Goal: Feedback & Contribution: Leave review/rating

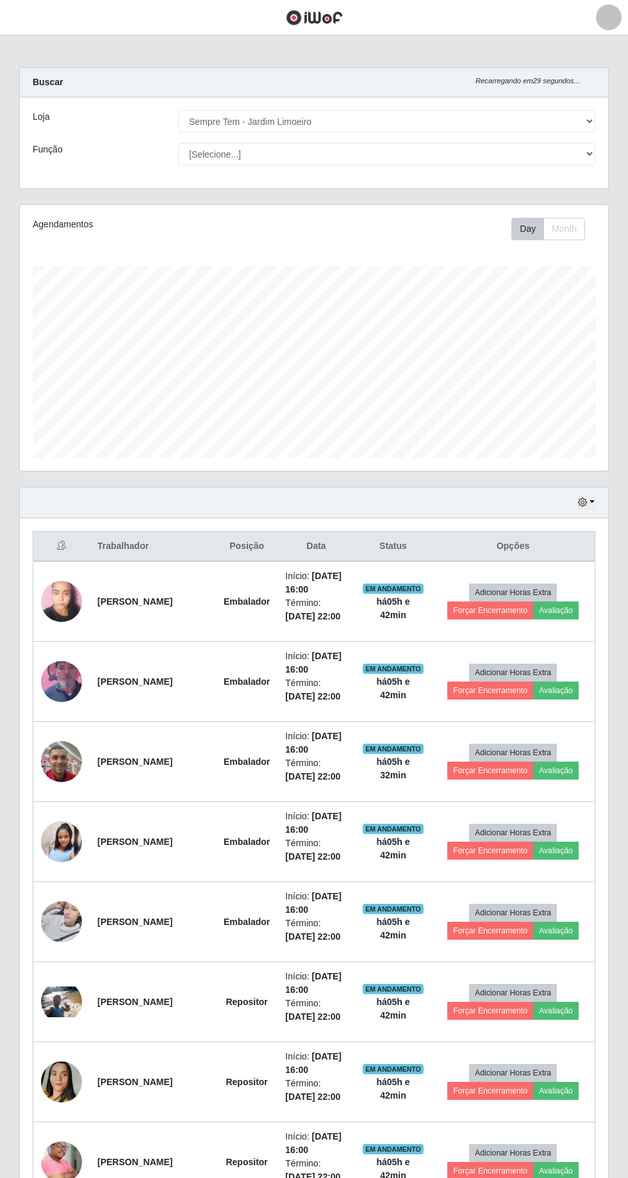
select select "508"
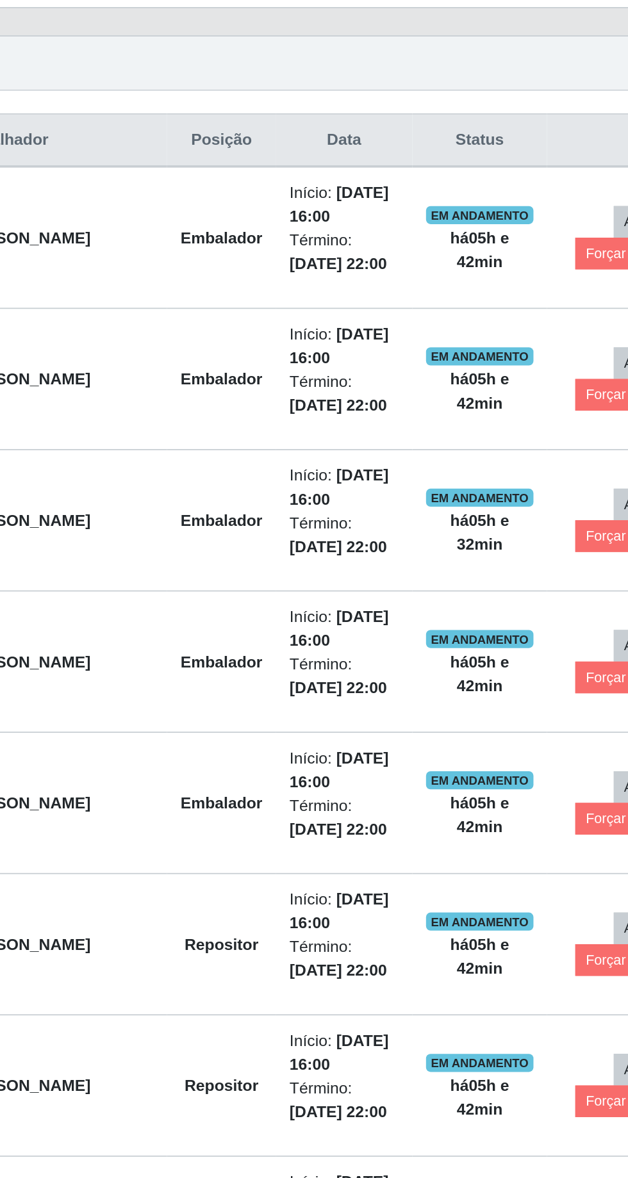
scroll to position [232, 0]
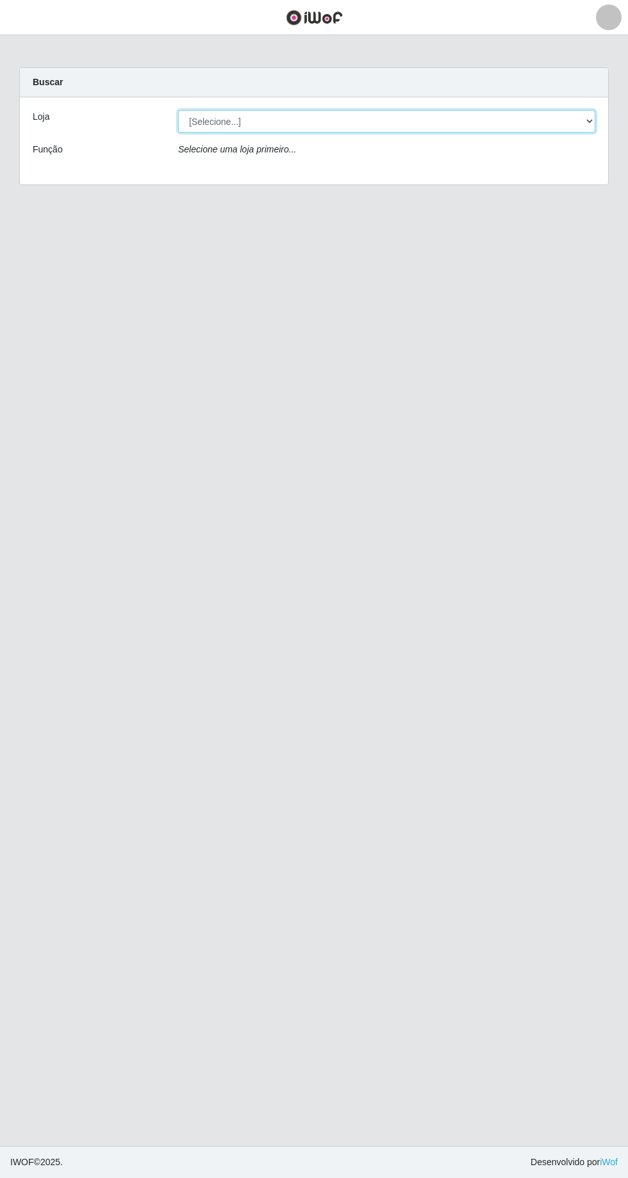
click at [589, 111] on select "[Selecione...] [GEOGRAPHIC_DATA] - [GEOGRAPHIC_DATA] [GEOGRAPHIC_DATA] - [GEOGR…" at bounding box center [386, 121] width 417 height 22
select select "508"
click at [178, 110] on select "[Selecione...] [GEOGRAPHIC_DATA] - [GEOGRAPHIC_DATA] [GEOGRAPHIC_DATA] - [GEOGR…" at bounding box center [386, 121] width 417 height 22
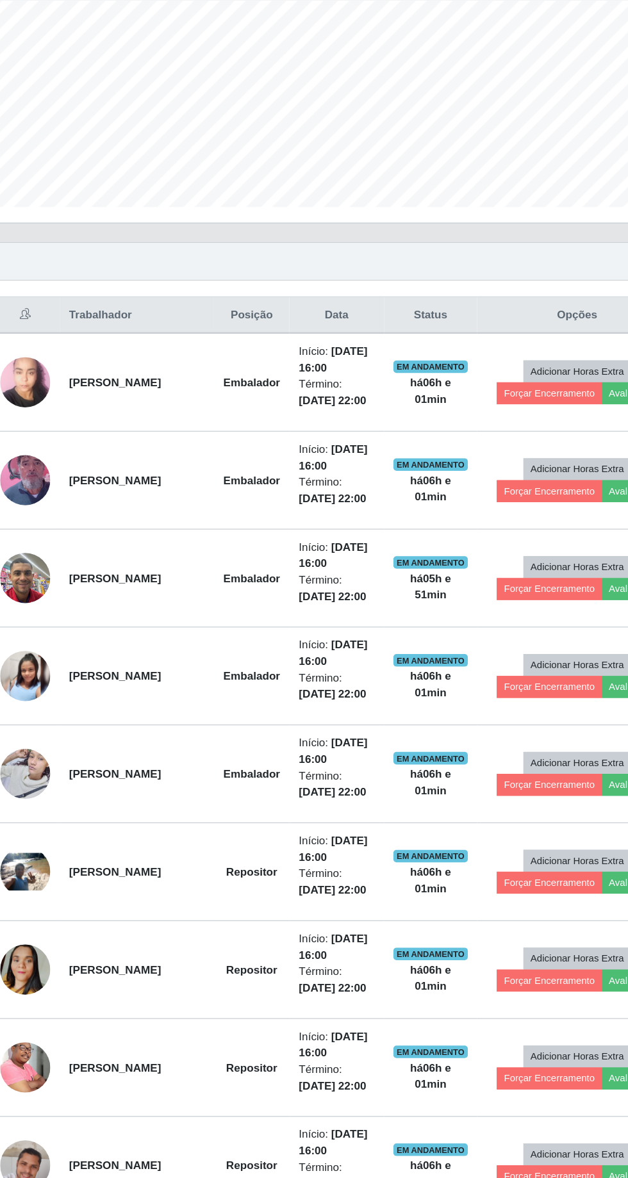
scroll to position [253, 0]
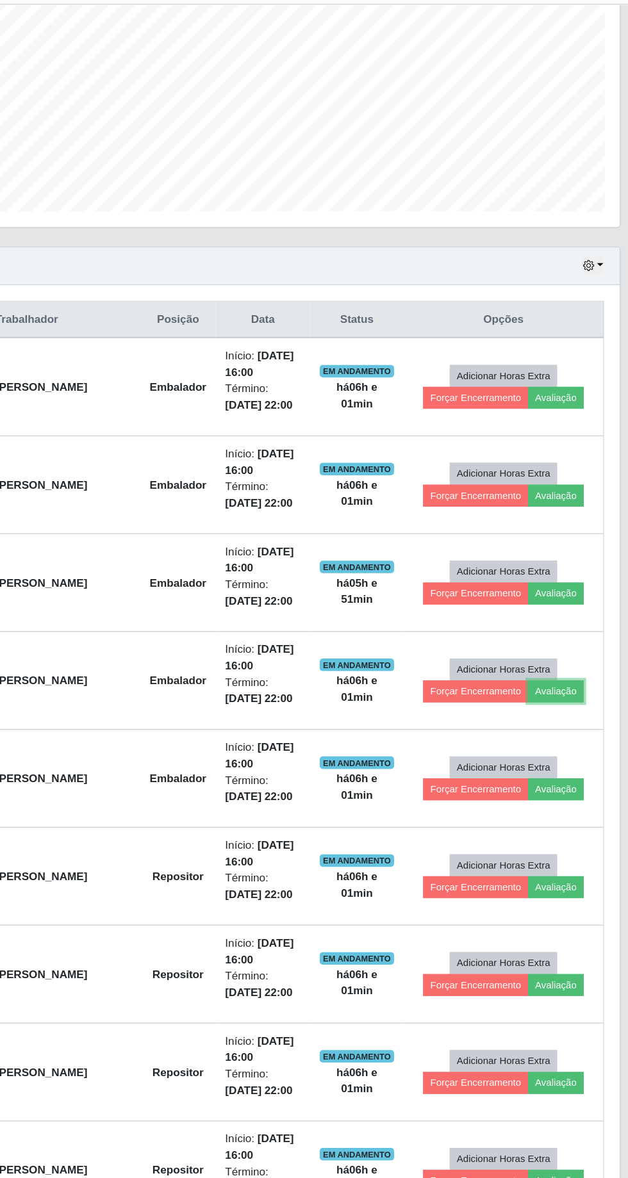
click at [569, 598] on button "Avaliação" at bounding box center [555, 597] width 45 height 18
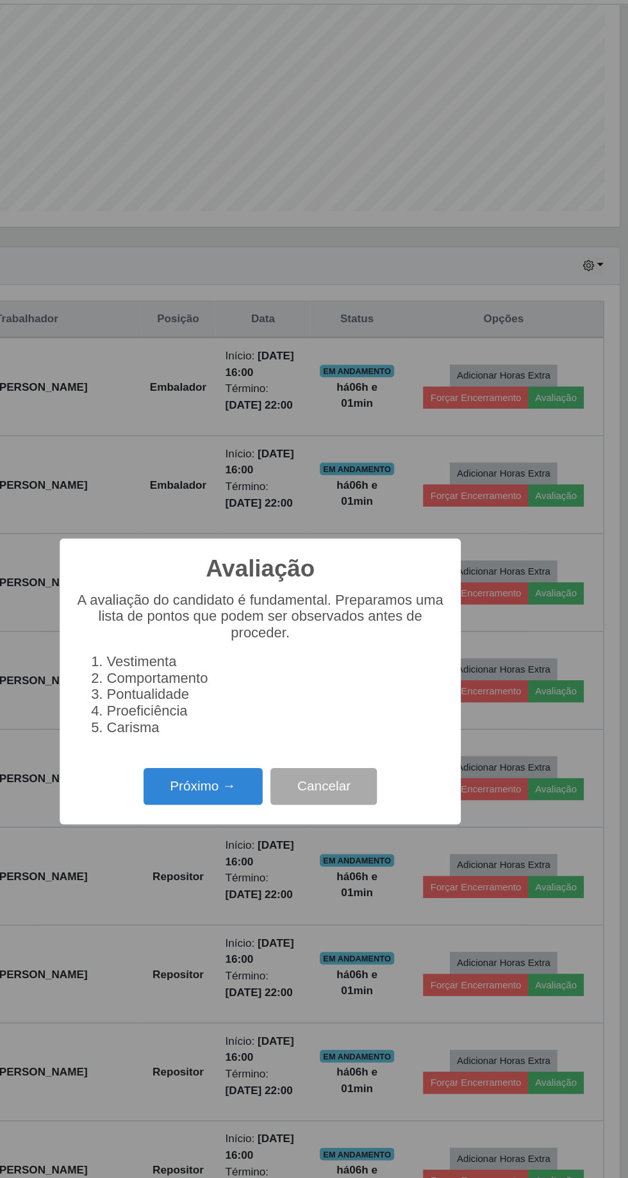
click at [188, 633] on li "Carisma" at bounding box center [326, 626] width 277 height 13
click at [264, 685] on button "Próximo →" at bounding box center [266, 675] width 97 height 30
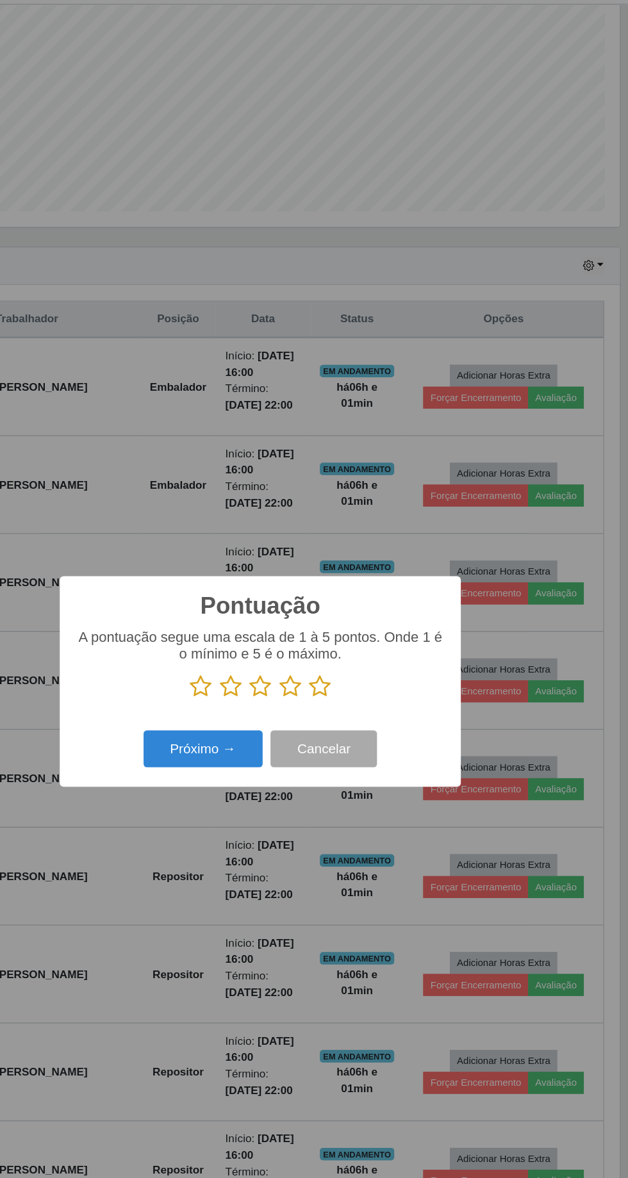
click at [361, 587] on icon at bounding box center [363, 592] width 18 height 19
click at [354, 603] on input "radio" at bounding box center [354, 603] width 0 height 0
click at [263, 652] on button "Próximo →" at bounding box center [266, 644] width 97 height 30
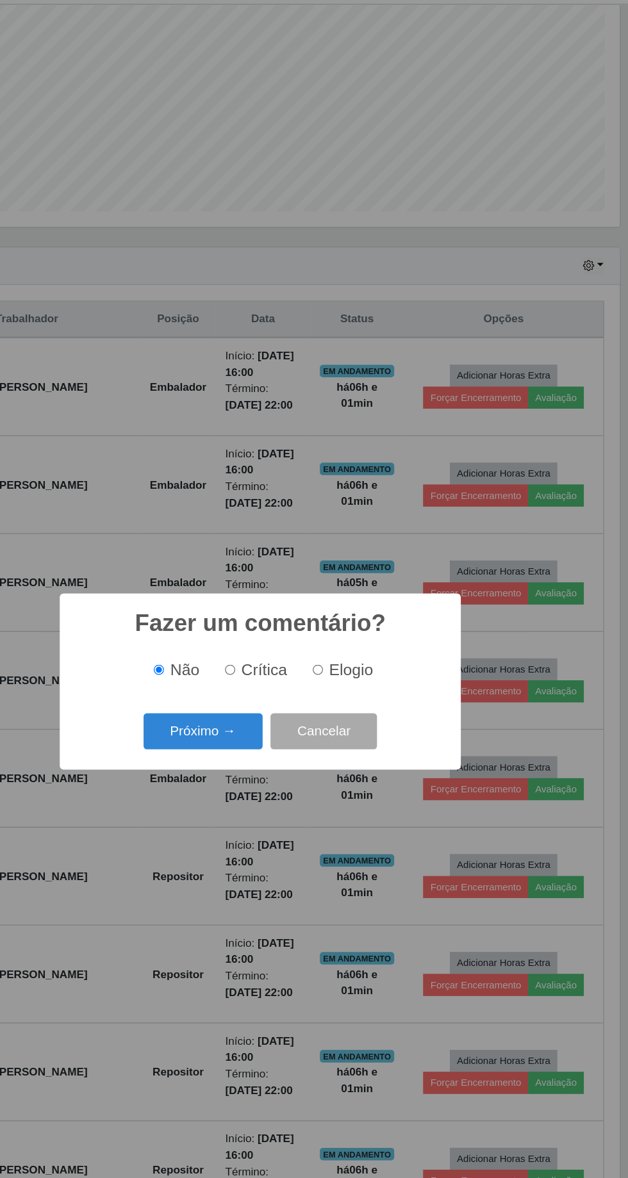
click at [277, 633] on button "Próximo →" at bounding box center [266, 630] width 97 height 30
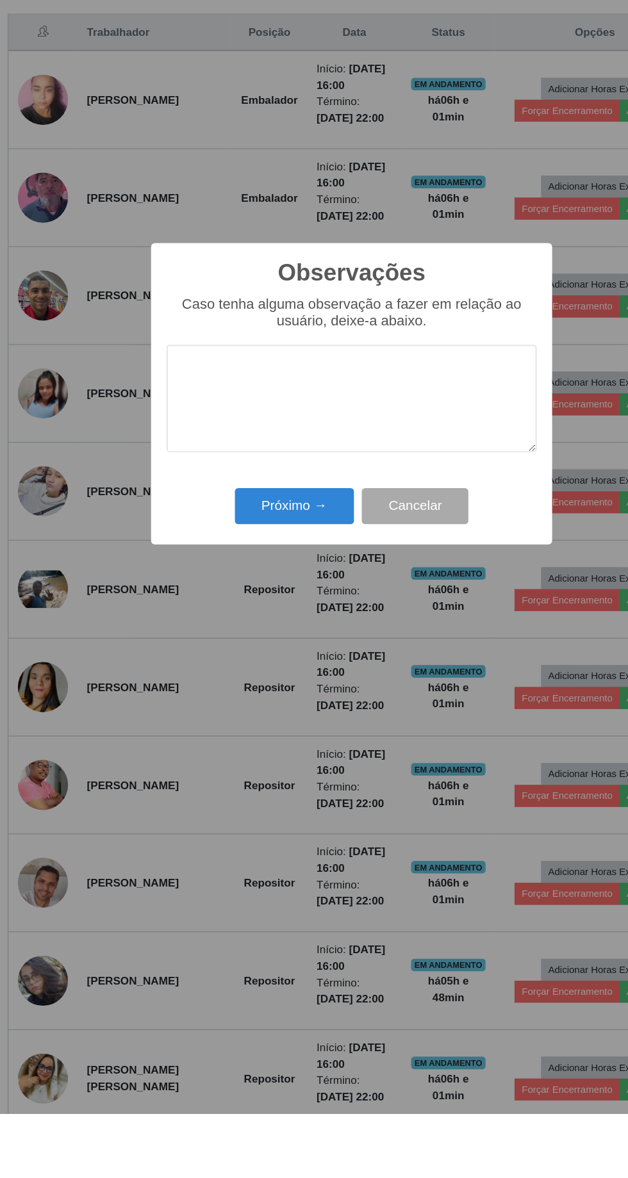
scroll to position [254, 0]
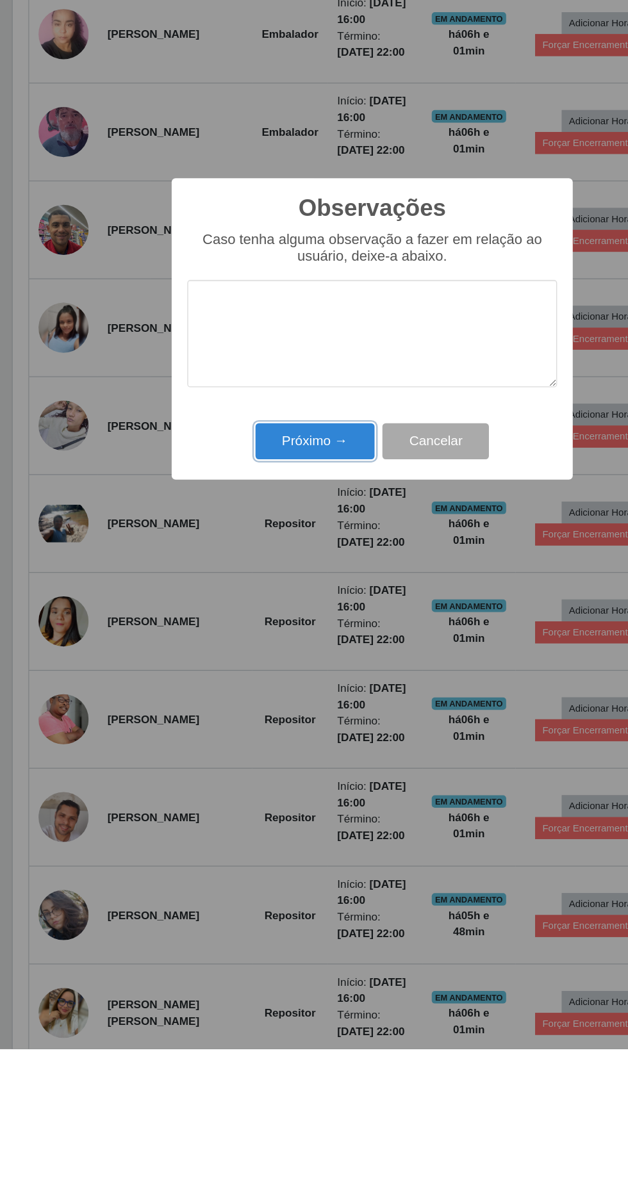
click at [273, 674] on button "Próximo →" at bounding box center [266, 681] width 97 height 30
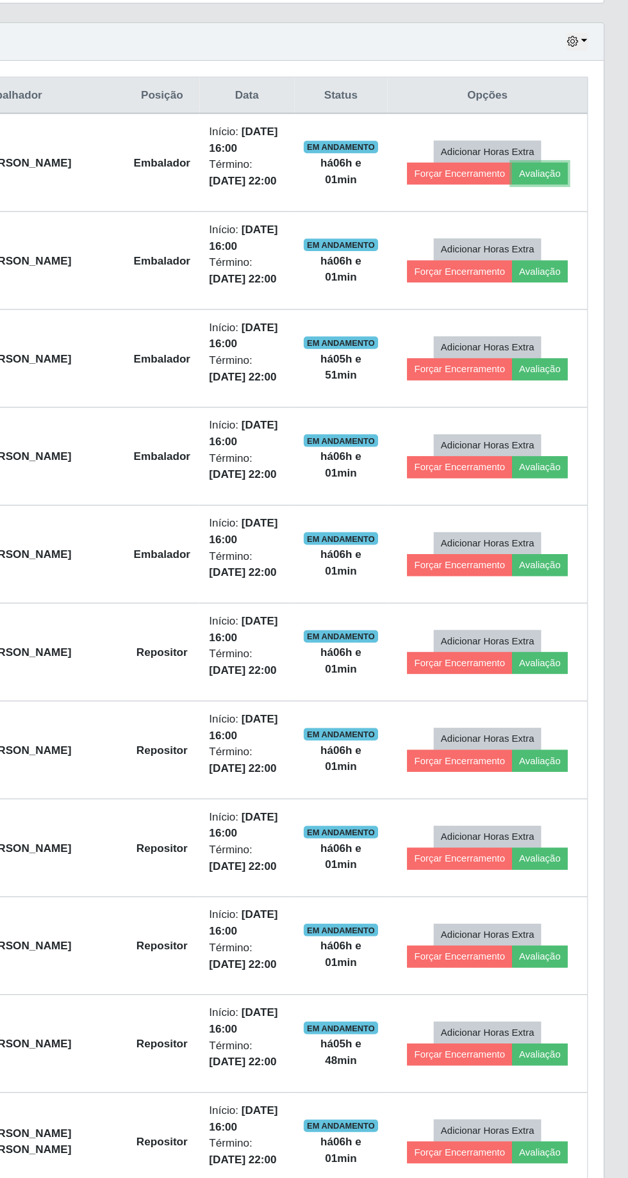
click at [563, 350] on button "Avaliação" at bounding box center [555, 357] width 45 height 18
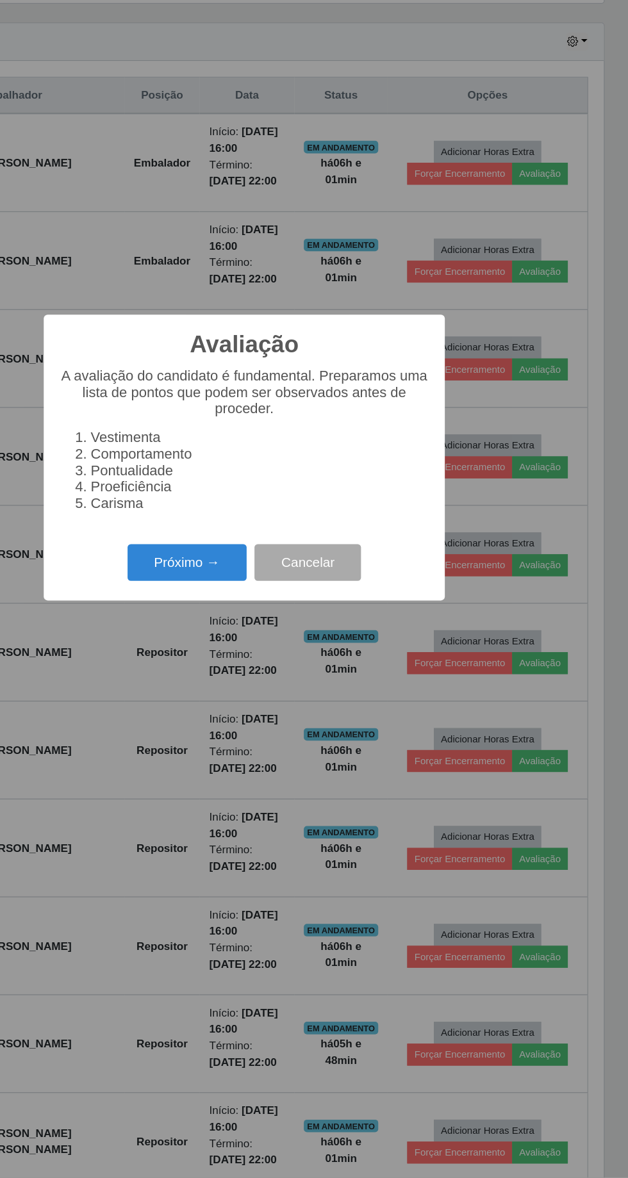
click at [269, 676] on button "Próximo →" at bounding box center [266, 675] width 97 height 30
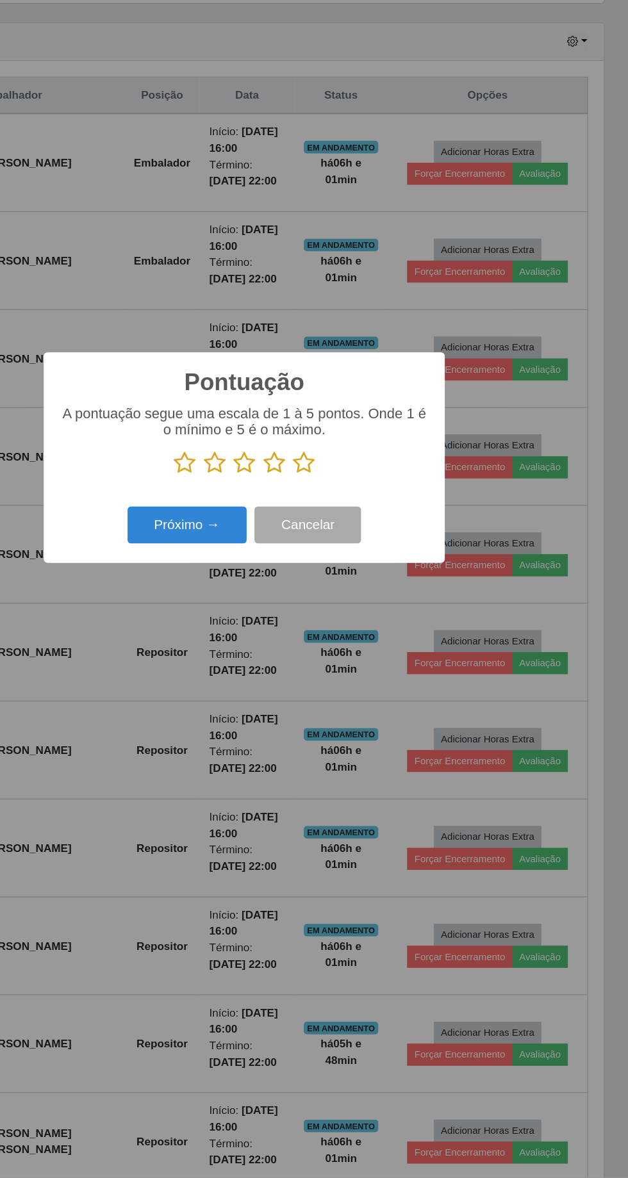
click at [371, 594] on icon at bounding box center [363, 592] width 18 height 19
click at [354, 603] on input "radio" at bounding box center [354, 603] width 0 height 0
click at [261, 643] on button "Próximo →" at bounding box center [266, 644] width 97 height 30
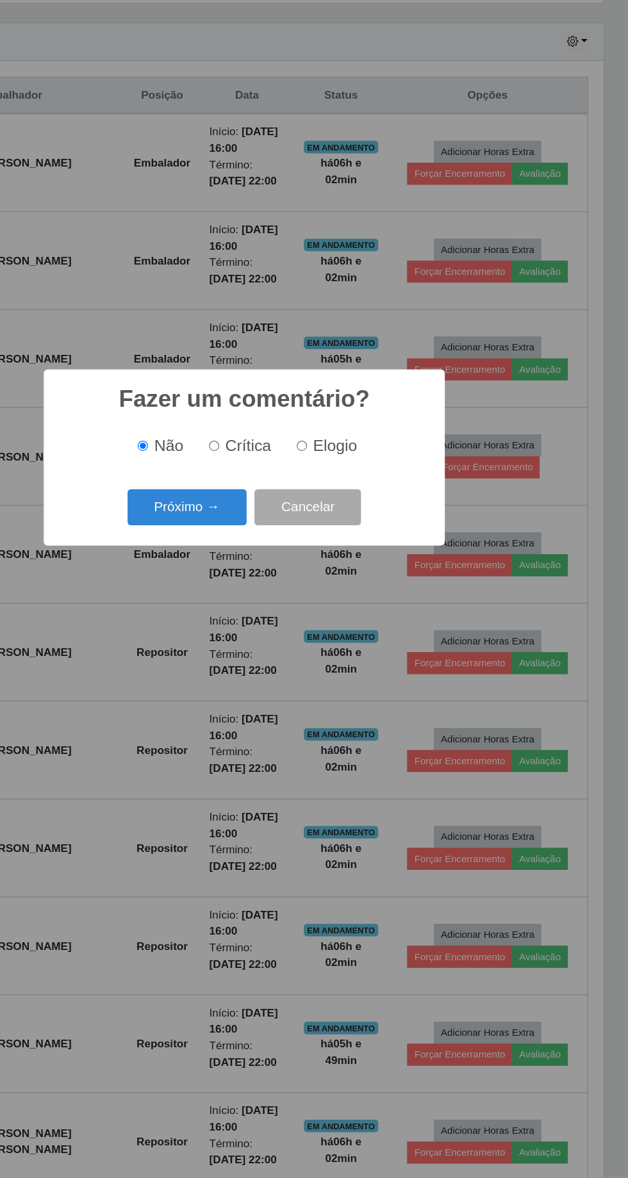
click at [260, 640] on button "Próximo →" at bounding box center [266, 630] width 97 height 30
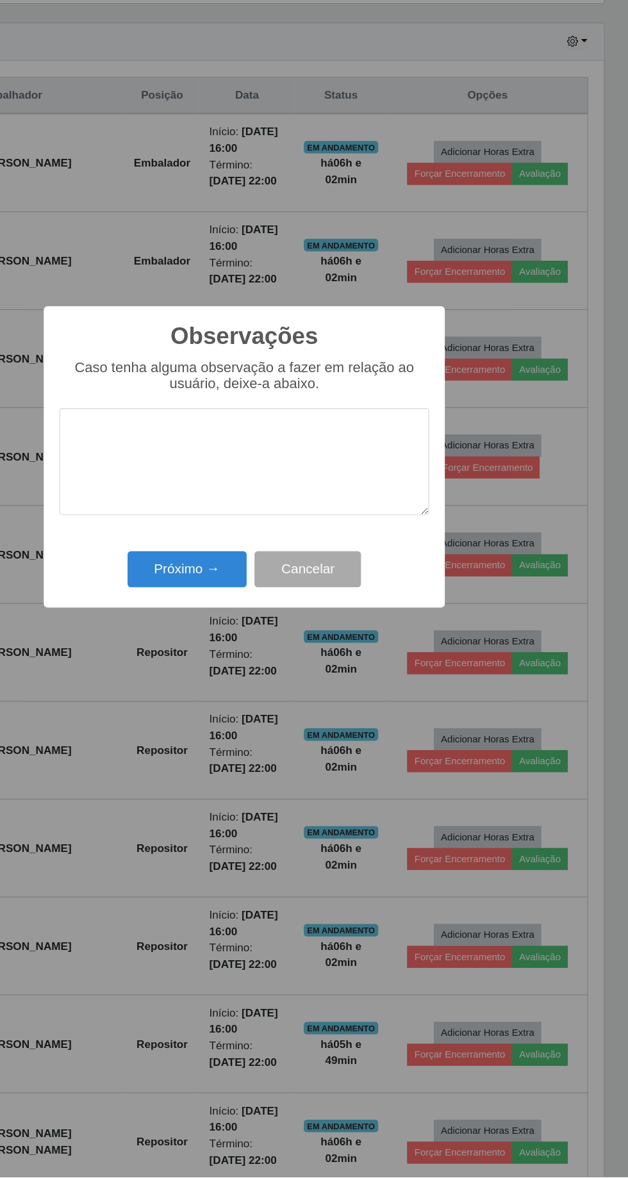
scroll to position [252, 0]
click at [252, 684] on button "Próximo →" at bounding box center [266, 681] width 97 height 30
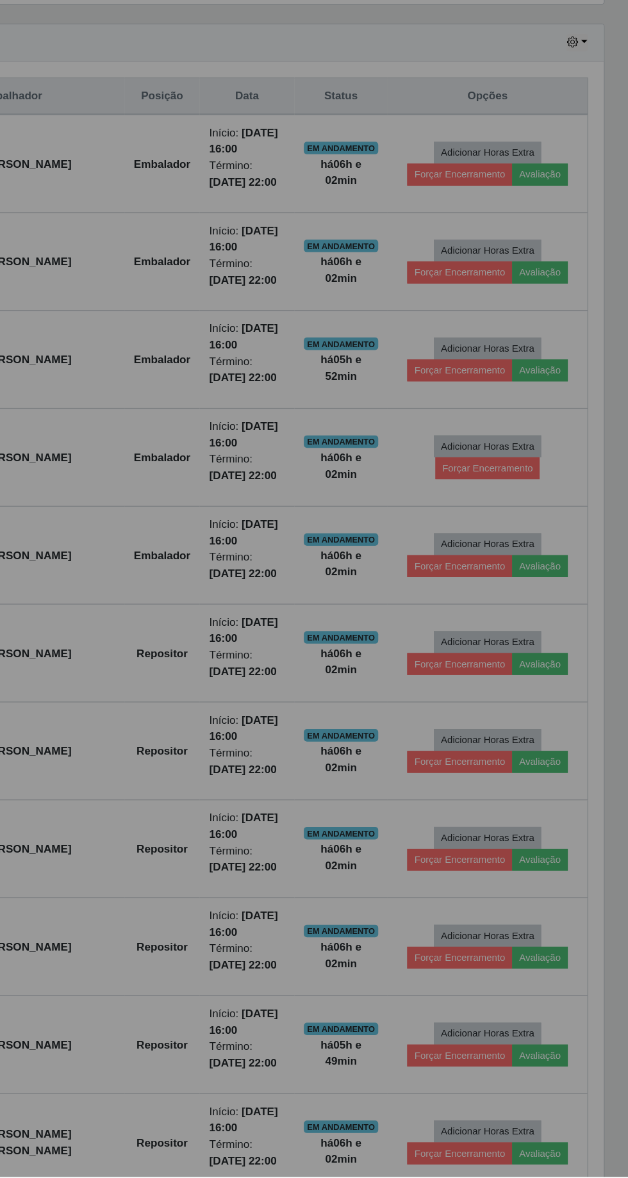
scroll to position [253, 0]
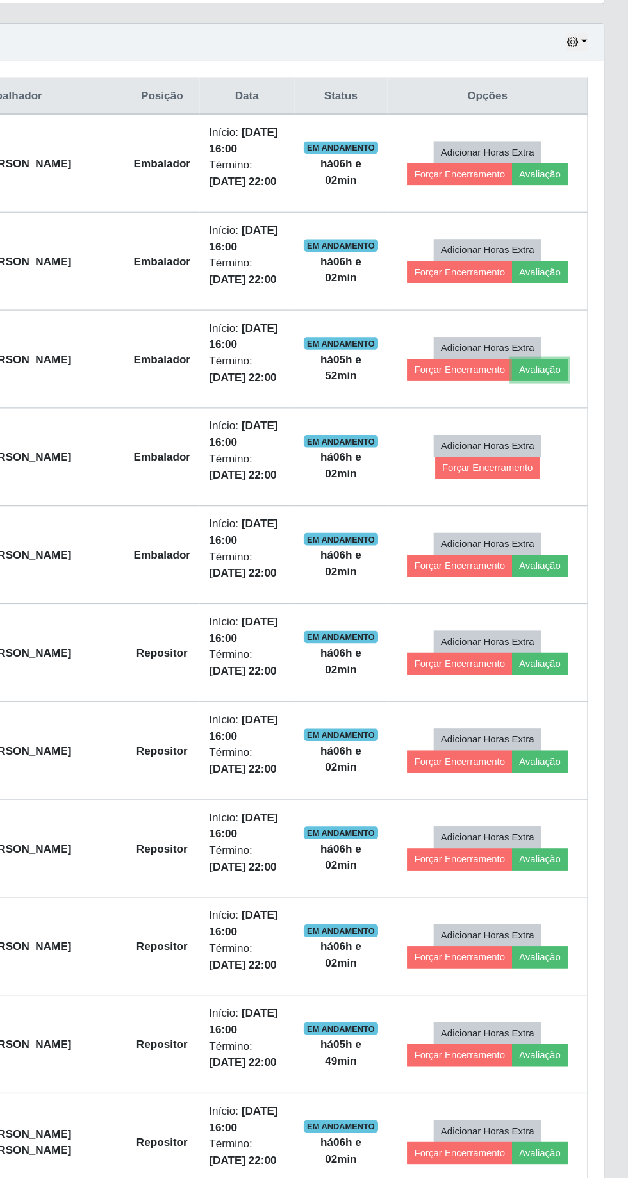
click at [560, 514] on button "Avaliação" at bounding box center [555, 517] width 45 height 18
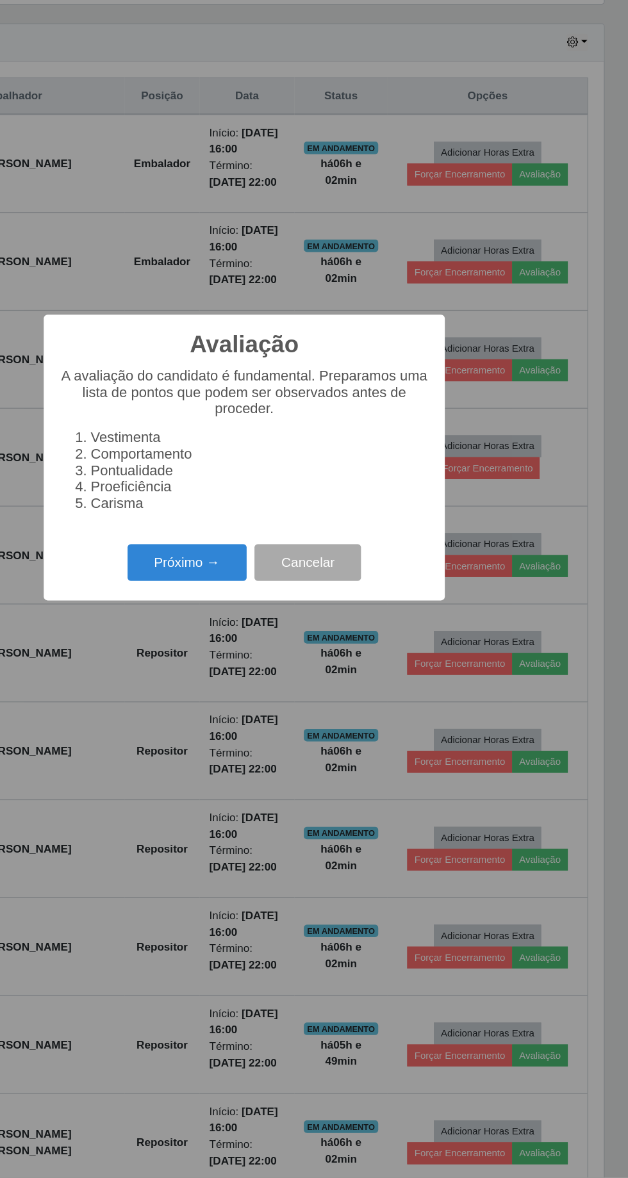
click at [259, 680] on button "Próximo →" at bounding box center [266, 675] width 97 height 30
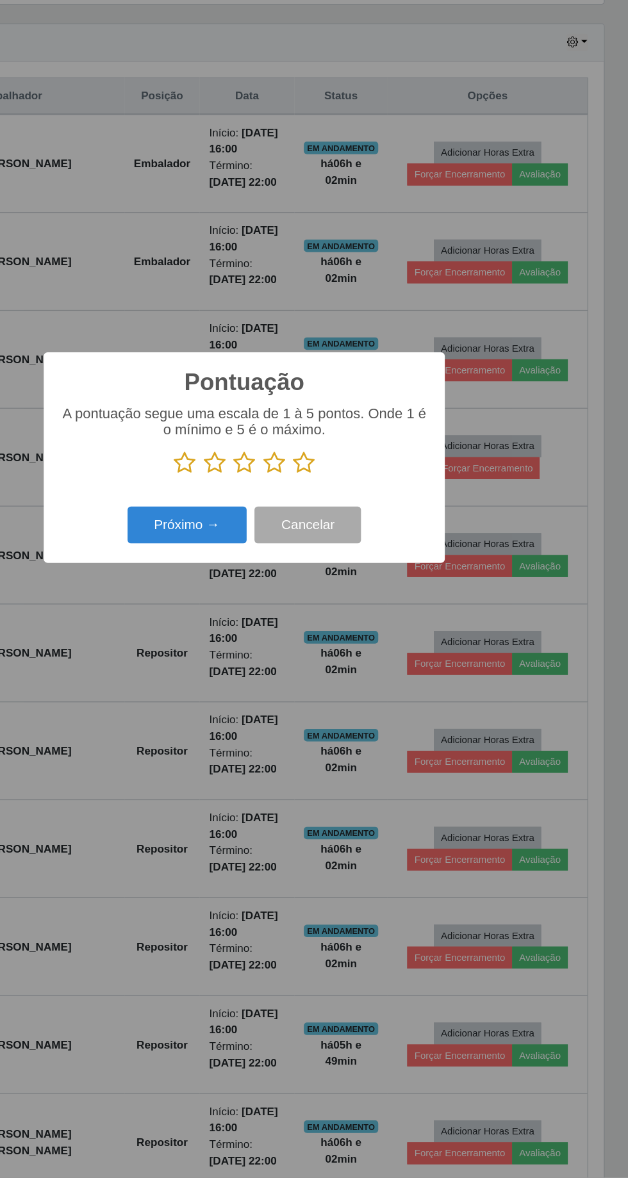
click at [367, 589] on icon at bounding box center [363, 592] width 18 height 19
click at [354, 603] on input "radio" at bounding box center [354, 603] width 0 height 0
click at [256, 638] on button "Próximo →" at bounding box center [266, 644] width 97 height 30
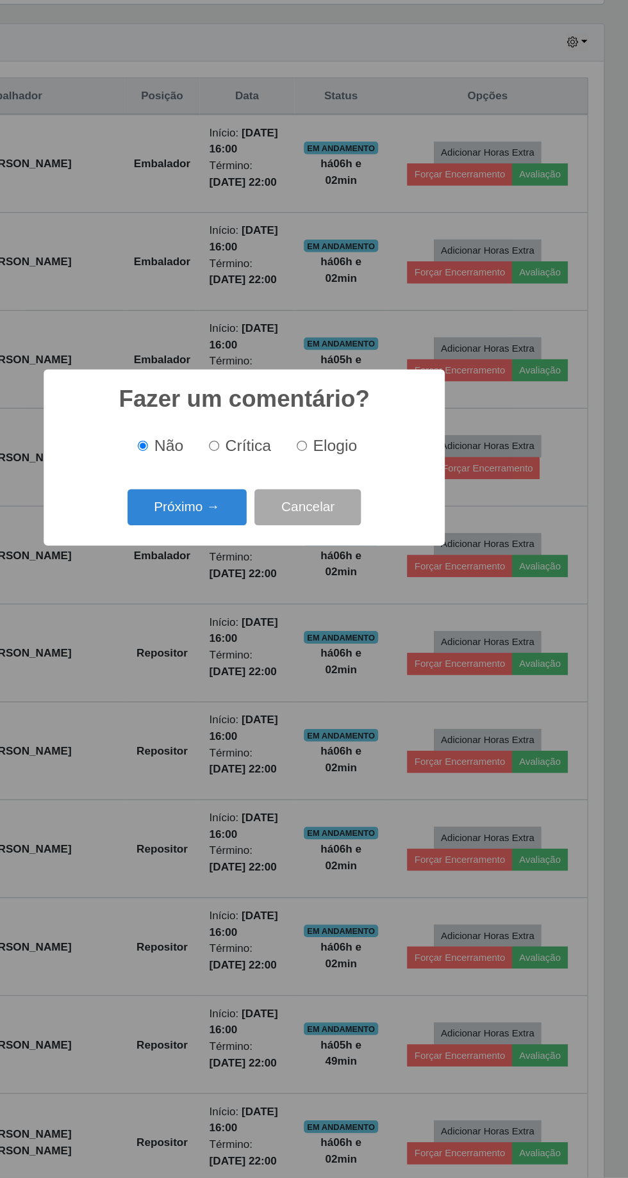
click at [256, 631] on button "Próximo →" at bounding box center [266, 630] width 97 height 30
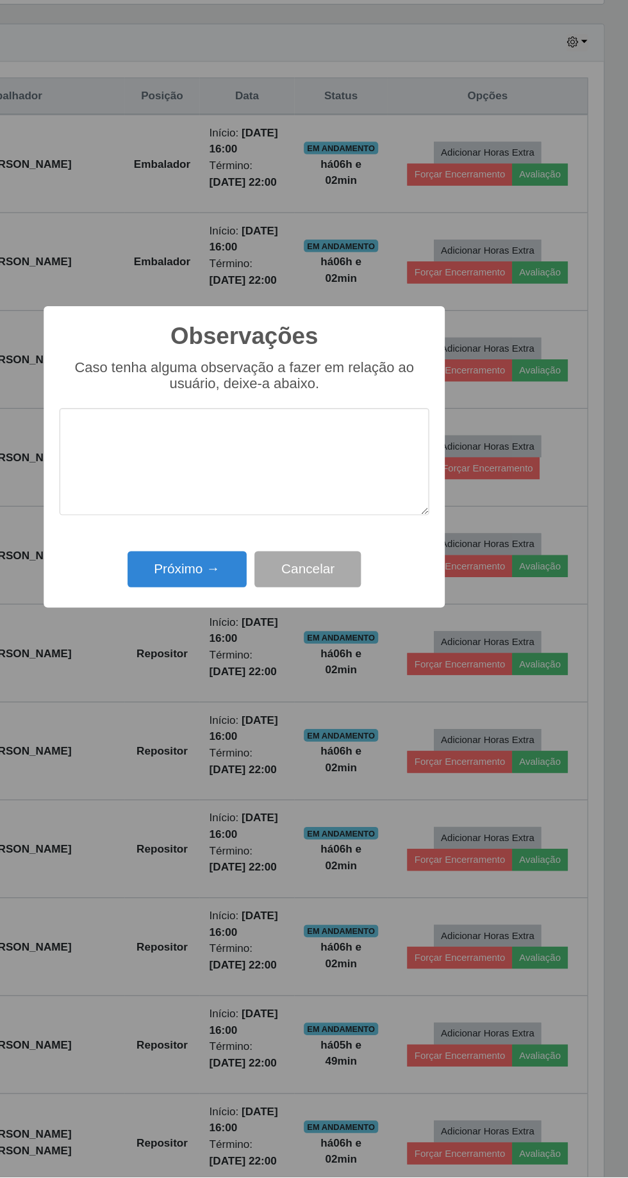
scroll to position [252, 0]
click at [257, 680] on button "Próximo →" at bounding box center [266, 681] width 97 height 30
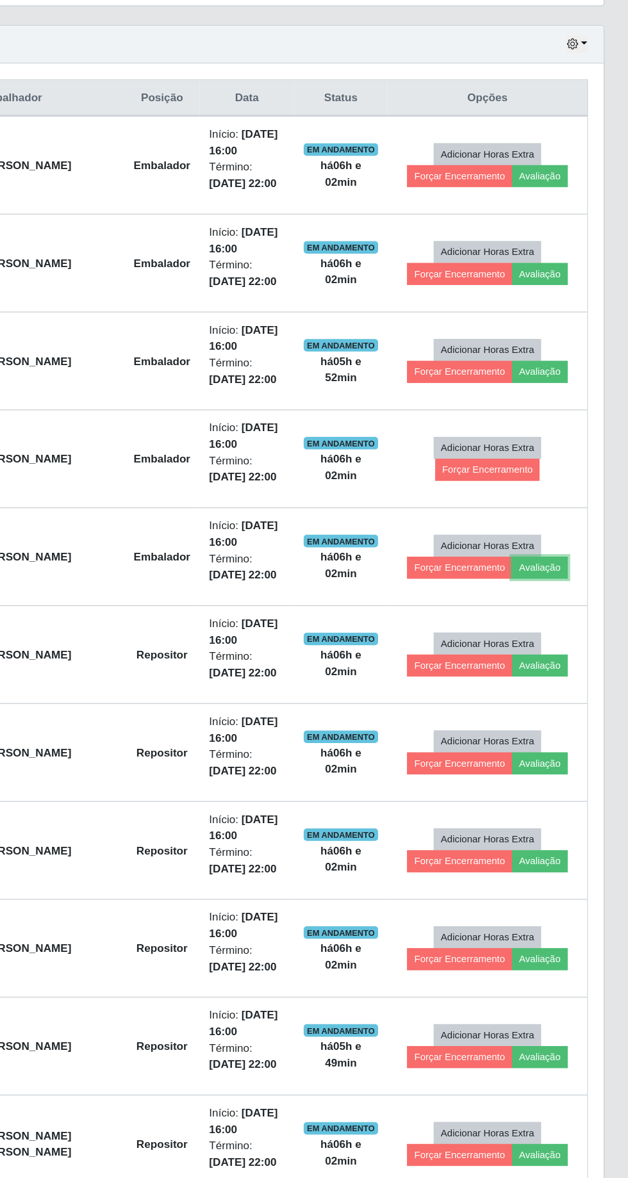
click at [563, 678] on button "Avaliação" at bounding box center [555, 679] width 45 height 18
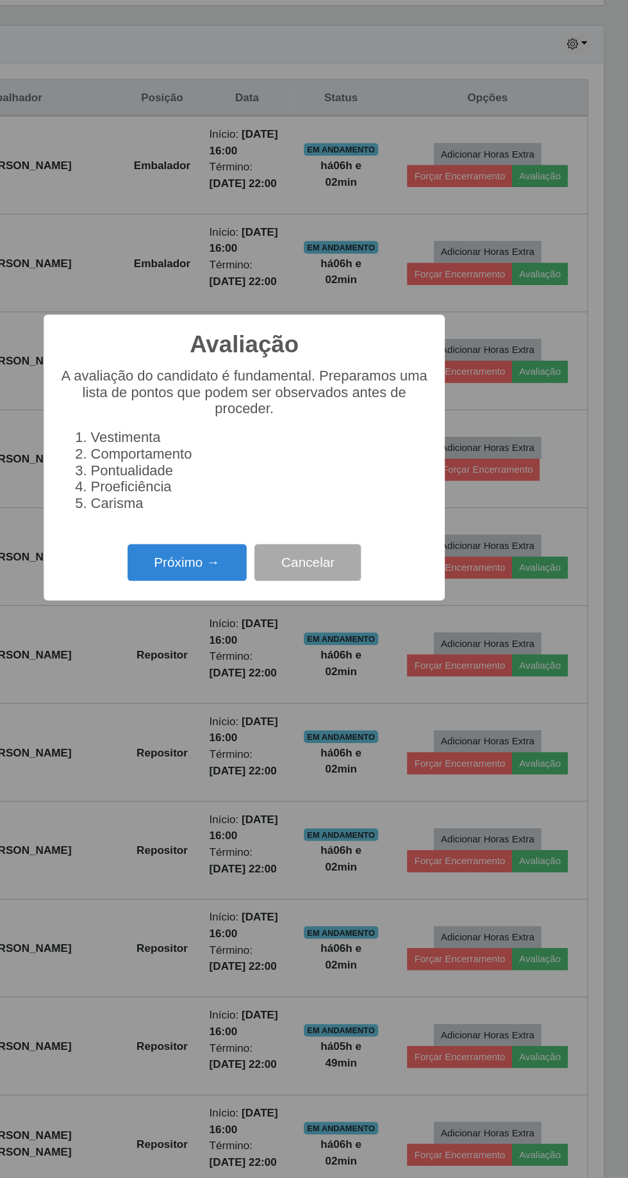
click at [260, 680] on button "Próximo →" at bounding box center [266, 675] width 97 height 30
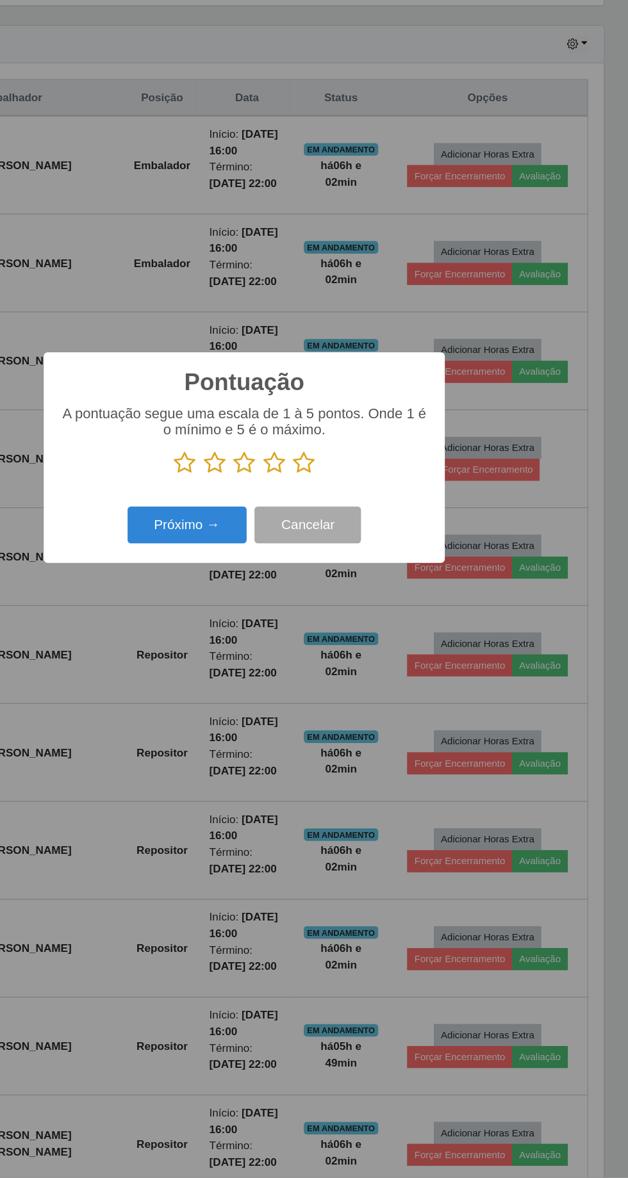
click at [366, 592] on icon at bounding box center [363, 592] width 18 height 19
click at [354, 603] on input "radio" at bounding box center [354, 603] width 0 height 0
click at [257, 653] on button "Próximo →" at bounding box center [266, 644] width 97 height 30
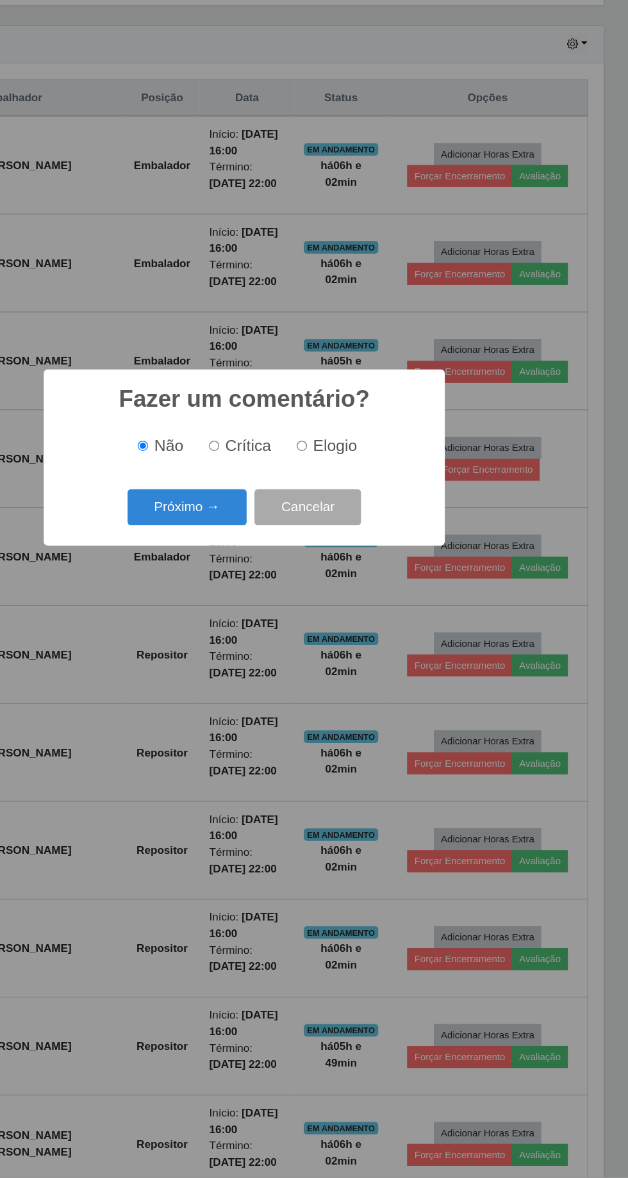
click at [257, 640] on button "Próximo →" at bounding box center [266, 630] width 97 height 30
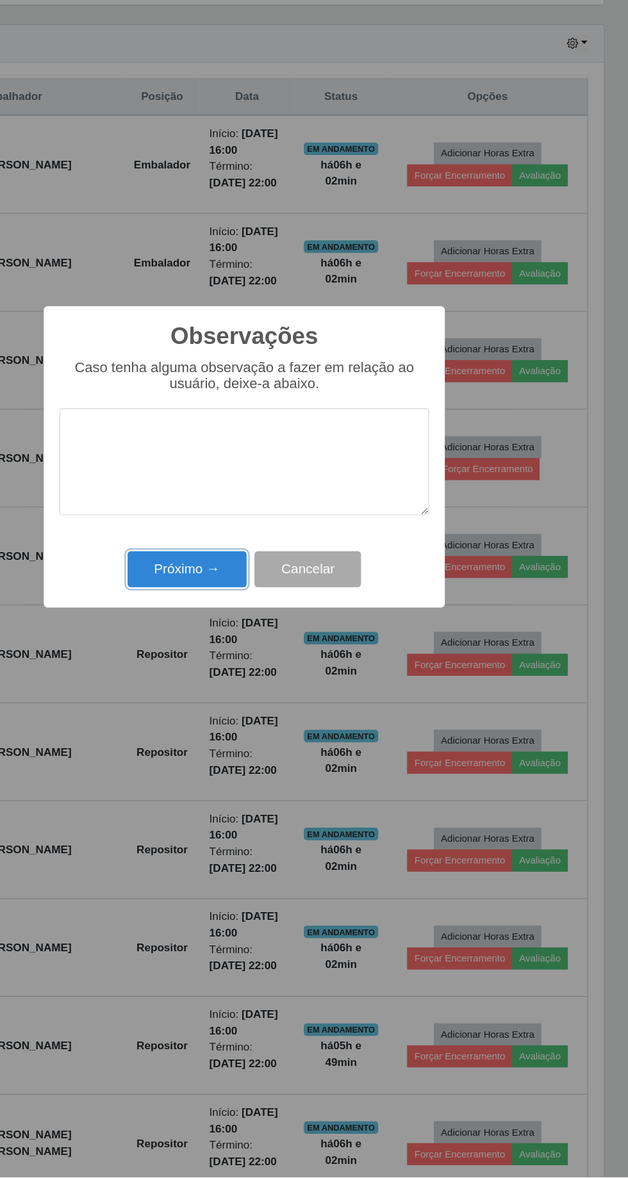
click at [254, 681] on button "Próximo →" at bounding box center [266, 681] width 97 height 30
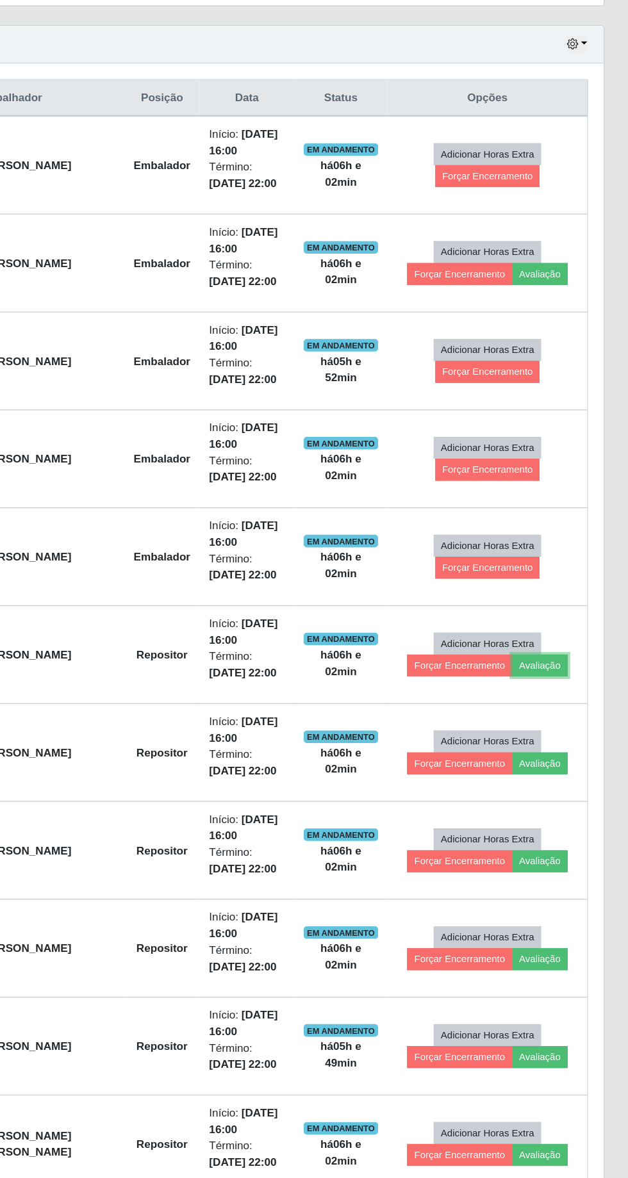
click at [573, 752] on button "Avaliação" at bounding box center [555, 759] width 45 height 18
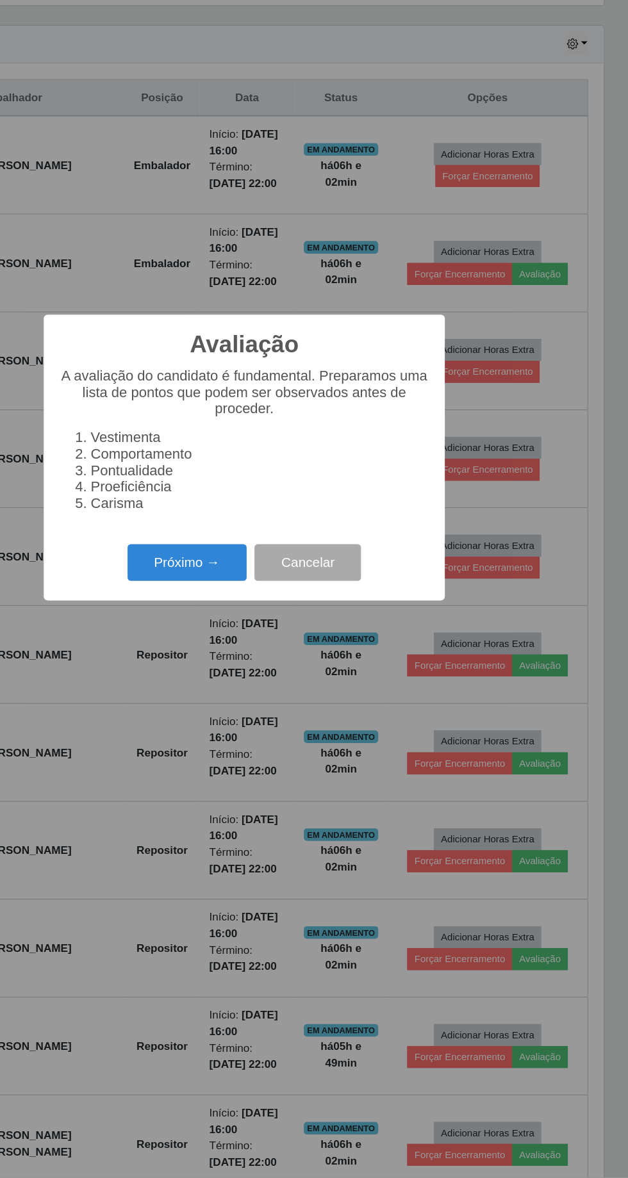
click at [254, 675] on button "Próximo →" at bounding box center [266, 675] width 97 height 30
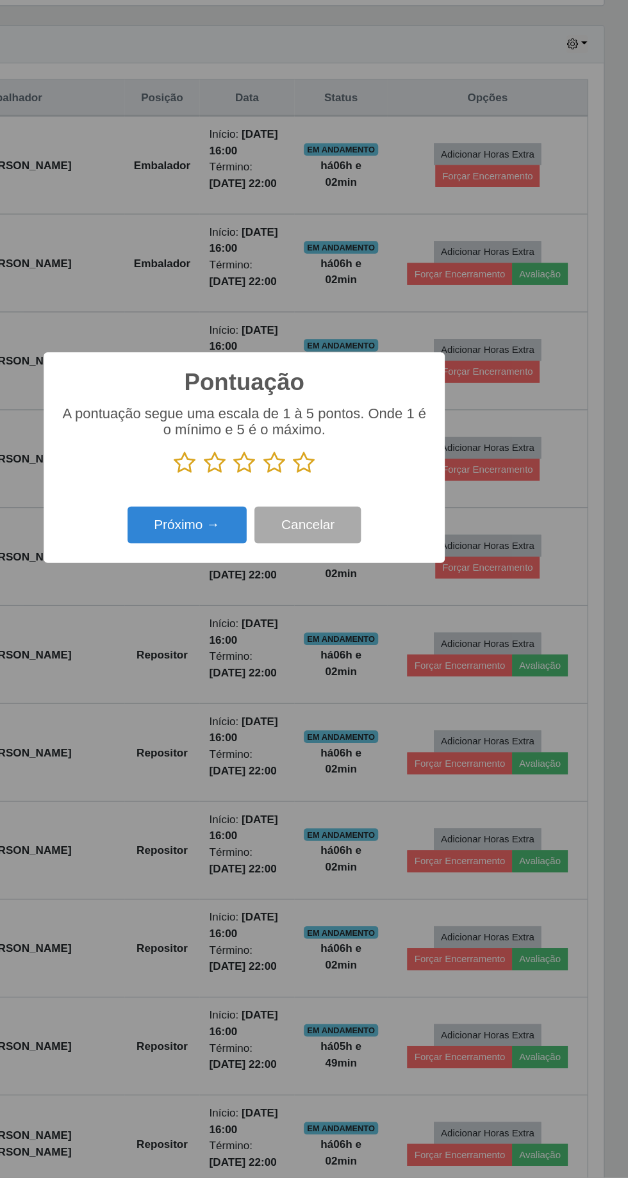
click at [366, 590] on icon at bounding box center [363, 592] width 18 height 19
click at [354, 603] on input "radio" at bounding box center [354, 603] width 0 height 0
click at [246, 640] on button "Próximo →" at bounding box center [266, 644] width 97 height 30
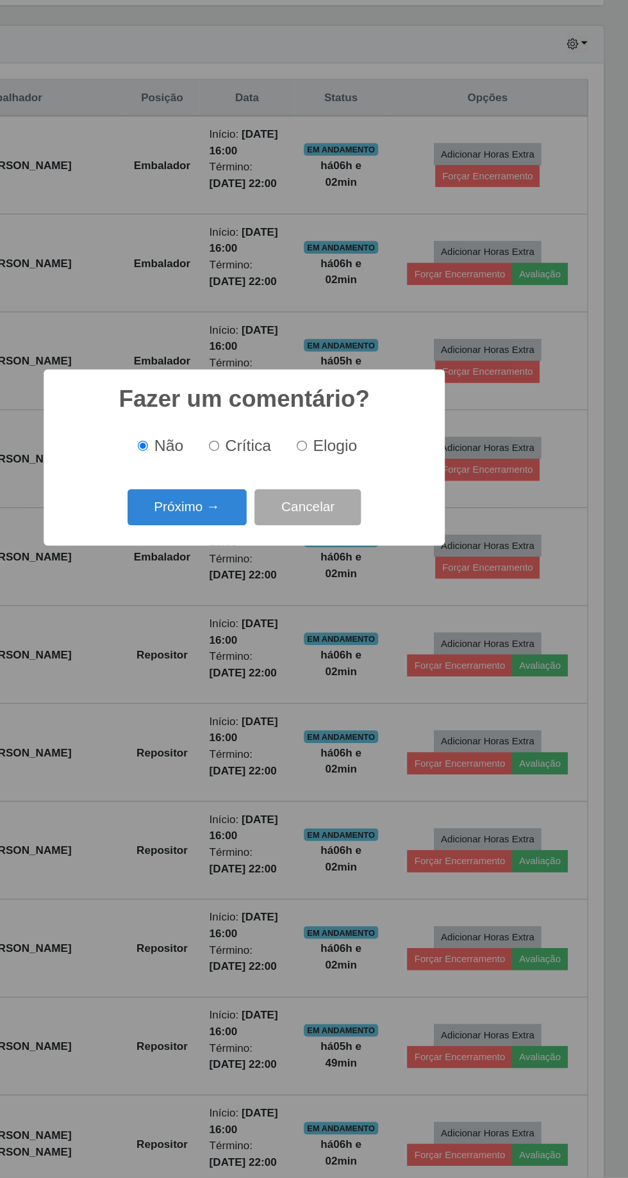
click at [263, 639] on button "Próximo →" at bounding box center [266, 630] width 97 height 30
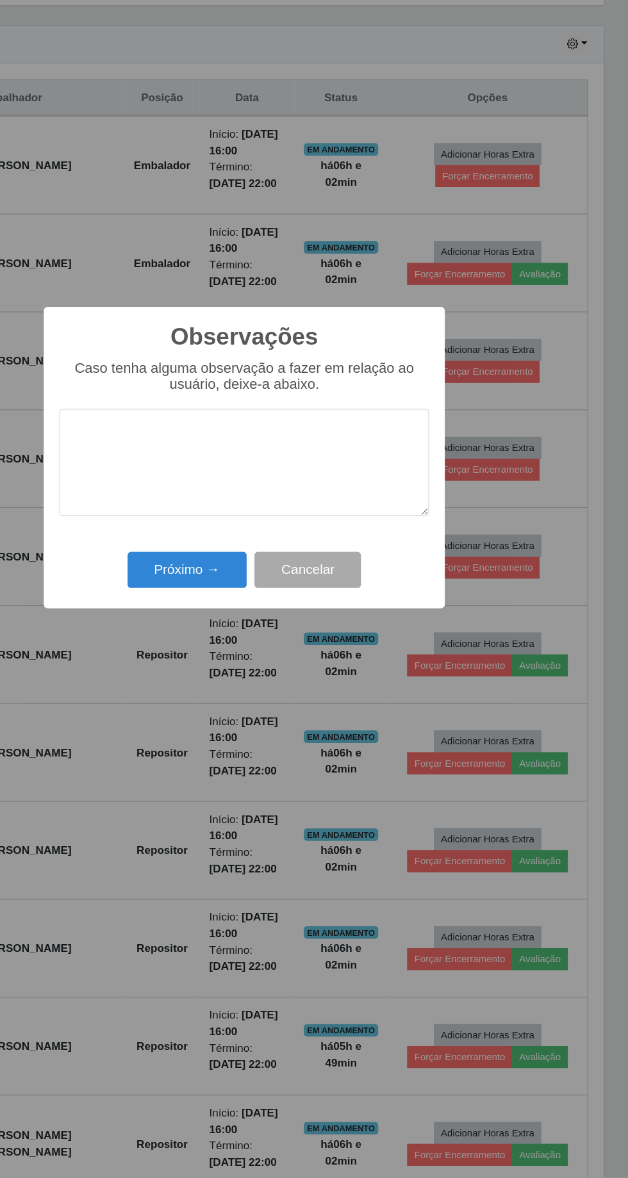
scroll to position [251, 0]
click at [258, 681] on button "Próximo →" at bounding box center [266, 681] width 97 height 30
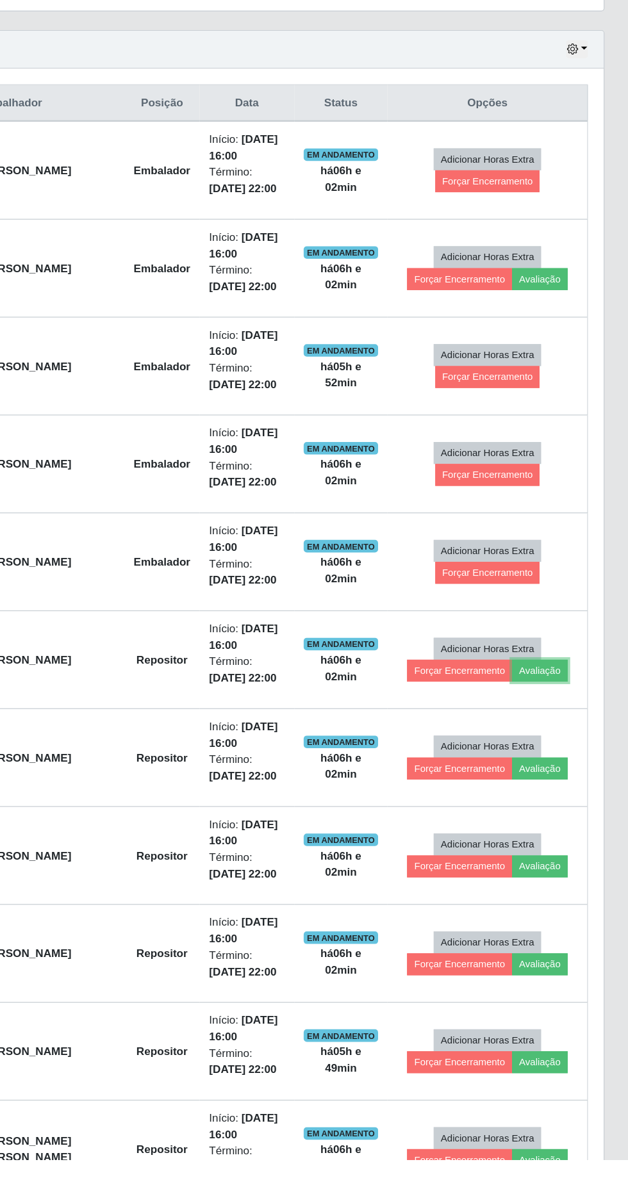
scroll to position [233, 0]
click at [564, 768] on button "Avaliação" at bounding box center [555, 777] width 45 height 18
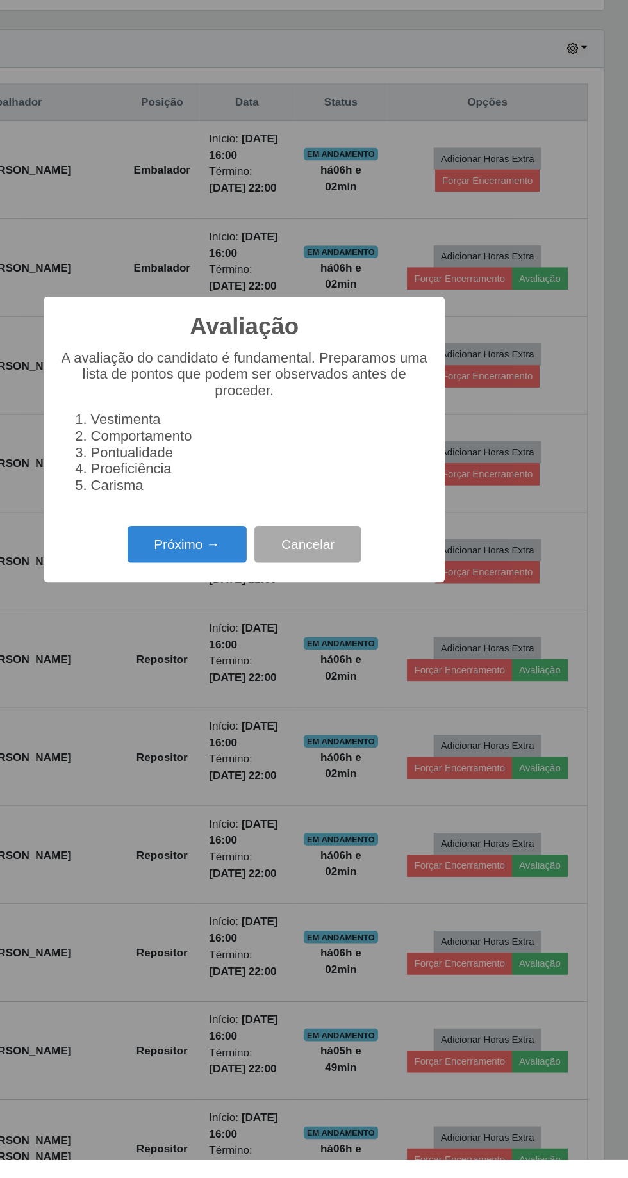
click at [260, 690] on button "Próximo →" at bounding box center [266, 675] width 97 height 30
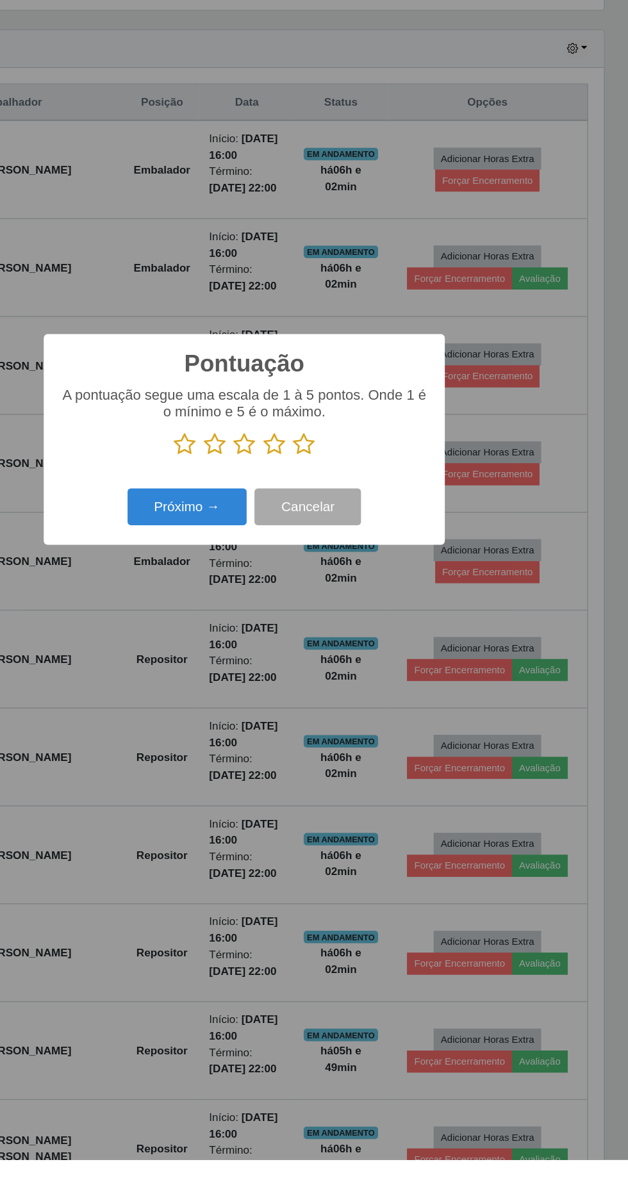
click at [370, 603] on icon at bounding box center [363, 592] width 18 height 19
click at [354, 603] on input "radio" at bounding box center [354, 603] width 0 height 0
click at [259, 659] on button "Próximo →" at bounding box center [266, 644] width 97 height 30
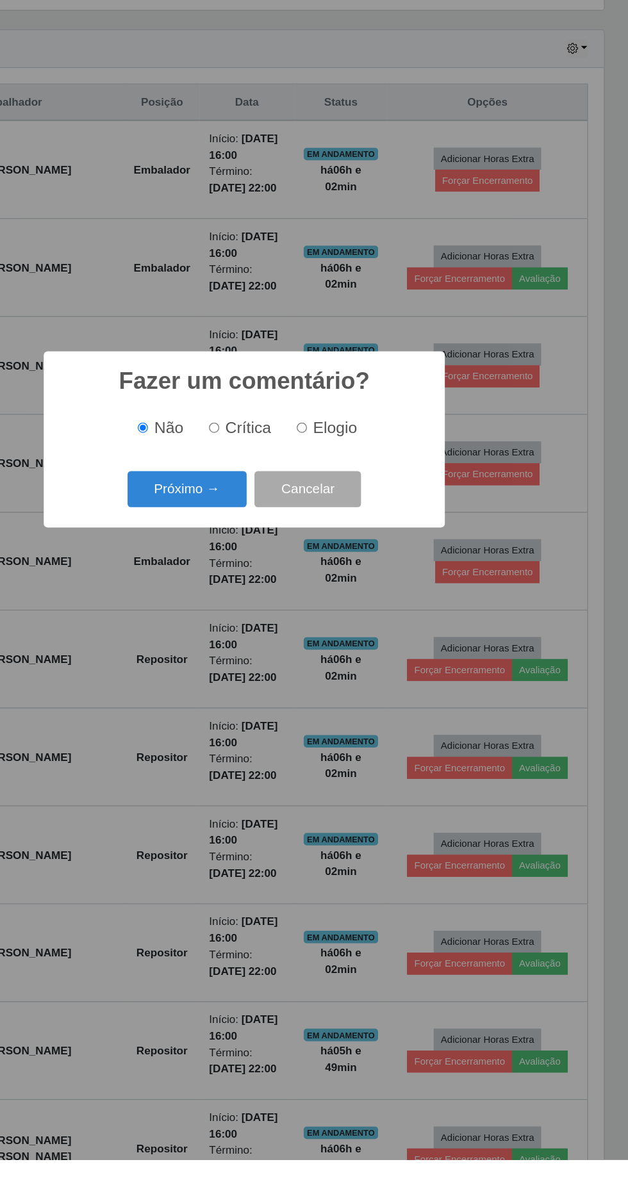
click at [265, 645] on button "Próximo →" at bounding box center [266, 630] width 97 height 30
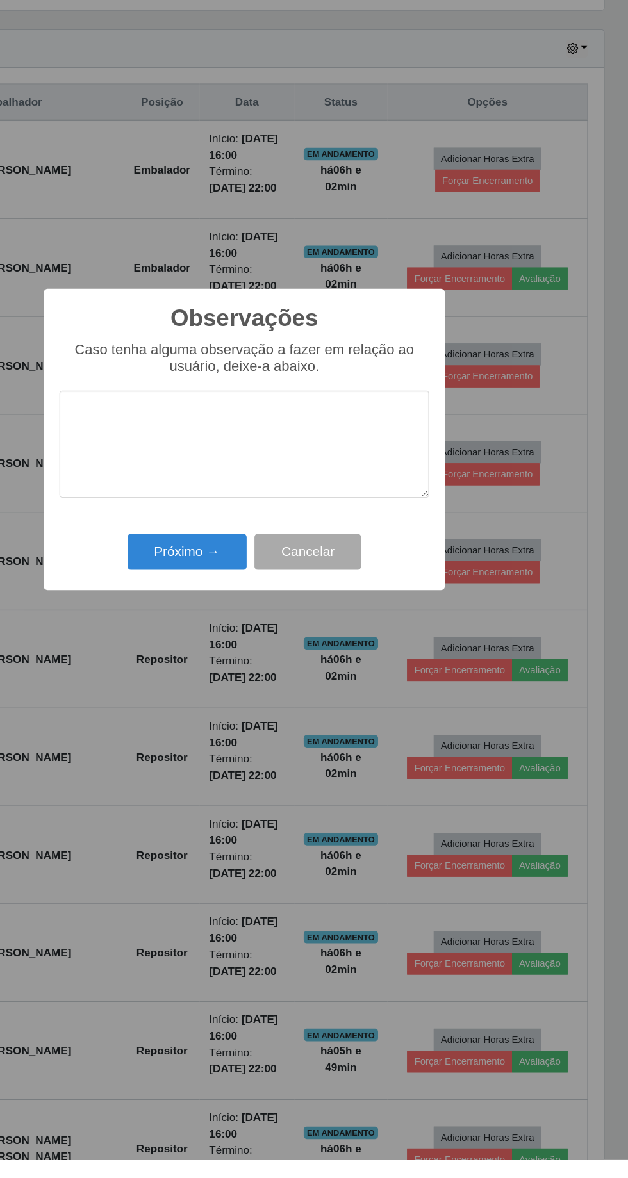
scroll to position [236, 0]
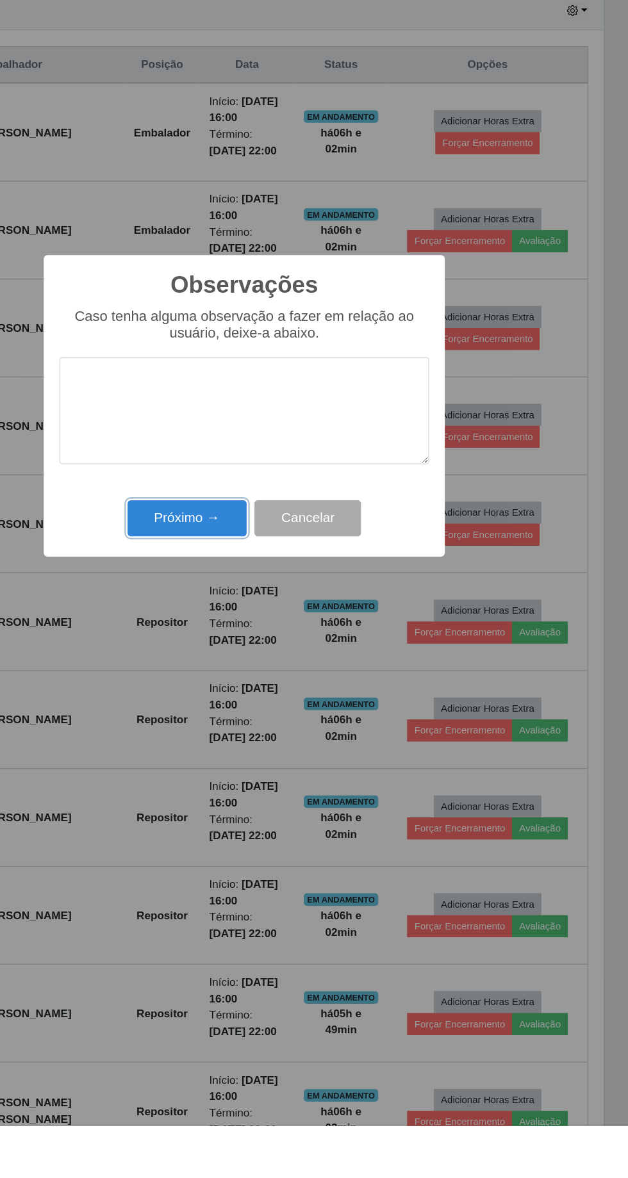
click at [256, 684] on button "Próximo →" at bounding box center [266, 681] width 97 height 30
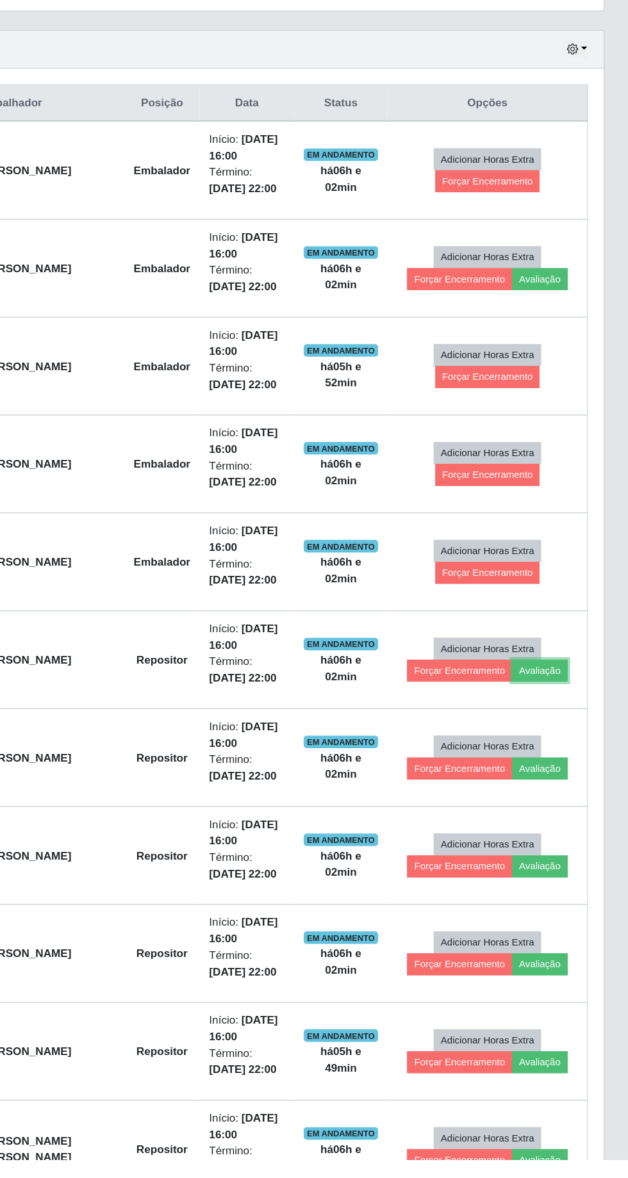
scroll to position [233, 0]
click at [567, 768] on button "Avaliação" at bounding box center [555, 777] width 45 height 18
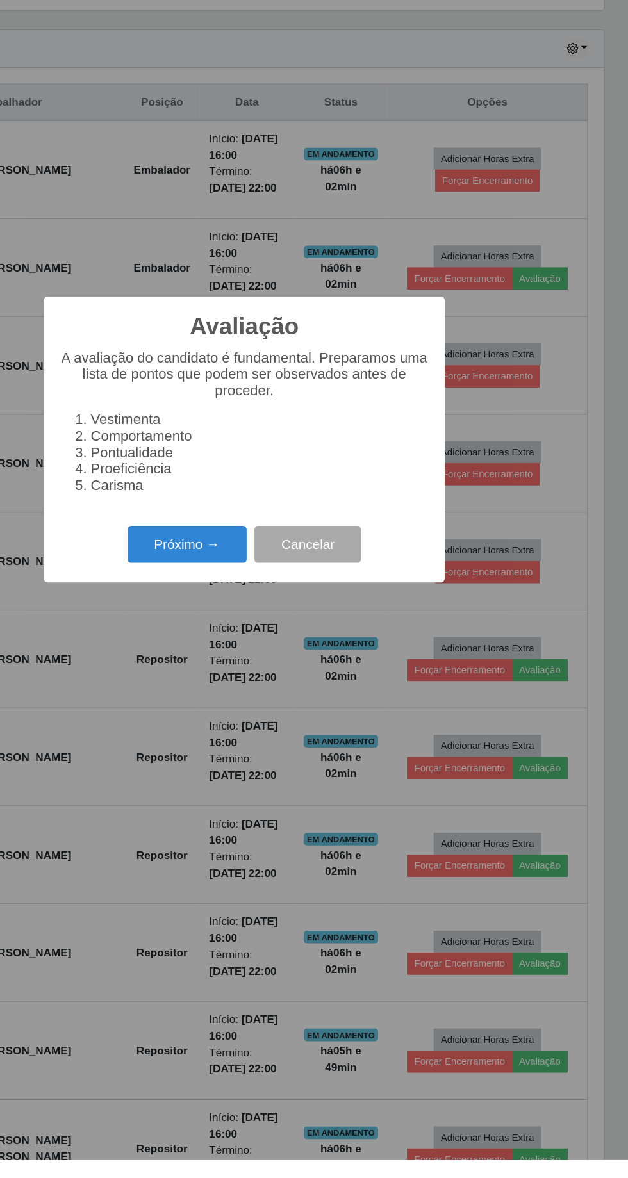
click at [250, 690] on button "Próximo →" at bounding box center [266, 675] width 97 height 30
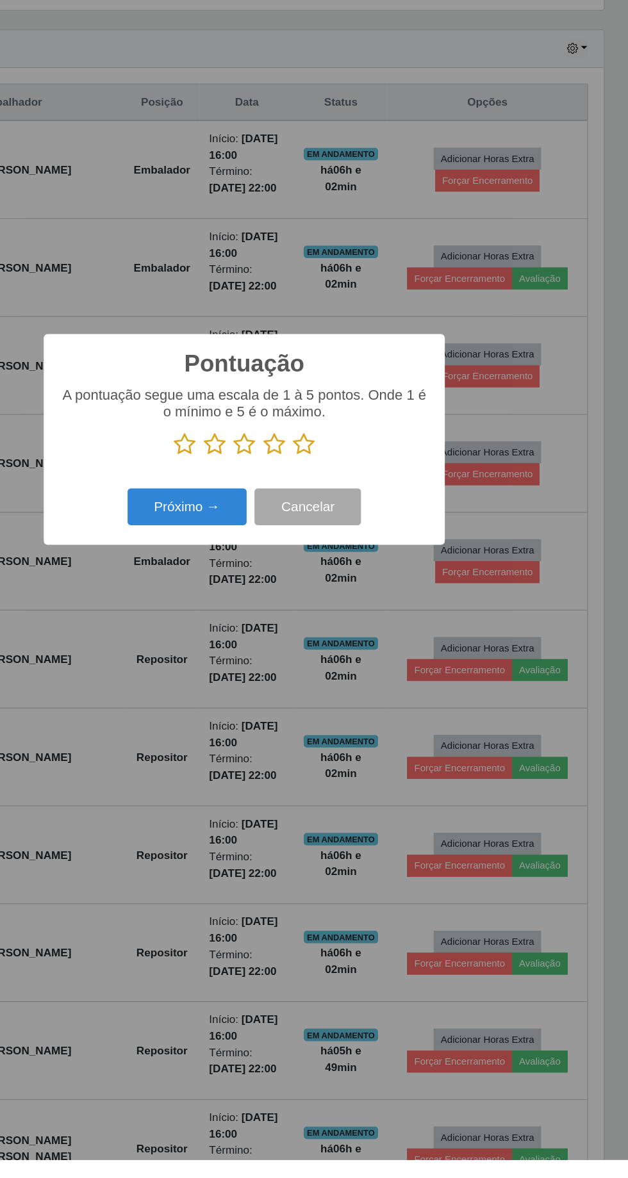
click at [367, 603] on icon at bounding box center [363, 592] width 18 height 19
click at [354, 603] on input "radio" at bounding box center [354, 603] width 0 height 0
click at [255, 659] on button "Próximo →" at bounding box center [266, 644] width 97 height 30
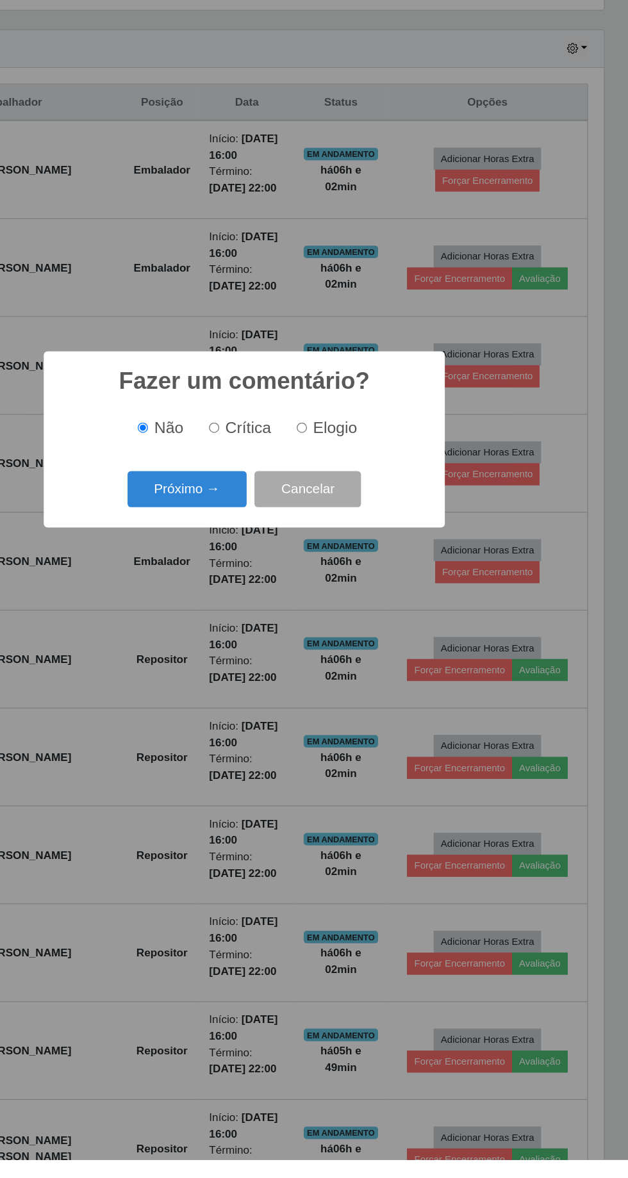
click at [252, 645] on button "Próximo →" at bounding box center [266, 630] width 97 height 30
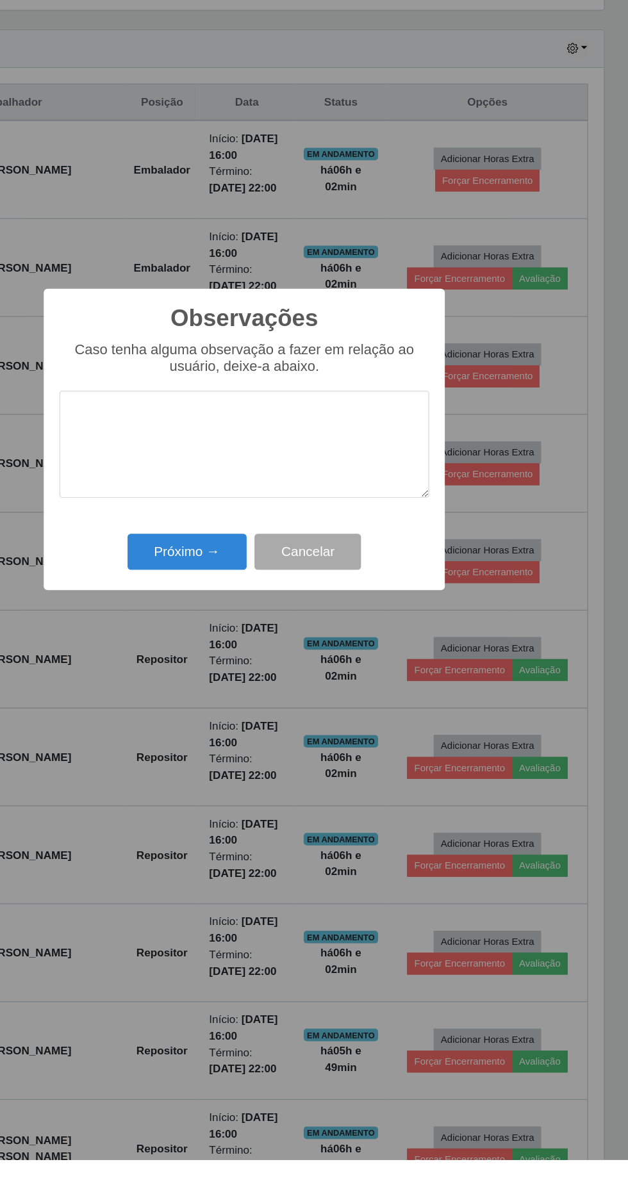
scroll to position [237, 0]
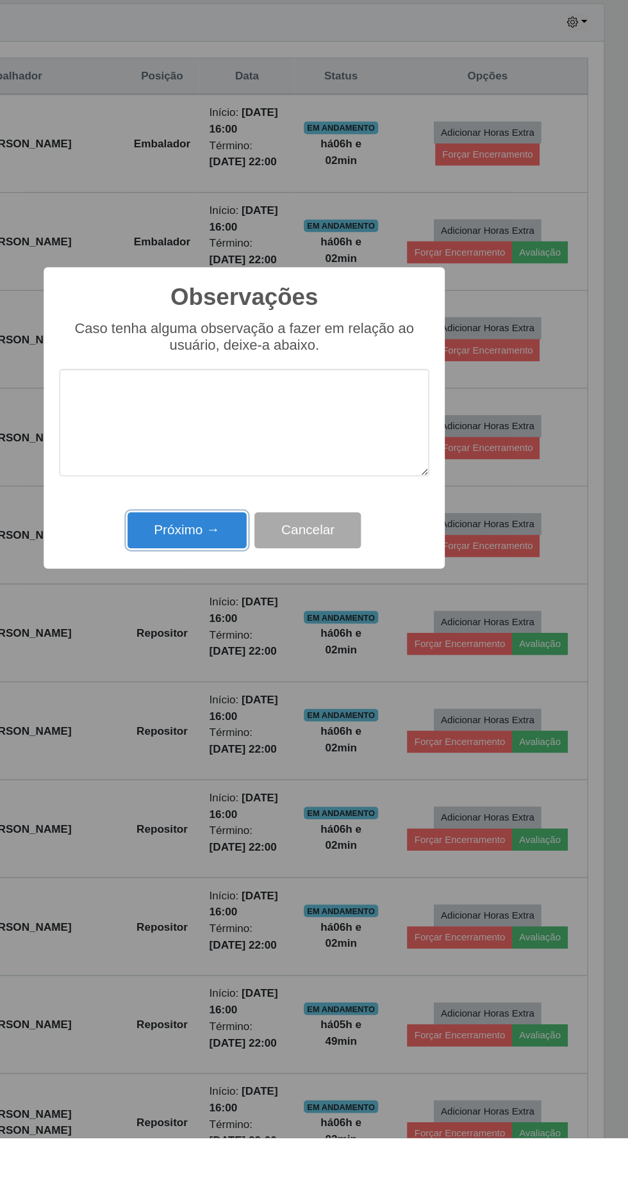
click at [257, 687] on button "Próximo →" at bounding box center [266, 681] width 97 height 30
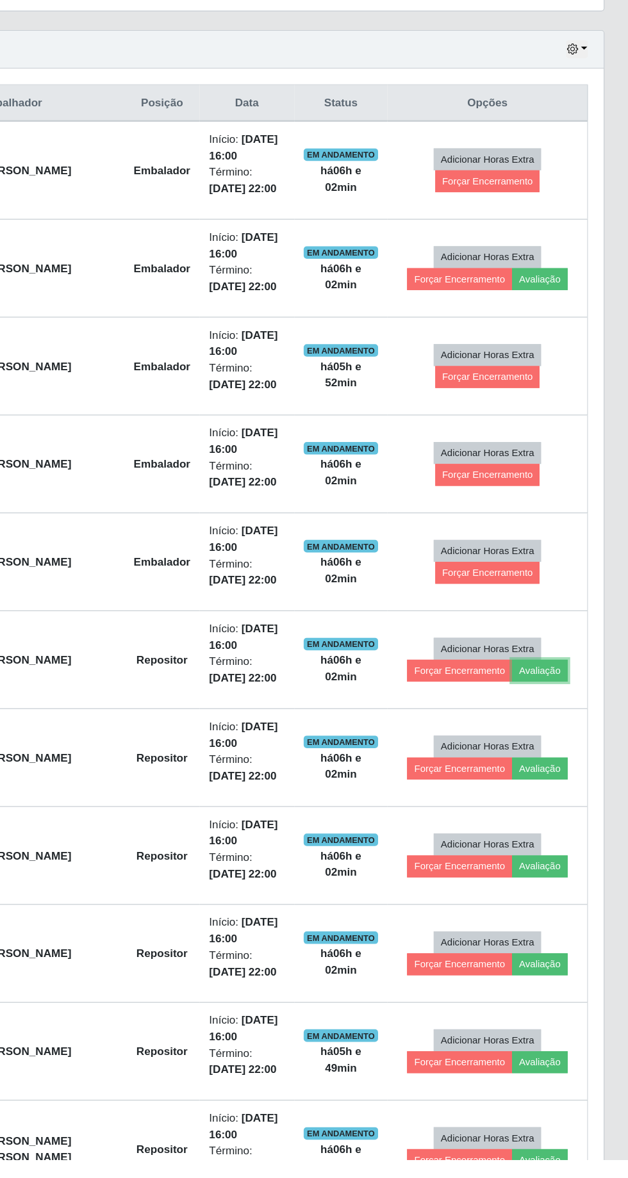
scroll to position [233, 0]
click at [561, 771] on button "Avaliação" at bounding box center [555, 777] width 45 height 18
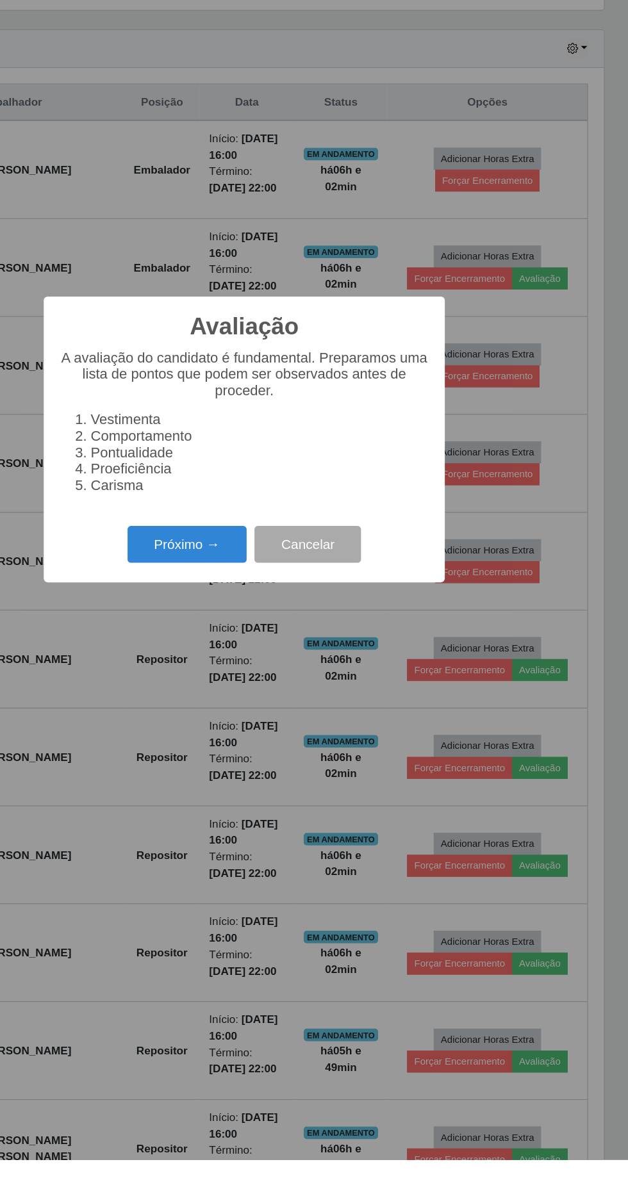
click at [256, 690] on button "Próximo →" at bounding box center [266, 675] width 97 height 30
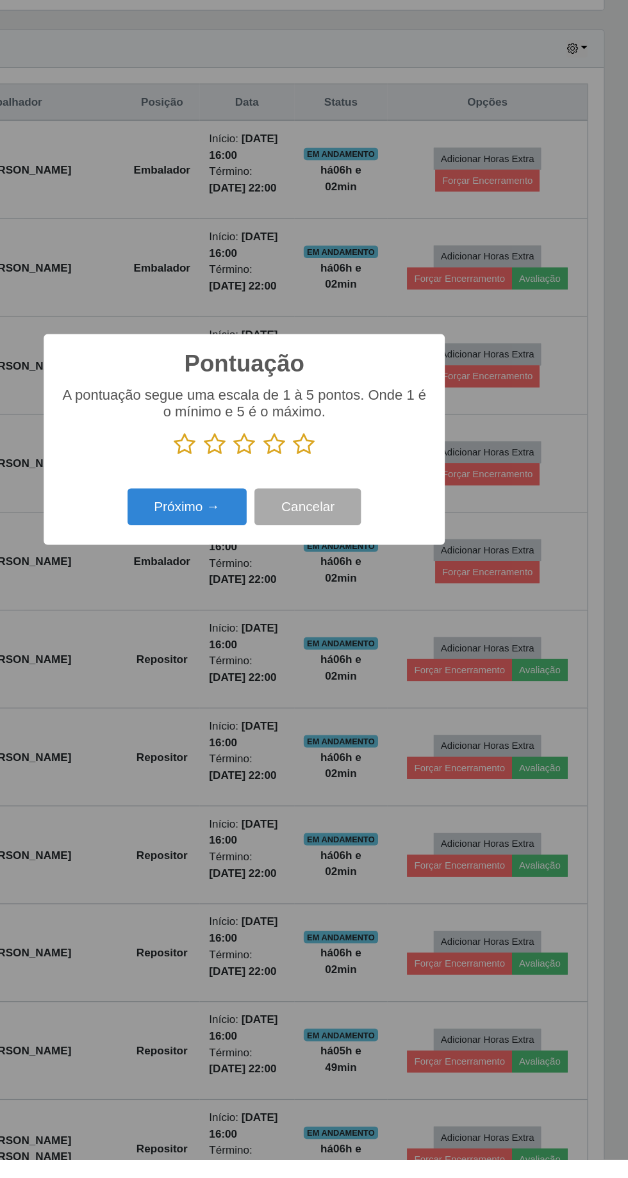
click at [251, 659] on button "Próximo →" at bounding box center [266, 644] width 97 height 30
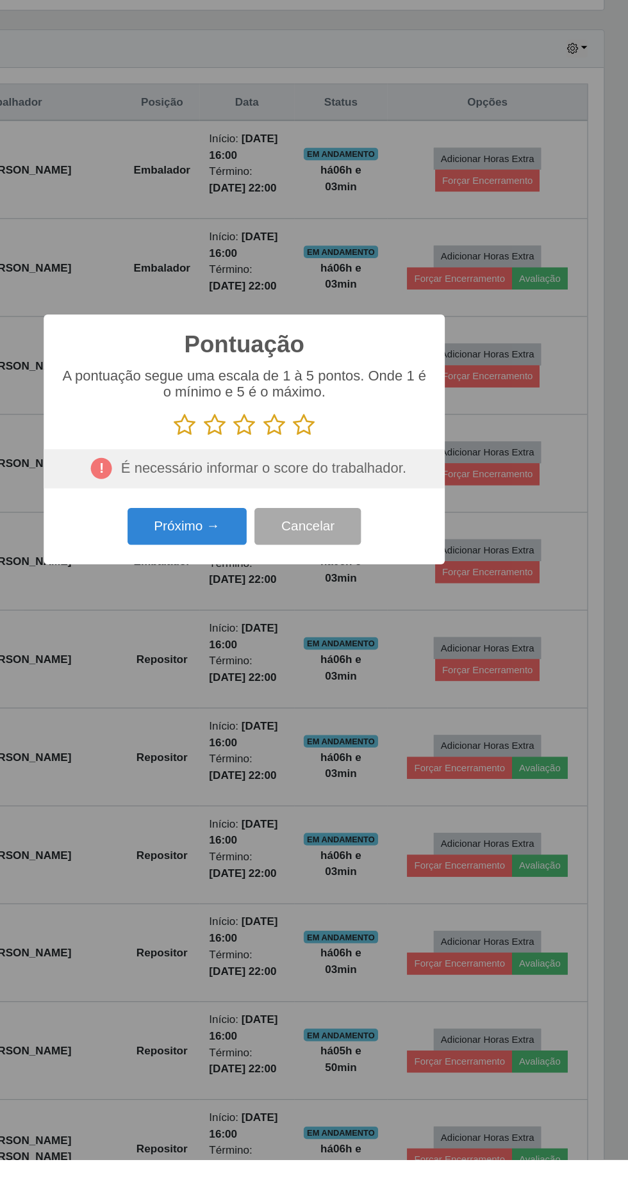
click at [362, 587] on icon at bounding box center [363, 576] width 18 height 19
click at [354, 587] on input "radio" at bounding box center [354, 587] width 0 height 0
click at [260, 675] on button "Próximo →" at bounding box center [266, 660] width 97 height 30
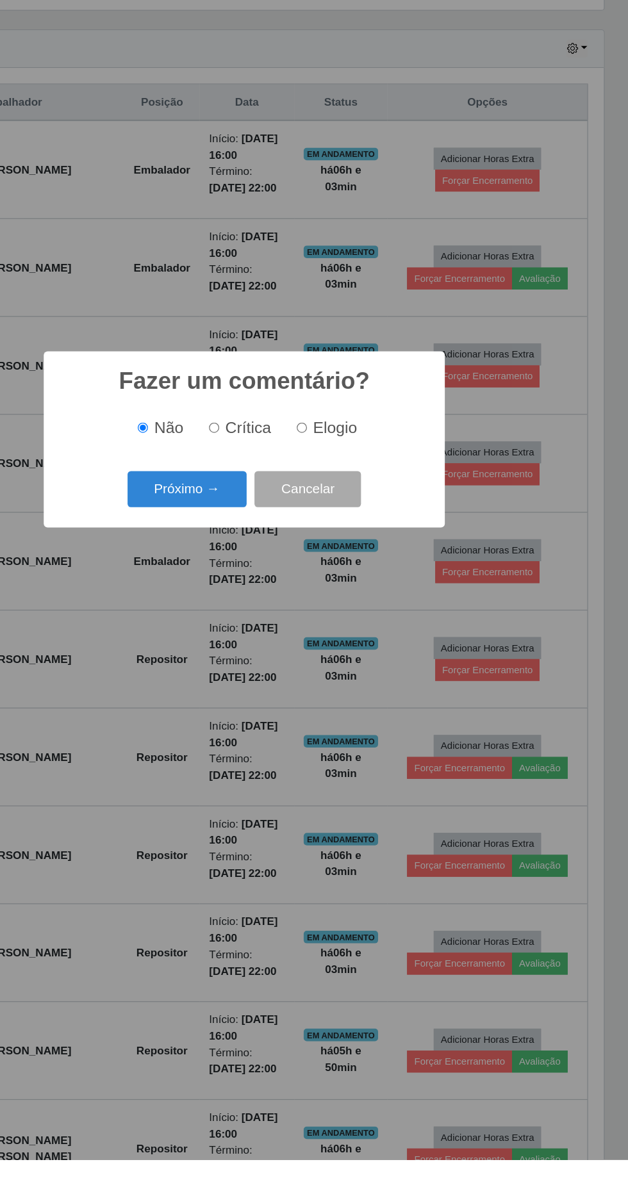
click at [251, 645] on button "Próximo →" at bounding box center [266, 630] width 97 height 30
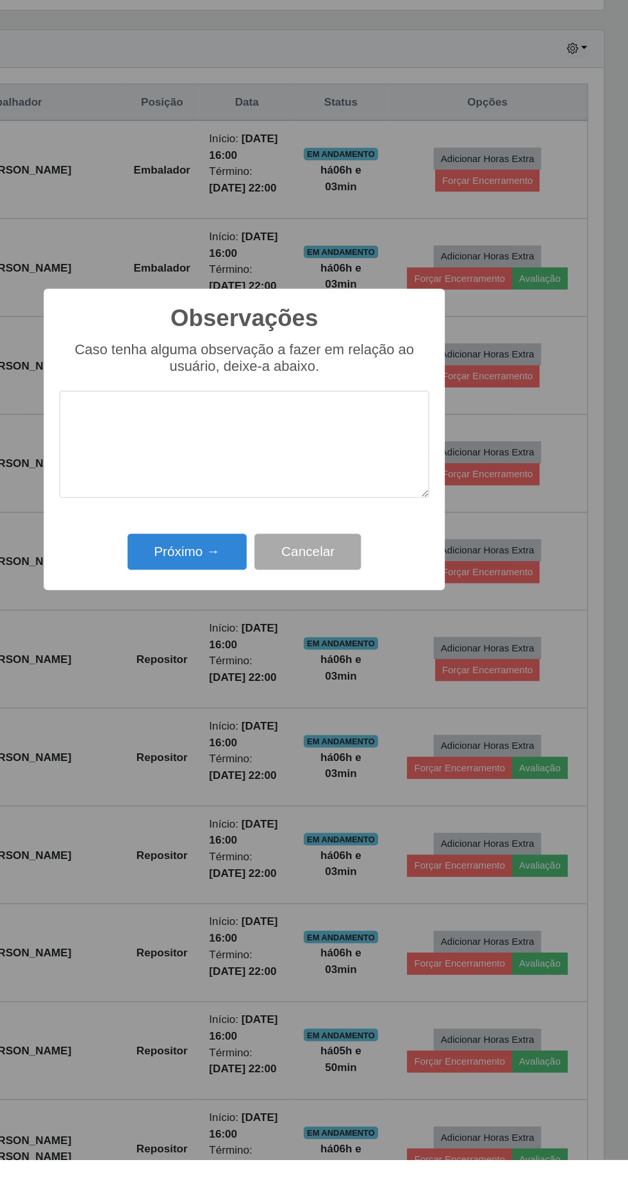
scroll to position [238, 0]
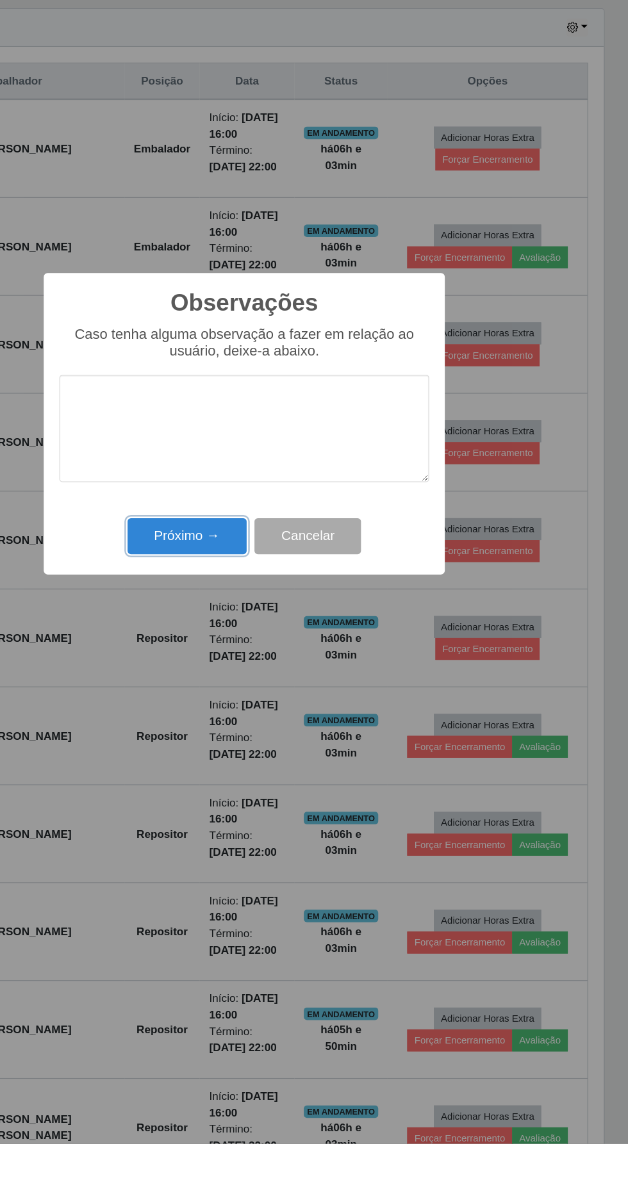
click at [252, 675] on button "Próximo →" at bounding box center [266, 681] width 97 height 30
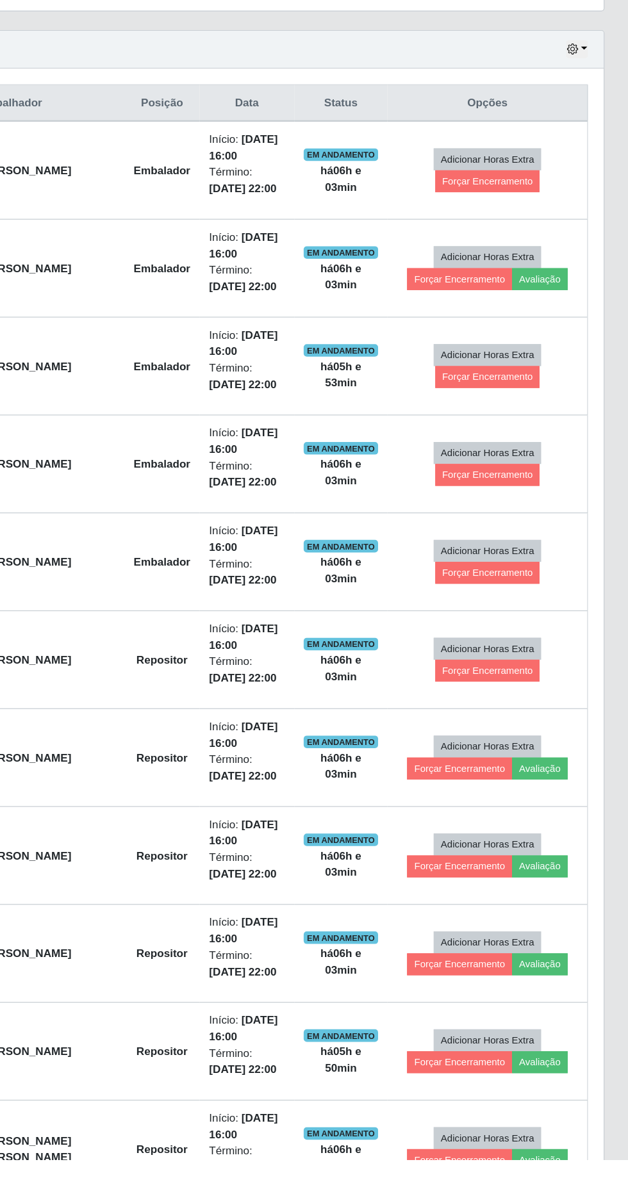
scroll to position [233, 0]
click at [562, 851] on button "Avaliação" at bounding box center [555, 858] width 45 height 18
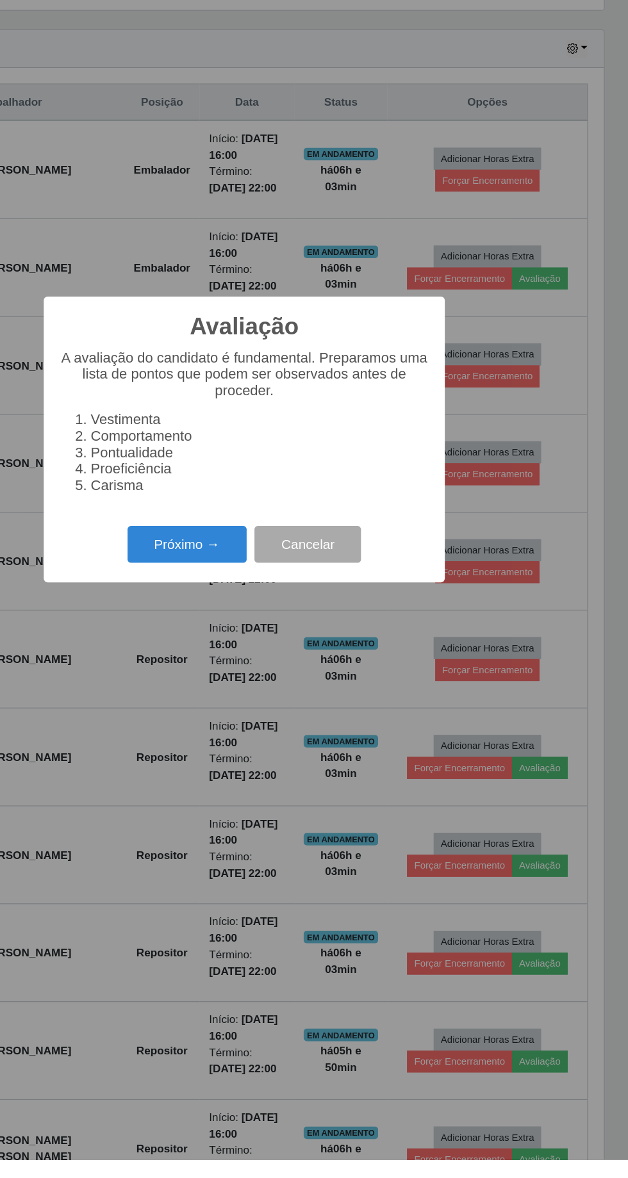
click at [255, 690] on button "Próximo →" at bounding box center [266, 675] width 97 height 30
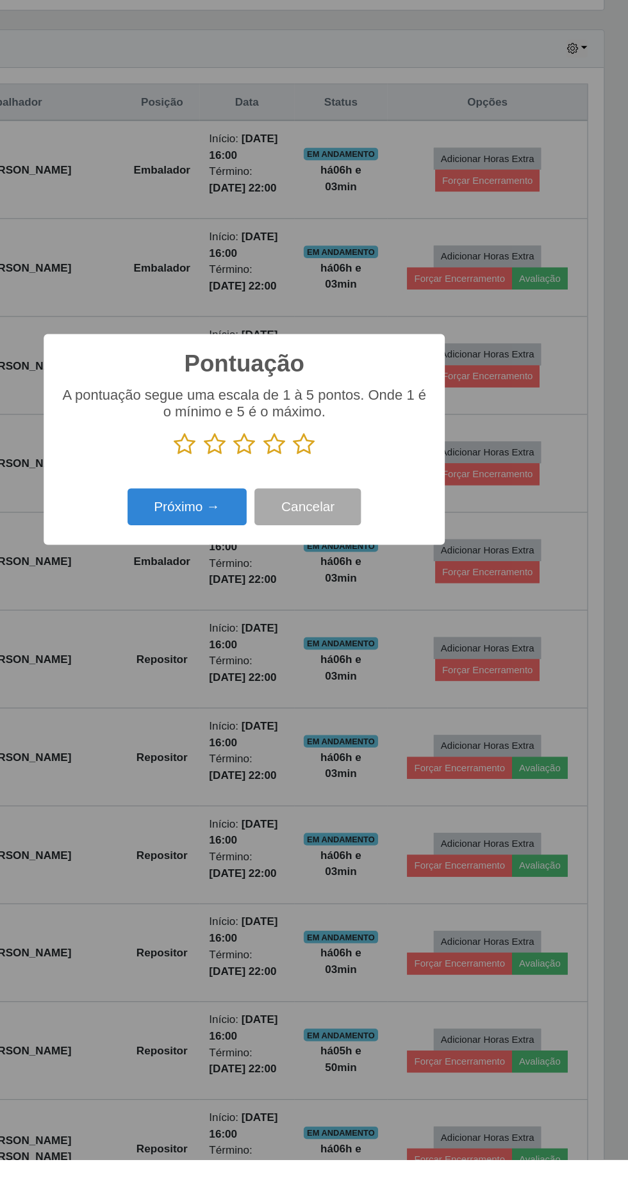
click at [369, 603] on icon at bounding box center [363, 592] width 18 height 19
click at [354, 603] on input "radio" at bounding box center [354, 603] width 0 height 0
click at [245, 659] on button "Próximo →" at bounding box center [266, 644] width 97 height 30
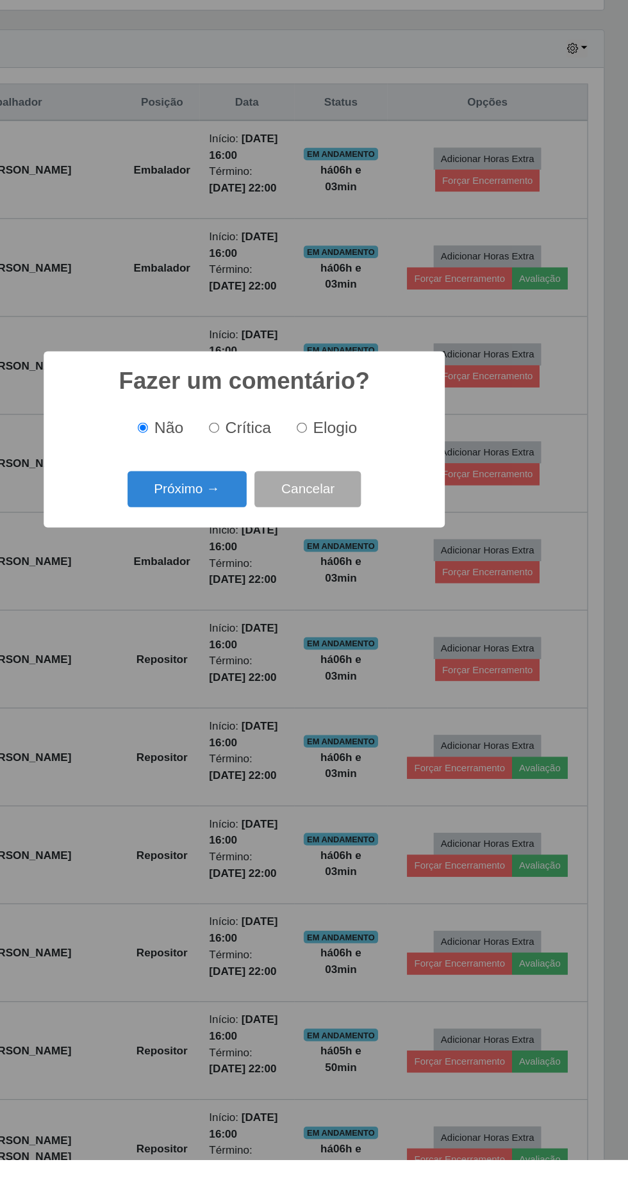
click at [268, 645] on button "Próximo →" at bounding box center [266, 630] width 97 height 30
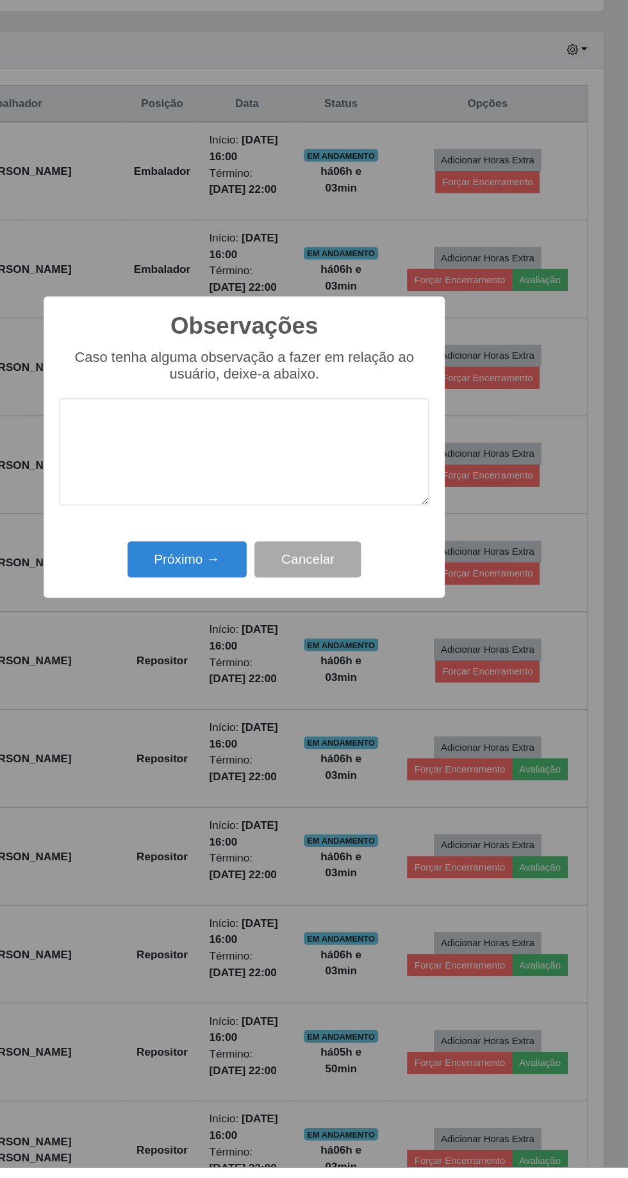
scroll to position [238, 0]
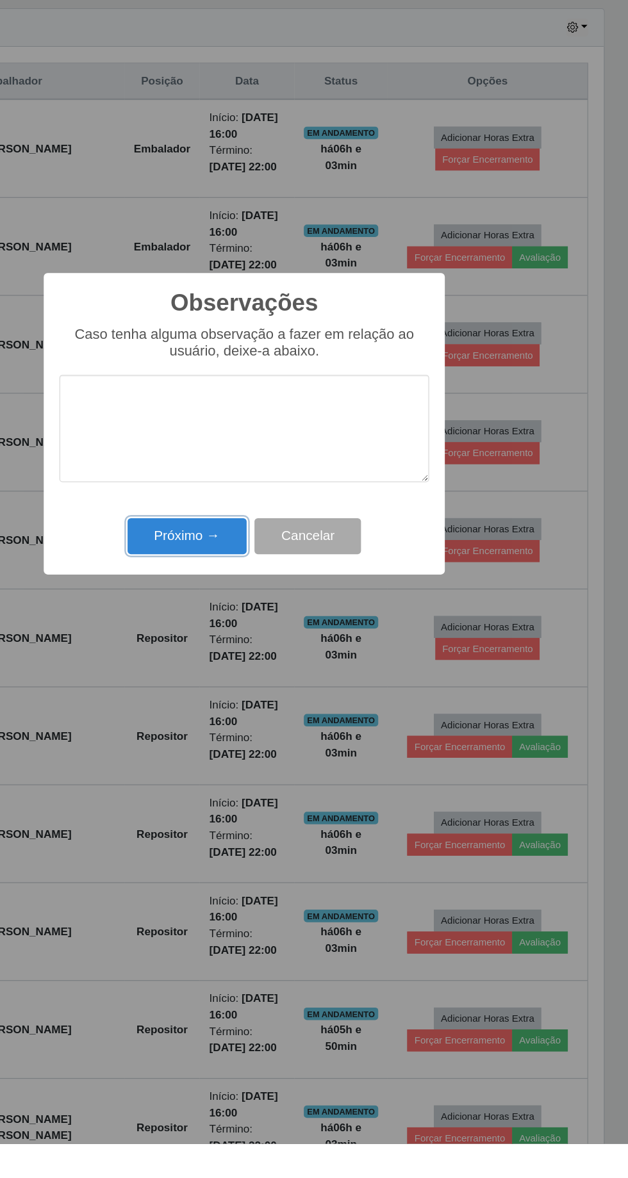
click at [246, 692] on button "Próximo →" at bounding box center [266, 681] width 97 height 30
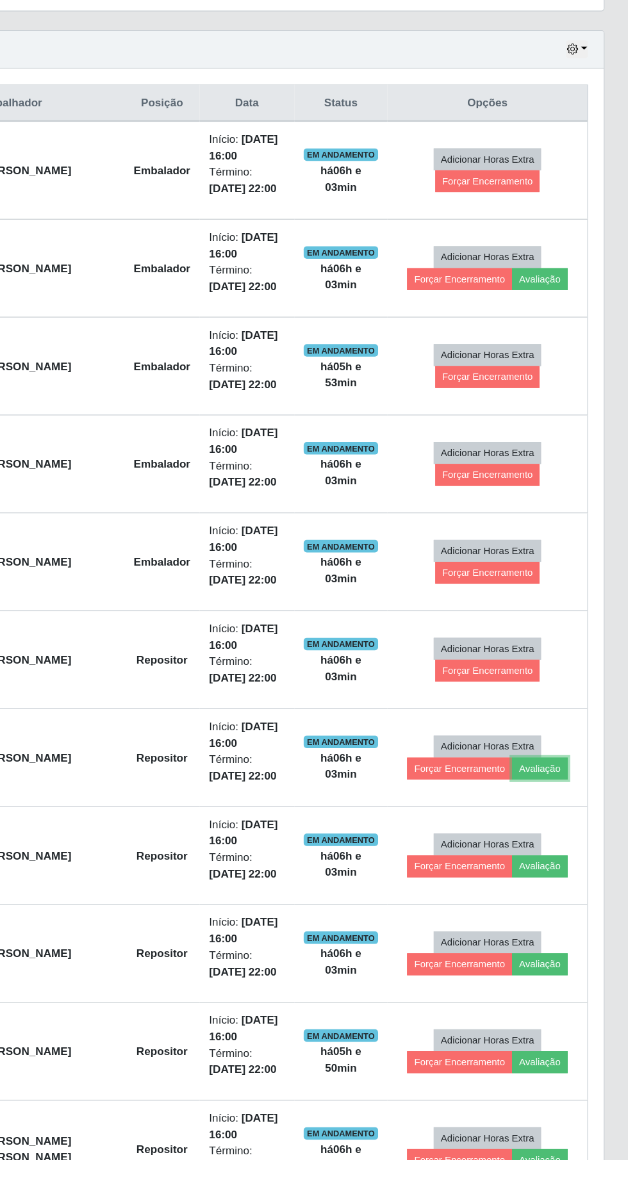
scroll to position [233, 0]
click at [561, 852] on button "Avaliação" at bounding box center [555, 858] width 45 height 18
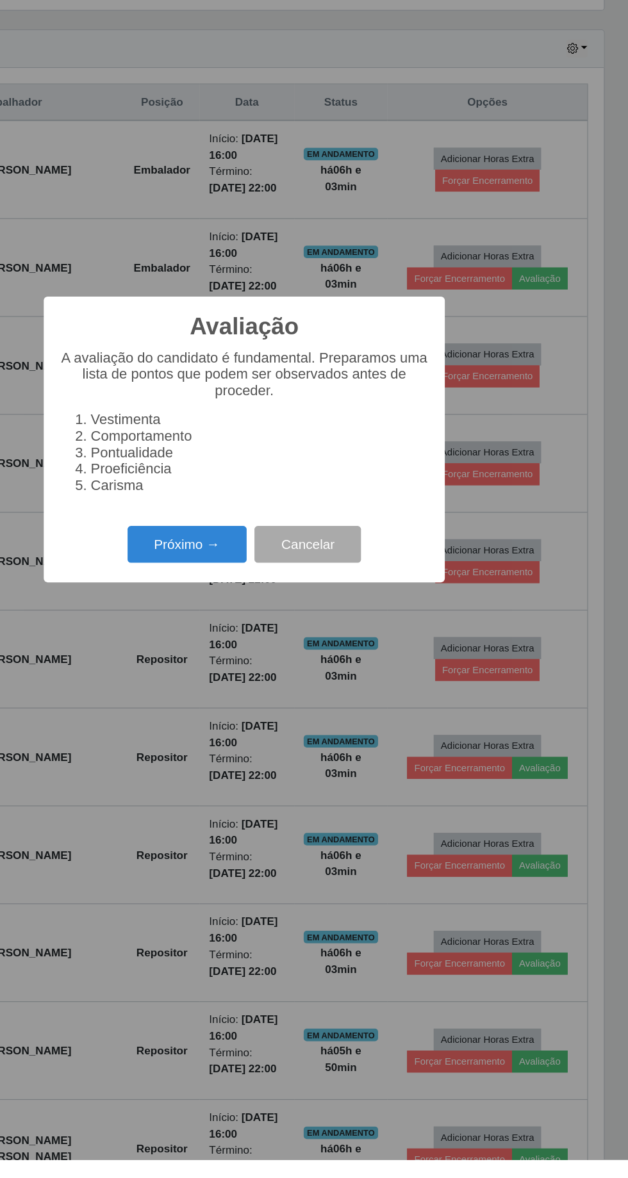
click at [262, 690] on button "Próximo →" at bounding box center [266, 675] width 97 height 30
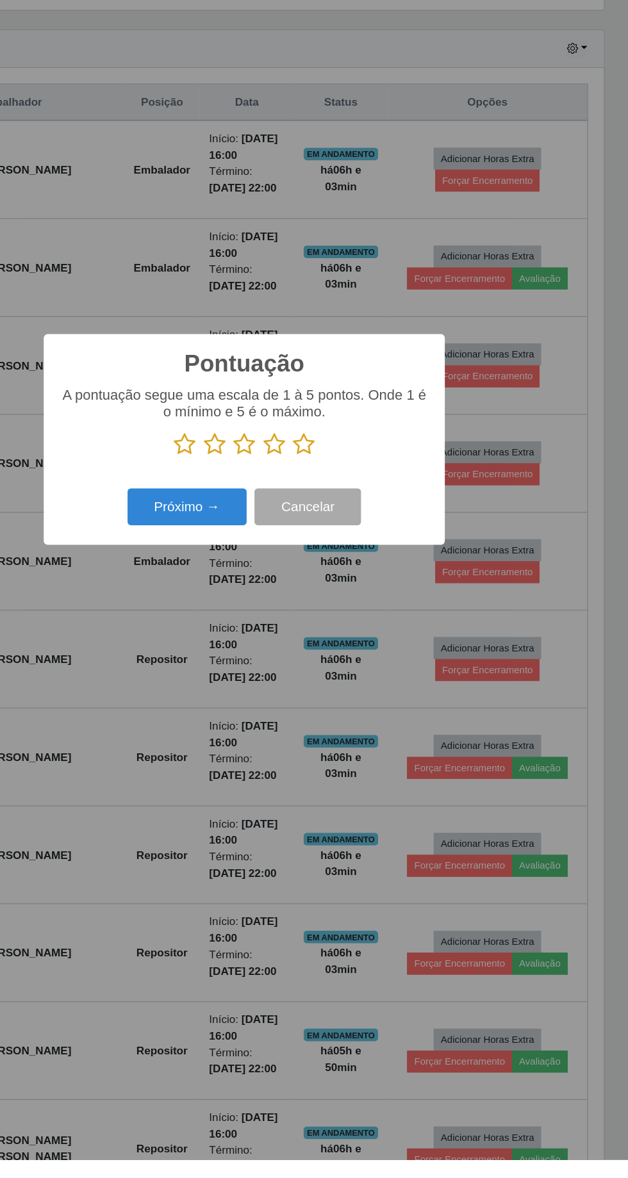
click at [359, 603] on icon at bounding box center [363, 592] width 18 height 19
click at [354, 603] on input "radio" at bounding box center [354, 603] width 0 height 0
click at [255, 659] on button "Próximo →" at bounding box center [266, 644] width 97 height 30
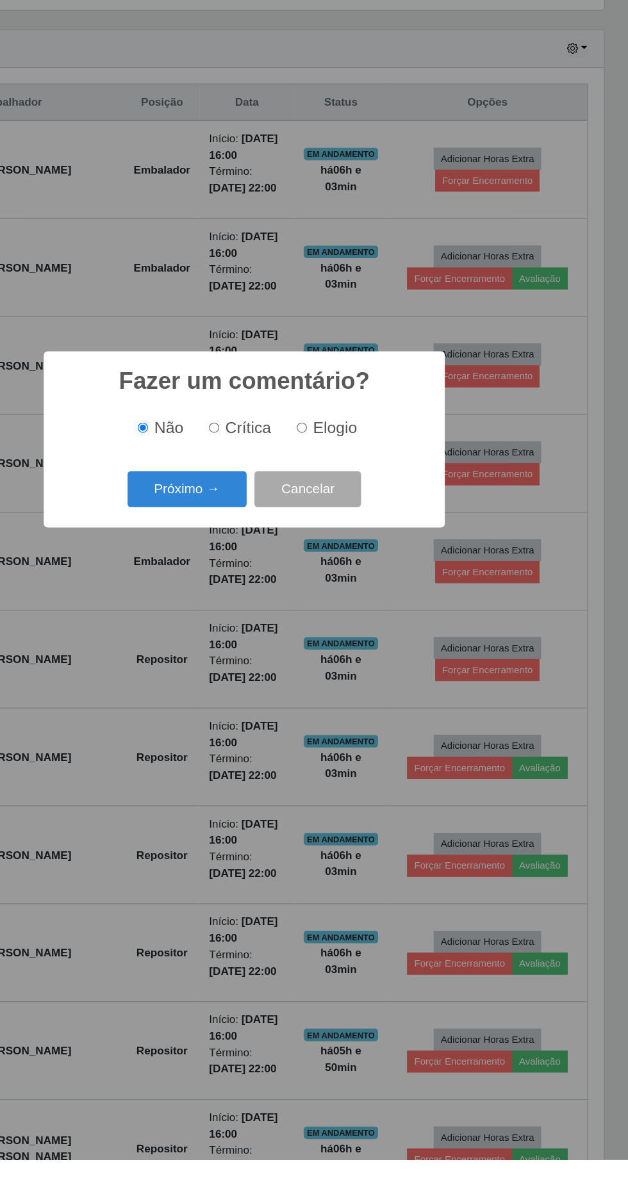
click at [262, 645] on button "Próximo →" at bounding box center [266, 630] width 97 height 30
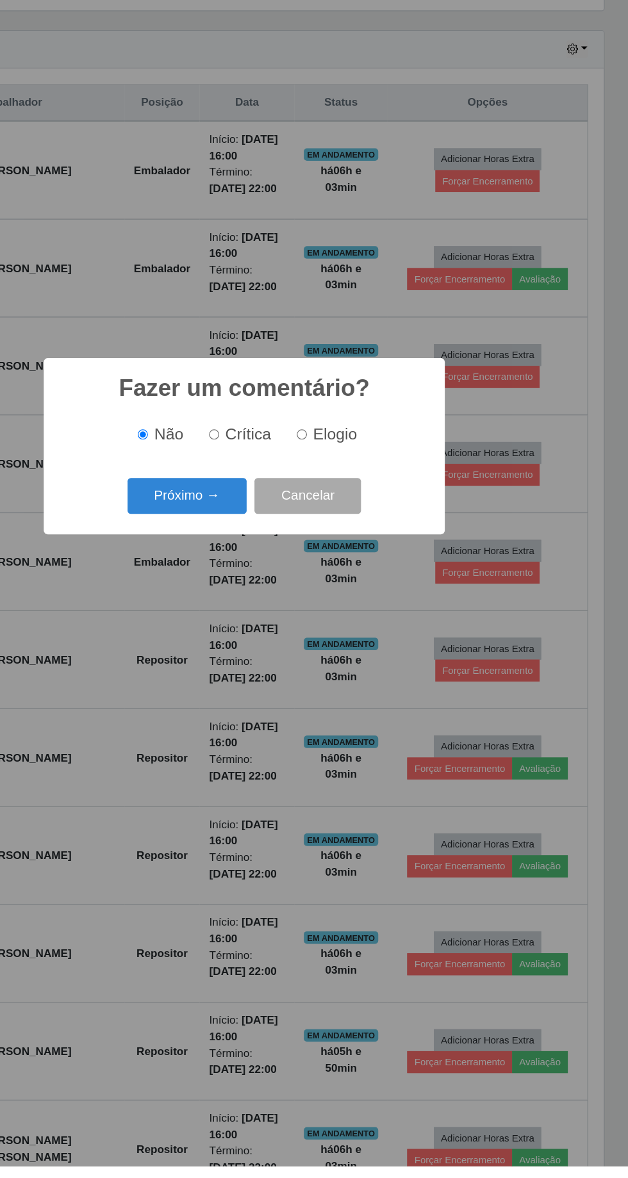
scroll to position [239, 0]
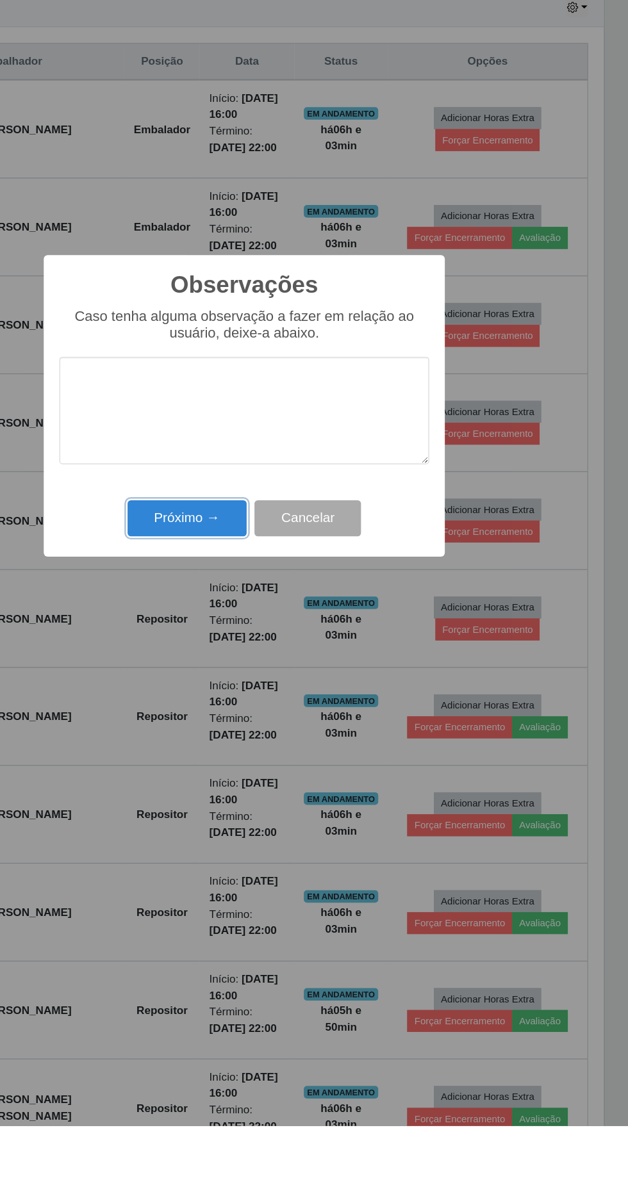
click at [268, 681] on button "Próximo →" at bounding box center [266, 681] width 97 height 30
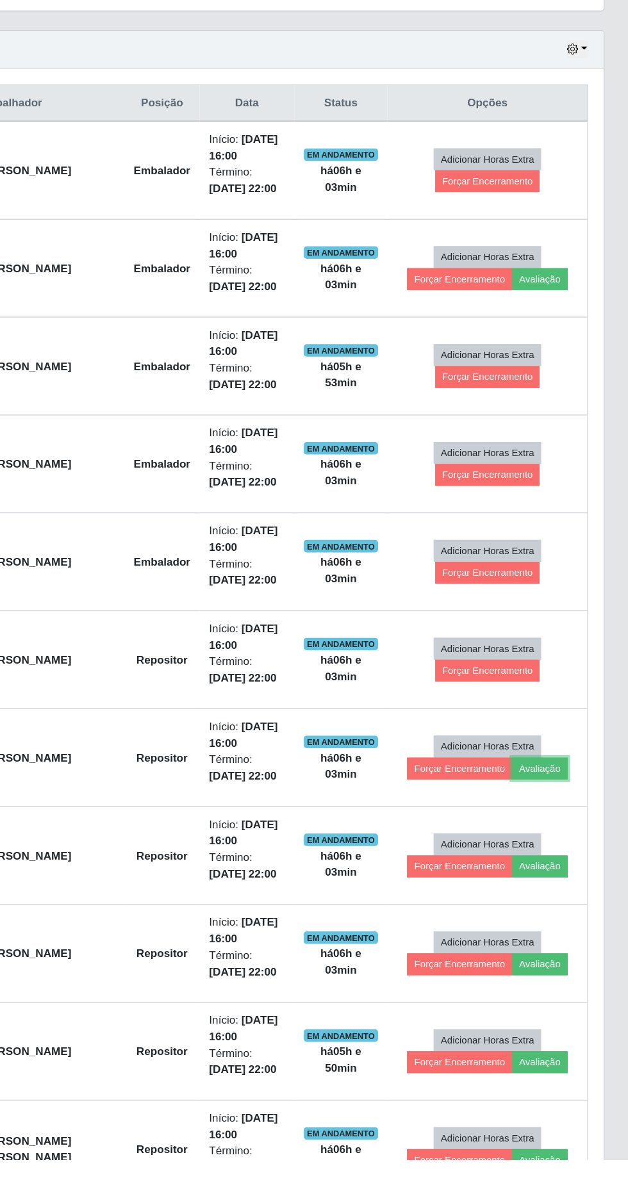
scroll to position [233, 0]
click at [562, 1171] on button "Avaliação" at bounding box center [555, 1178] width 45 height 18
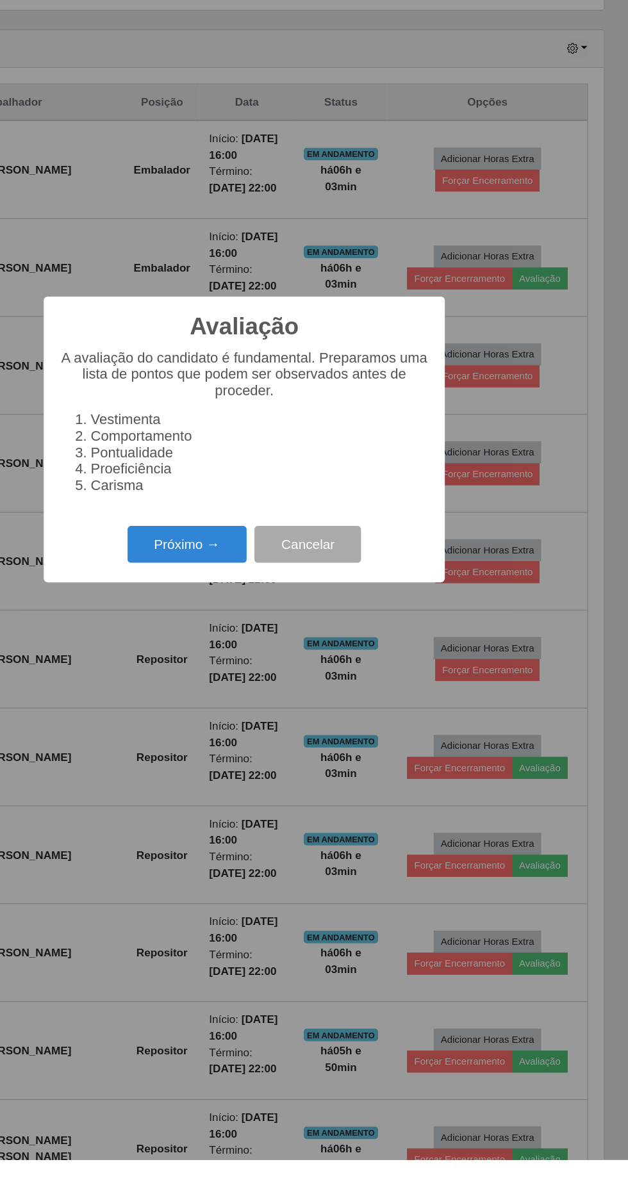
click at [266, 690] on button "Próximo →" at bounding box center [266, 675] width 97 height 30
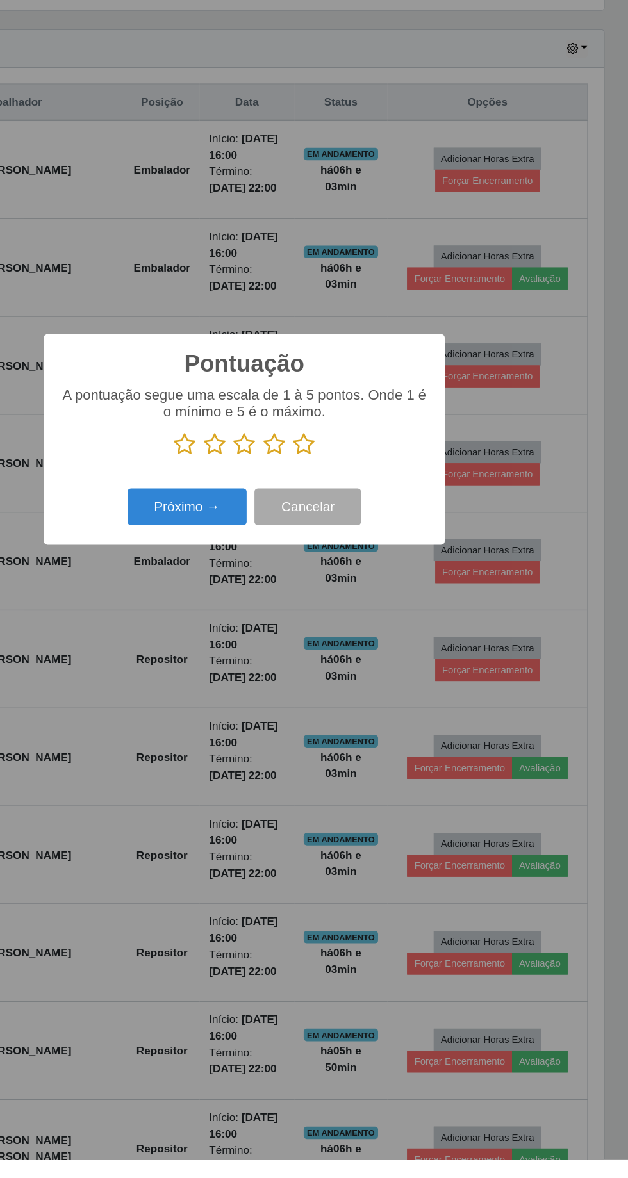
click at [364, 603] on icon at bounding box center [363, 592] width 18 height 19
click at [354, 603] on input "radio" at bounding box center [354, 603] width 0 height 0
click at [249, 659] on button "Próximo →" at bounding box center [266, 644] width 97 height 30
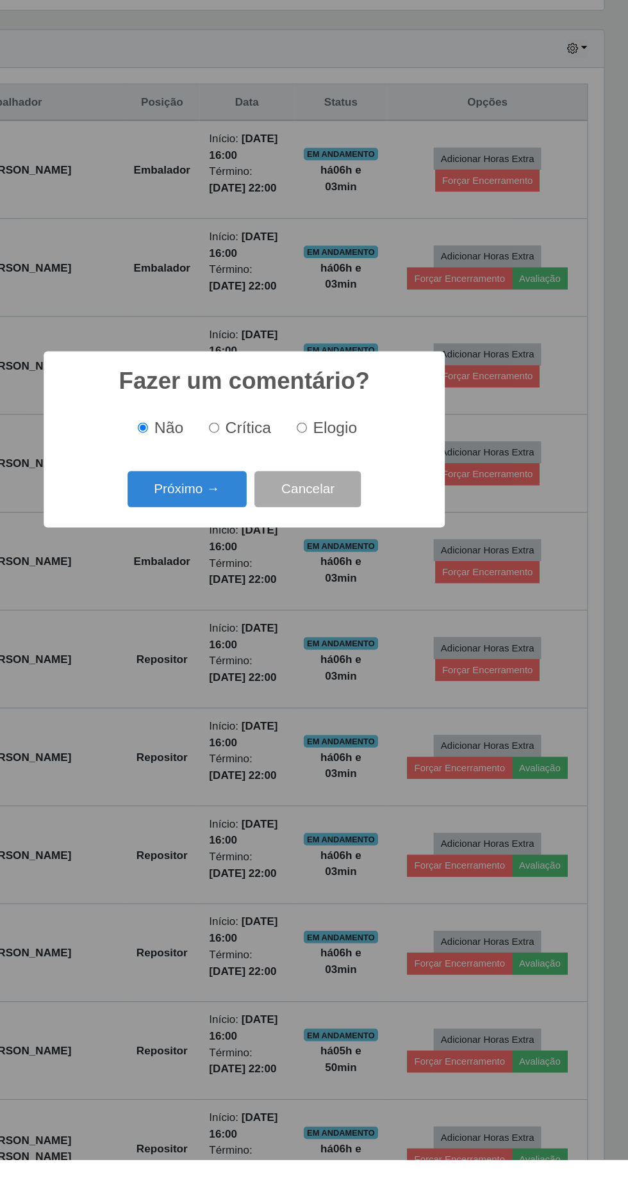
click at [255, 645] on button "Próximo →" at bounding box center [266, 630] width 97 height 30
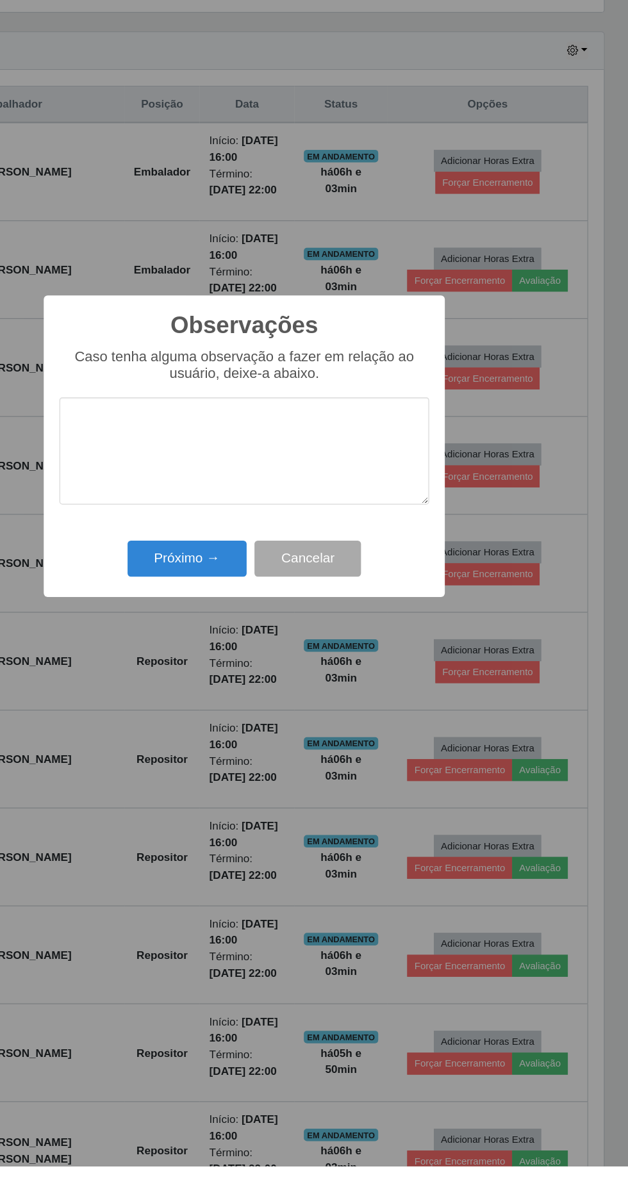
scroll to position [237, 0]
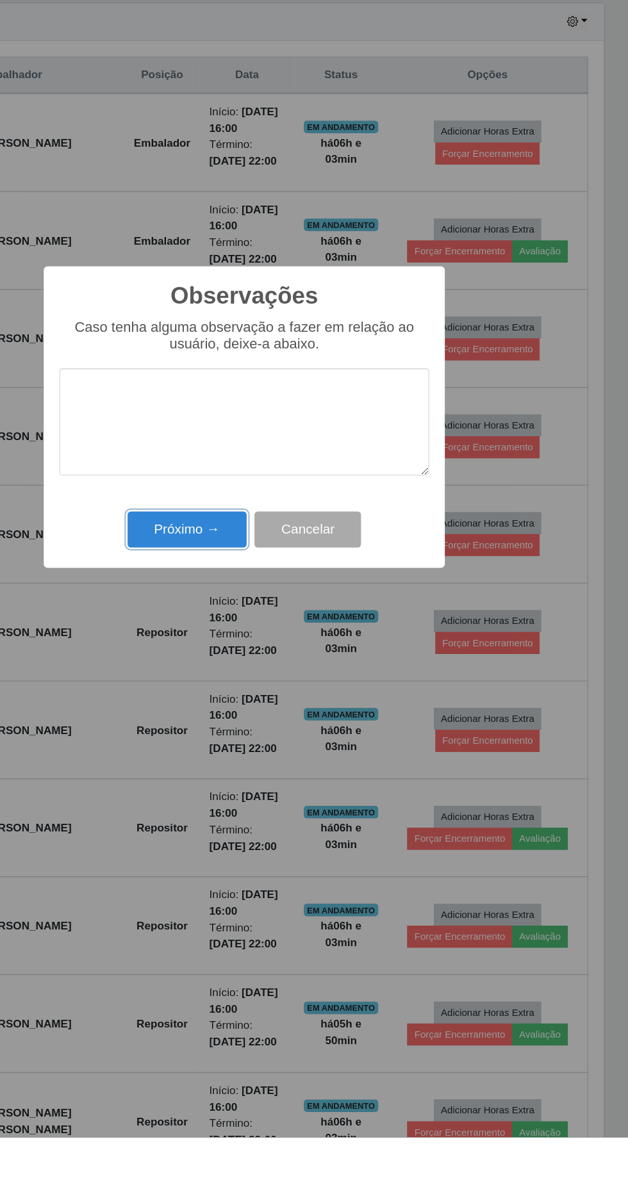
click at [247, 683] on button "Próximo →" at bounding box center [266, 681] width 97 height 30
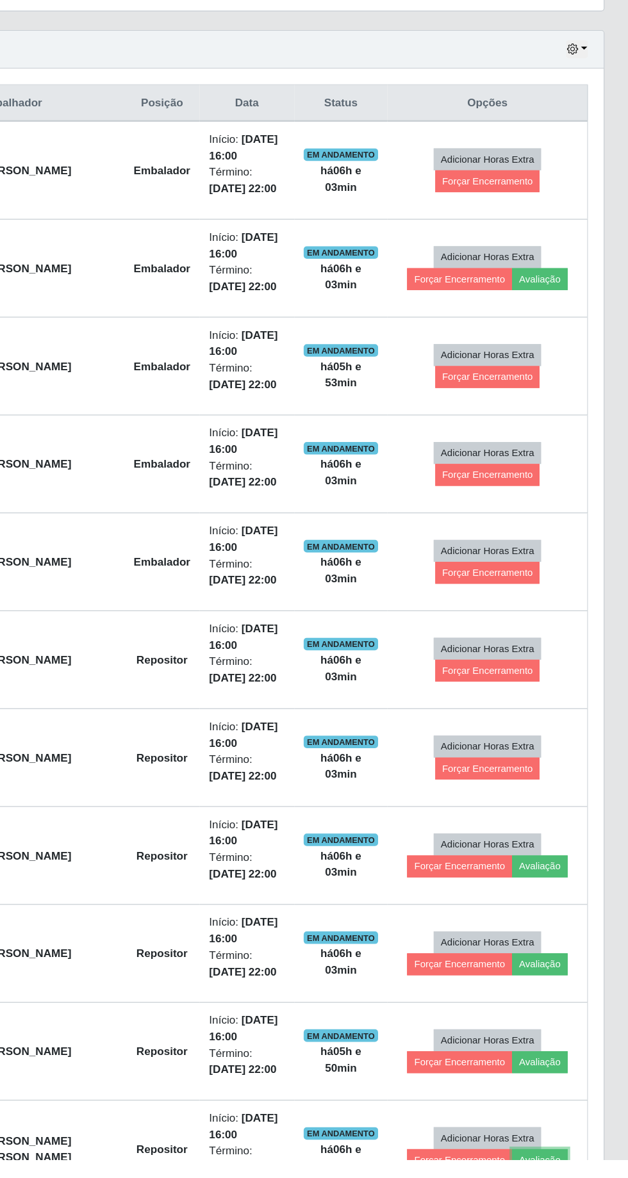
scroll to position [233, 0]
click at [564, 1089] on button "Avaliação" at bounding box center [555, 1098] width 45 height 18
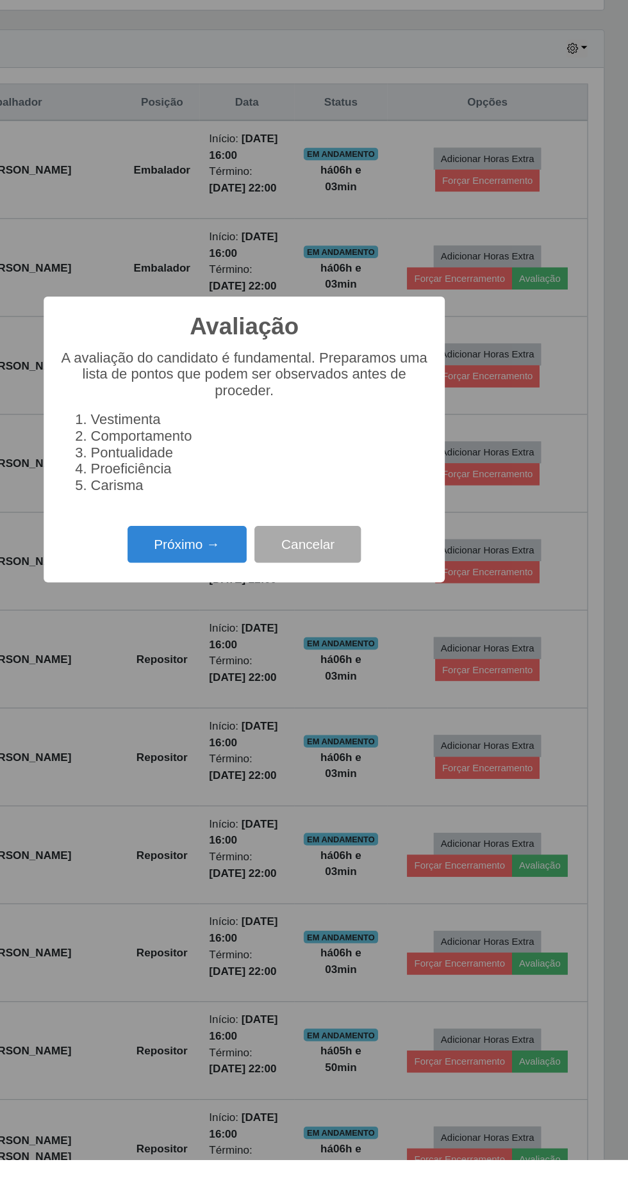
click at [257, 690] on button "Próximo →" at bounding box center [266, 675] width 97 height 30
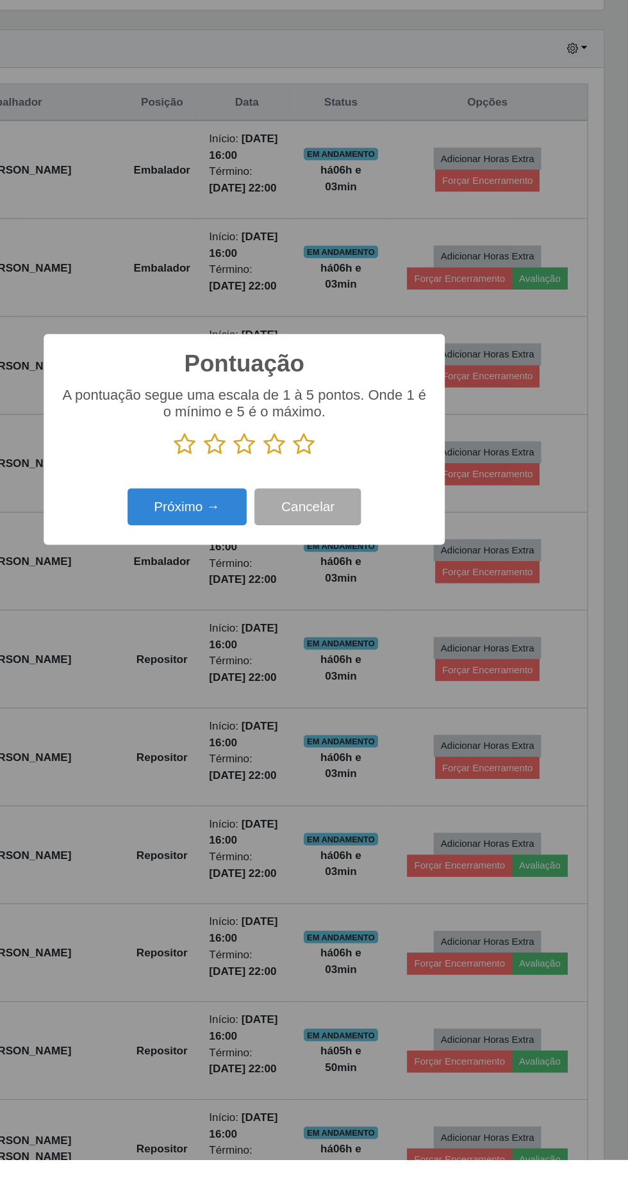
click at [371, 603] on icon at bounding box center [363, 592] width 18 height 19
click at [354, 603] on input "radio" at bounding box center [354, 603] width 0 height 0
click at [254, 659] on button "Próximo →" at bounding box center [266, 644] width 97 height 30
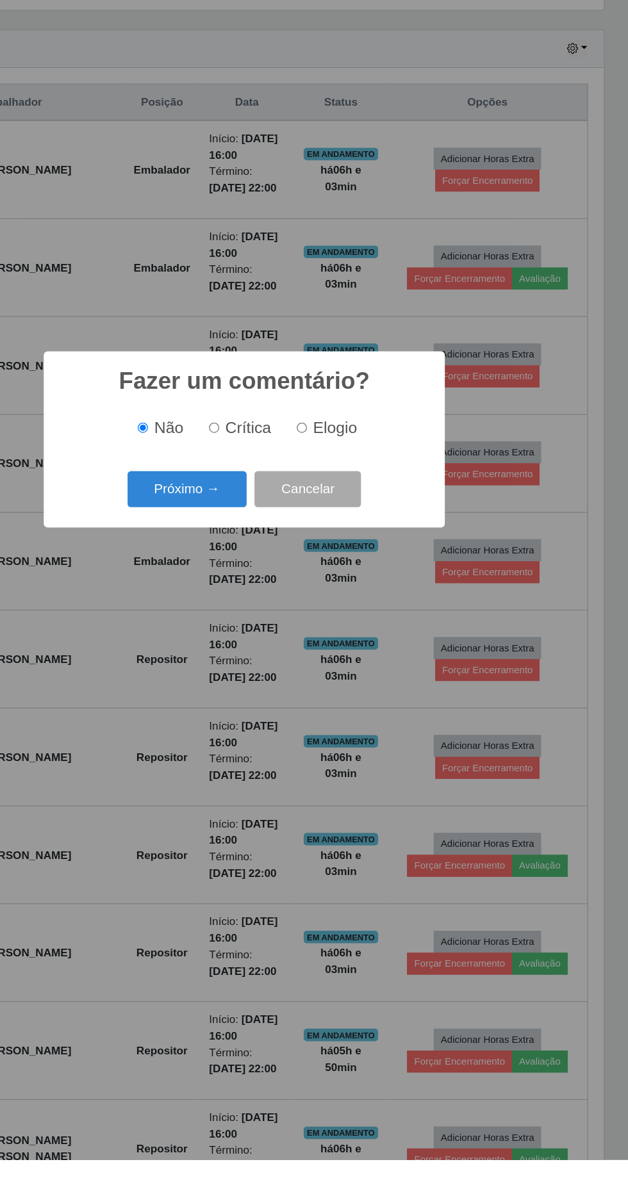
click at [247, 645] on button "Próximo →" at bounding box center [266, 630] width 97 height 30
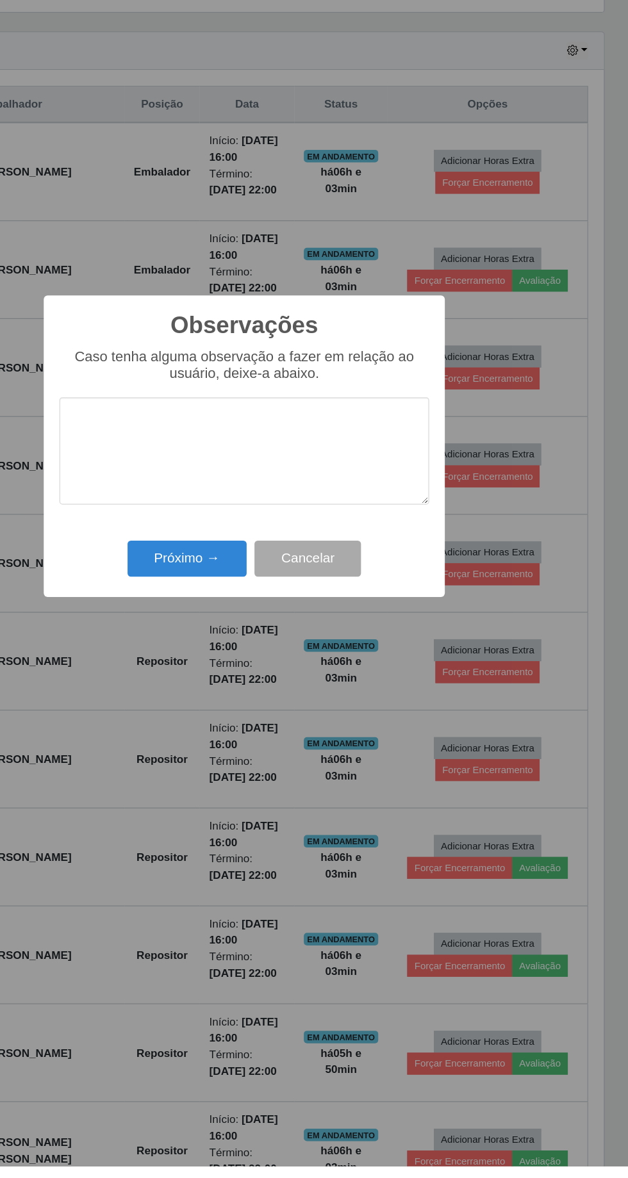
scroll to position [237, 0]
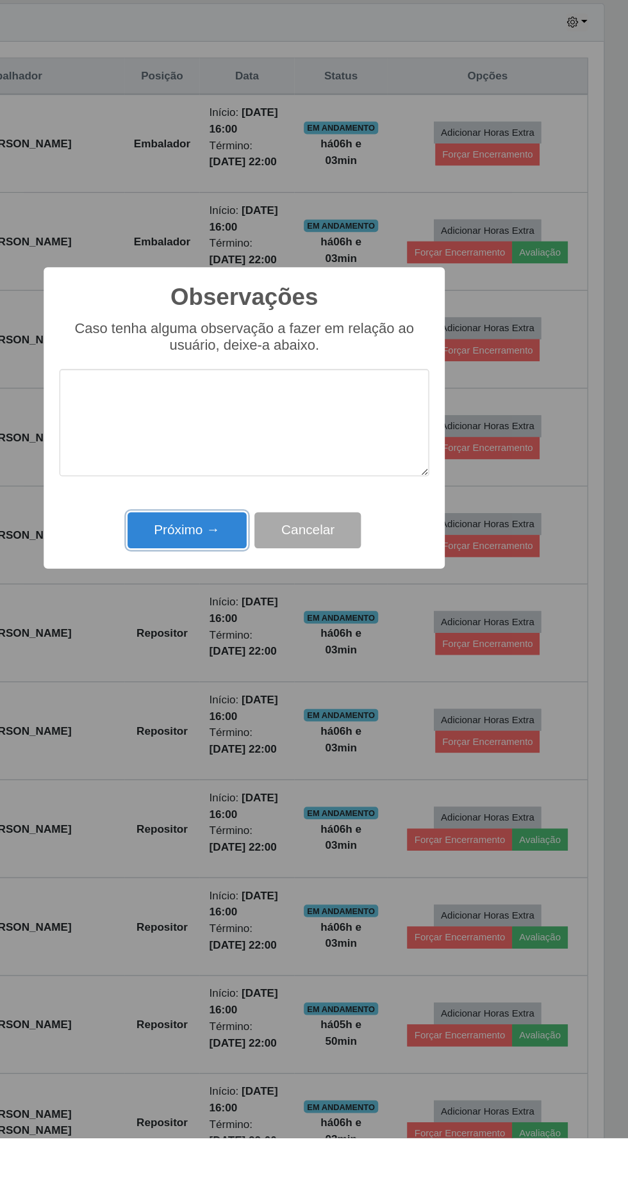
click at [245, 682] on button "Próximo →" at bounding box center [266, 681] width 97 height 30
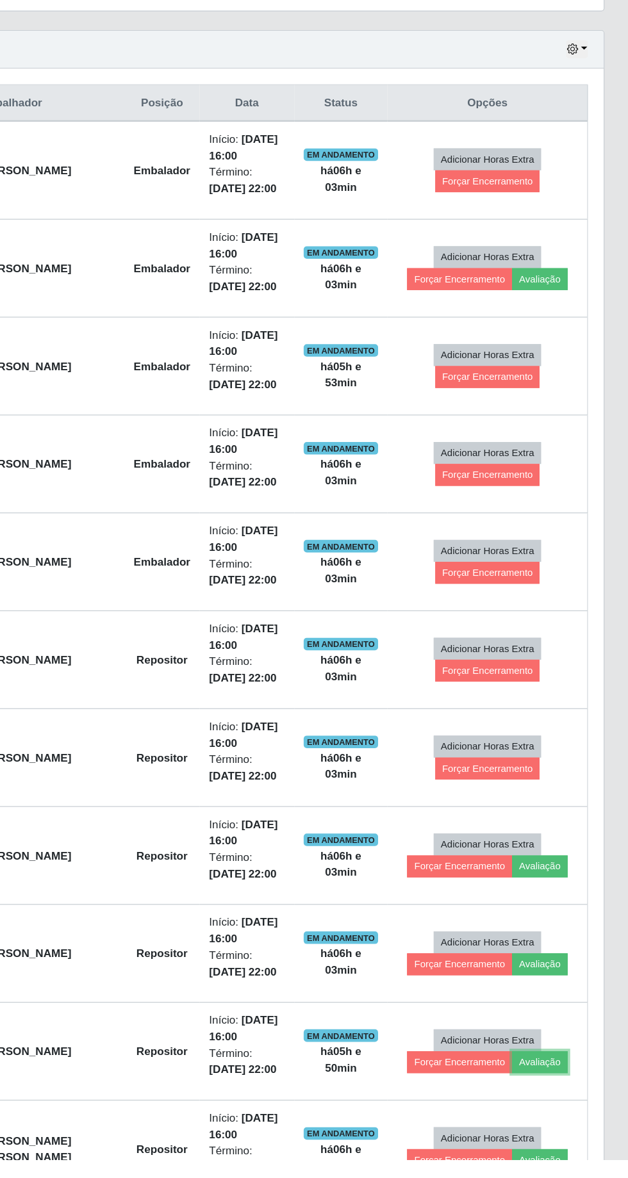
scroll to position [233, 0]
click at [566, 451] on button "Avaliação" at bounding box center [555, 457] width 45 height 18
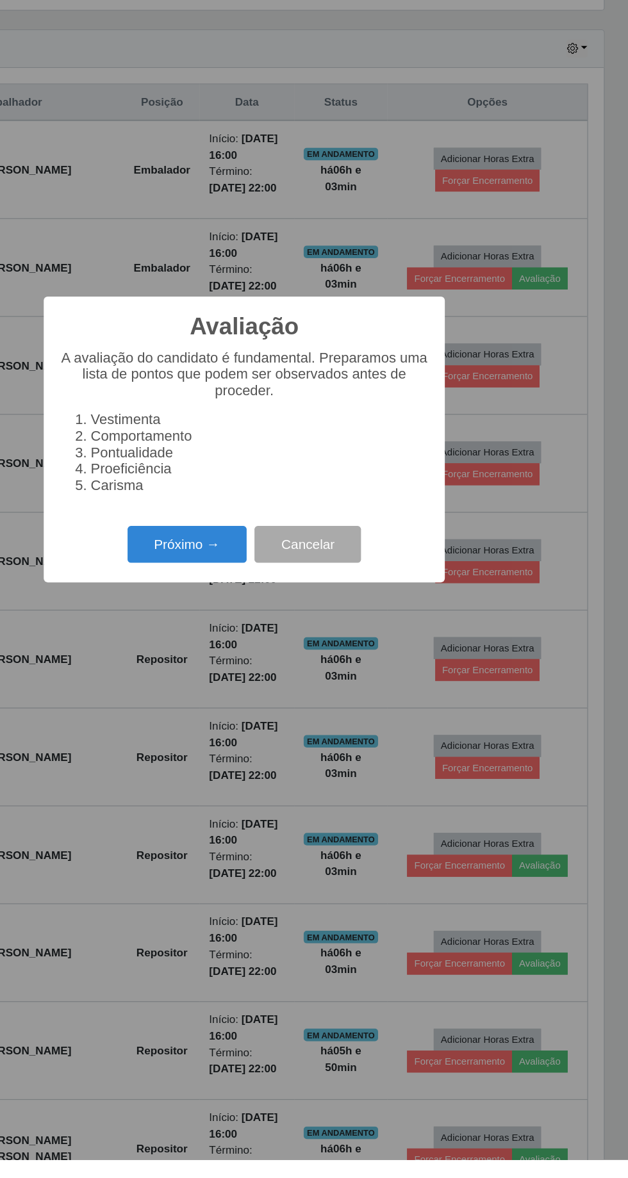
click at [248, 690] on button "Próximo →" at bounding box center [266, 675] width 97 height 30
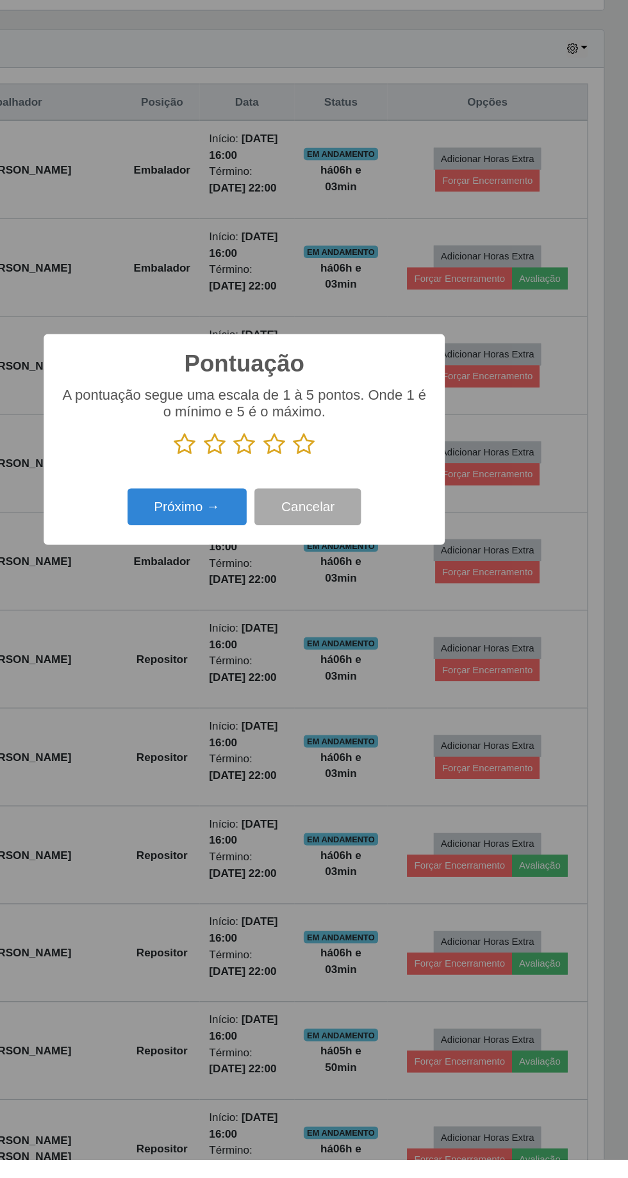
click at [366, 603] on icon at bounding box center [363, 592] width 18 height 19
click at [354, 603] on input "radio" at bounding box center [354, 603] width 0 height 0
click at [256, 659] on button "Próximo →" at bounding box center [266, 644] width 97 height 30
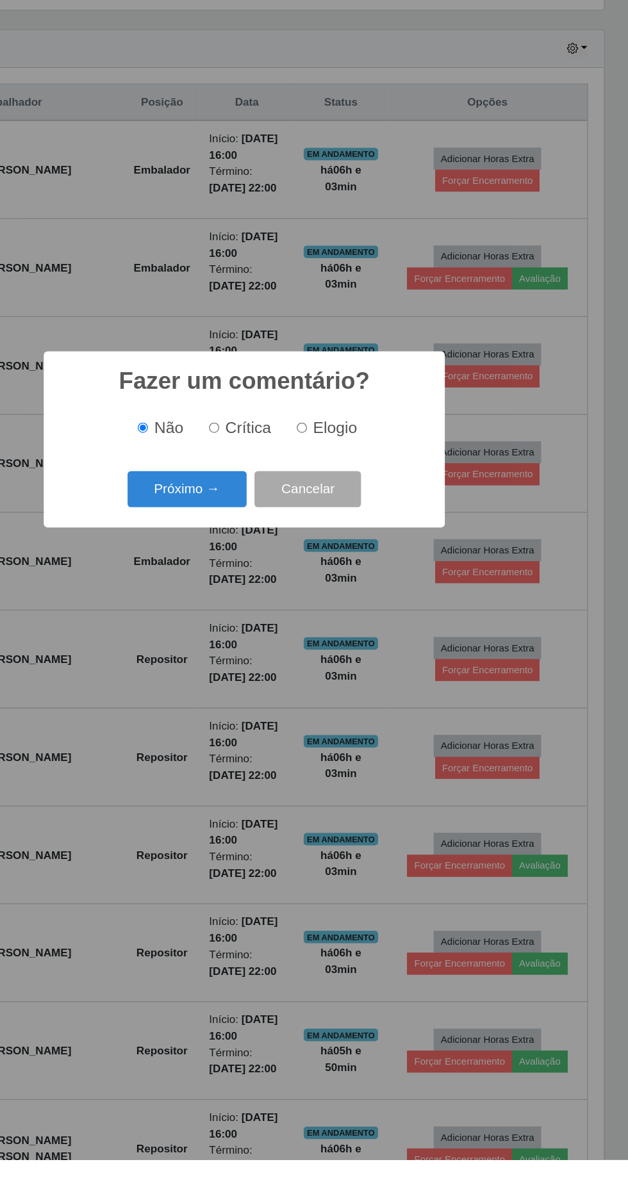
click at [256, 645] on button "Próximo →" at bounding box center [266, 630] width 97 height 30
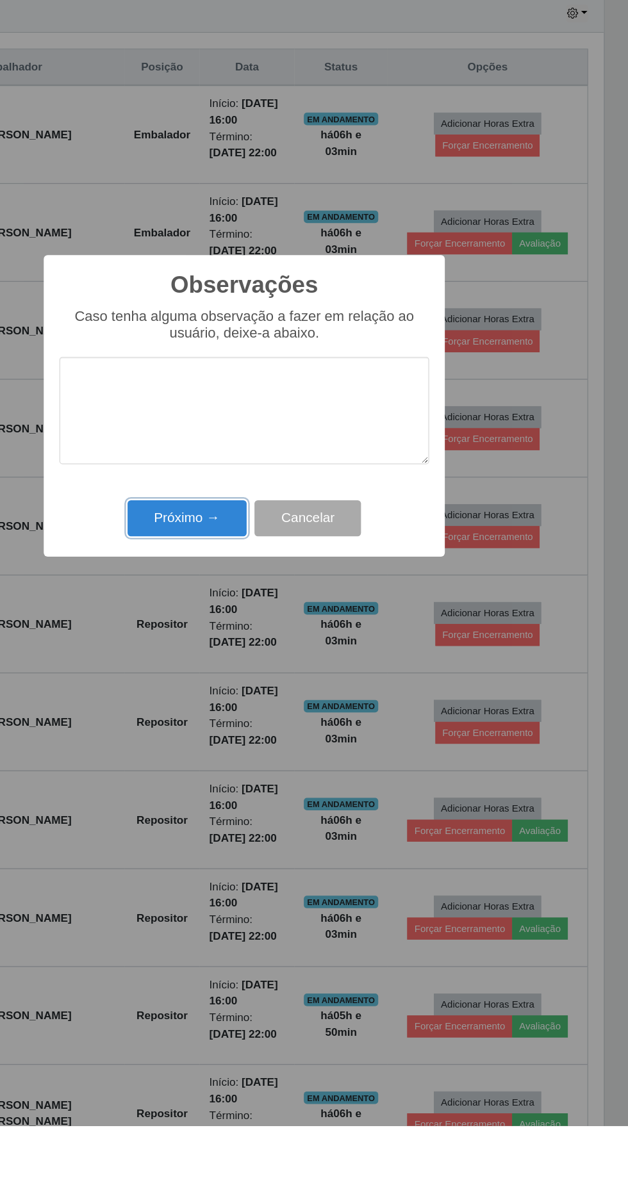
click at [259, 678] on button "Próximo →" at bounding box center [266, 681] width 97 height 30
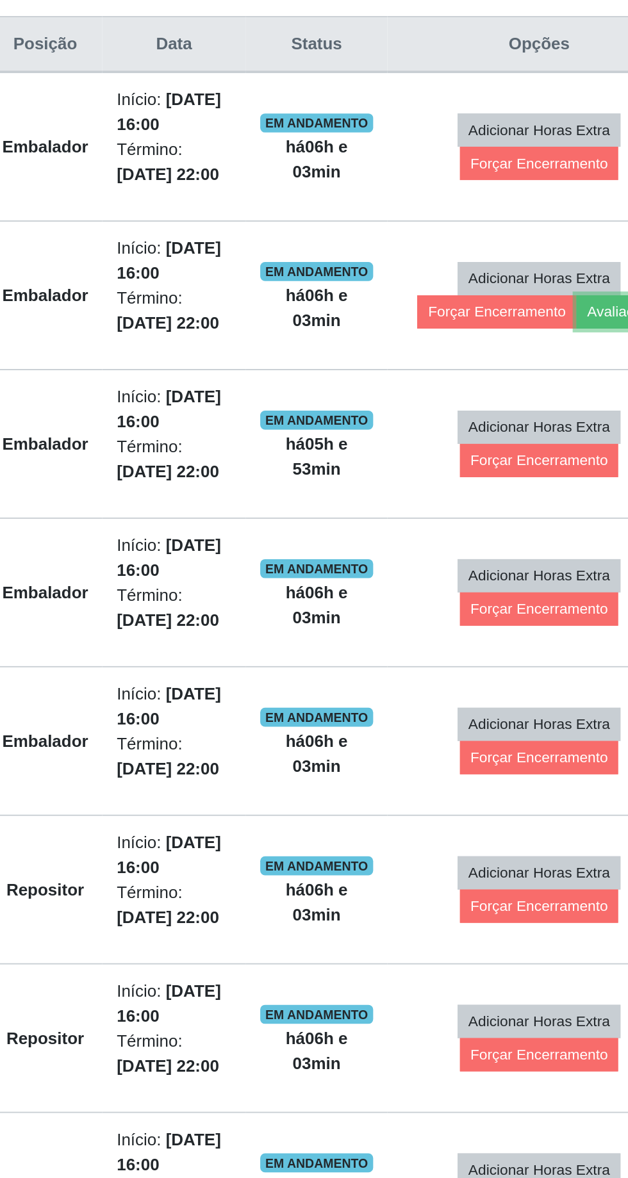
scroll to position [233, 0]
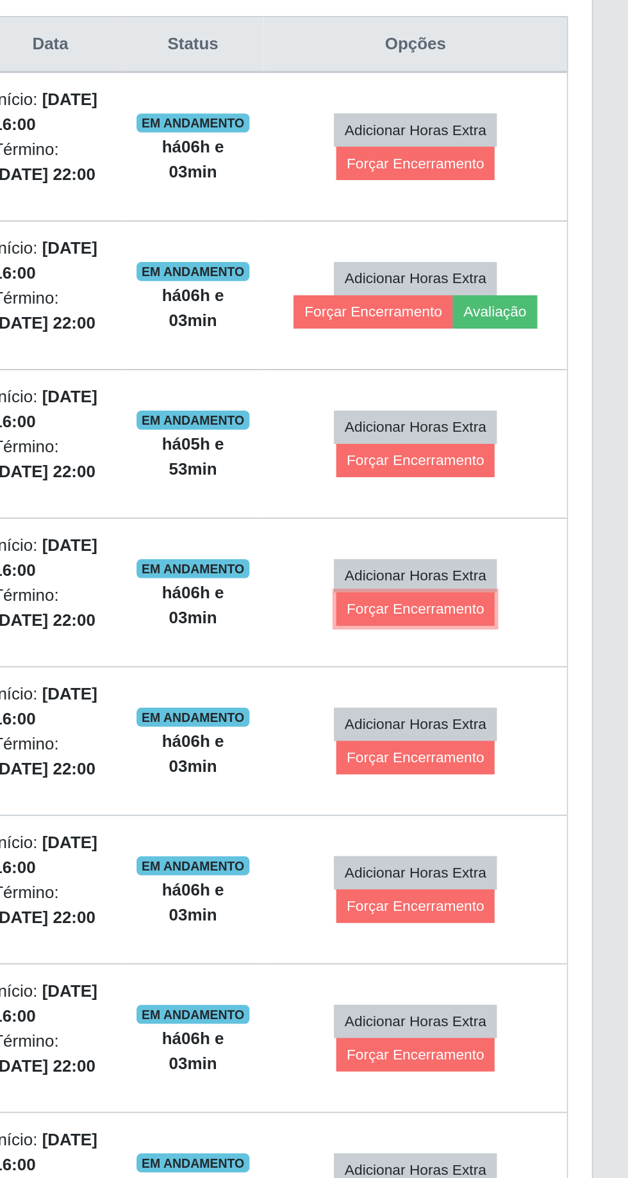
click at [525, 614] on button "Forçar Encerramento" at bounding box center [513, 617] width 86 height 18
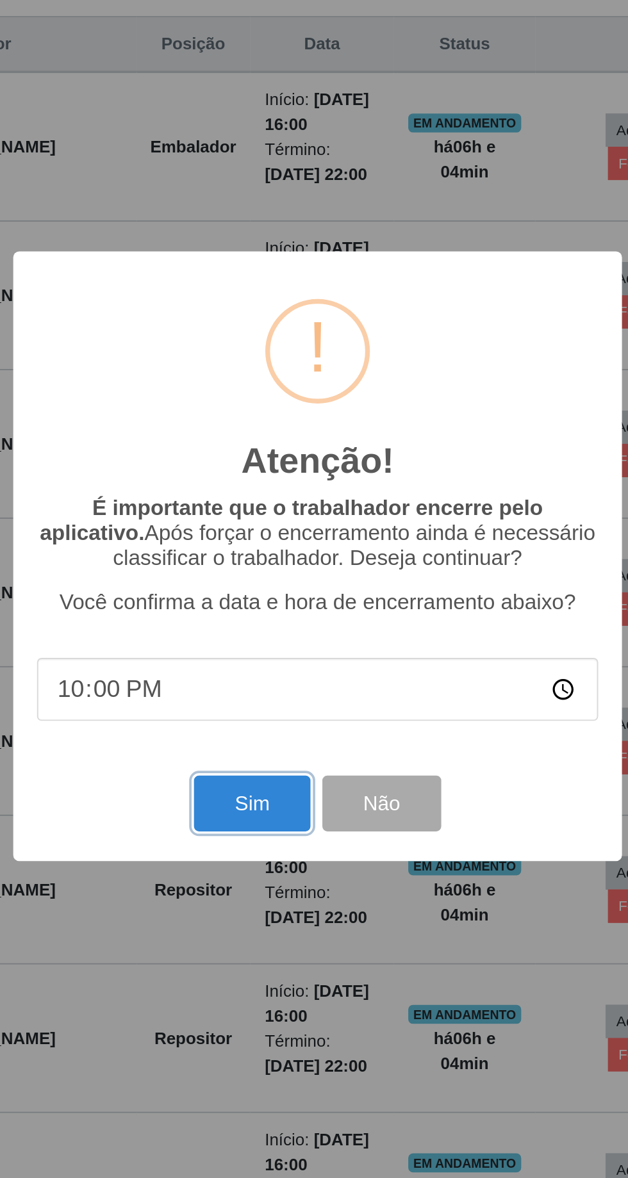
click at [279, 737] on button "Sim" at bounding box center [278, 722] width 62 height 30
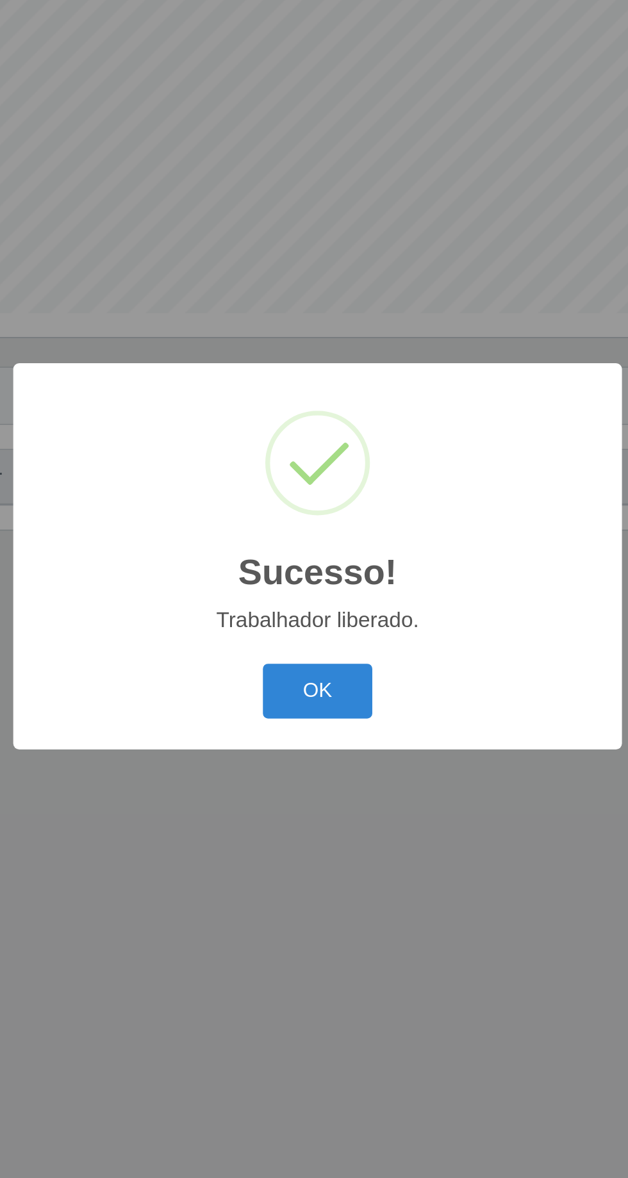
scroll to position [0, 0]
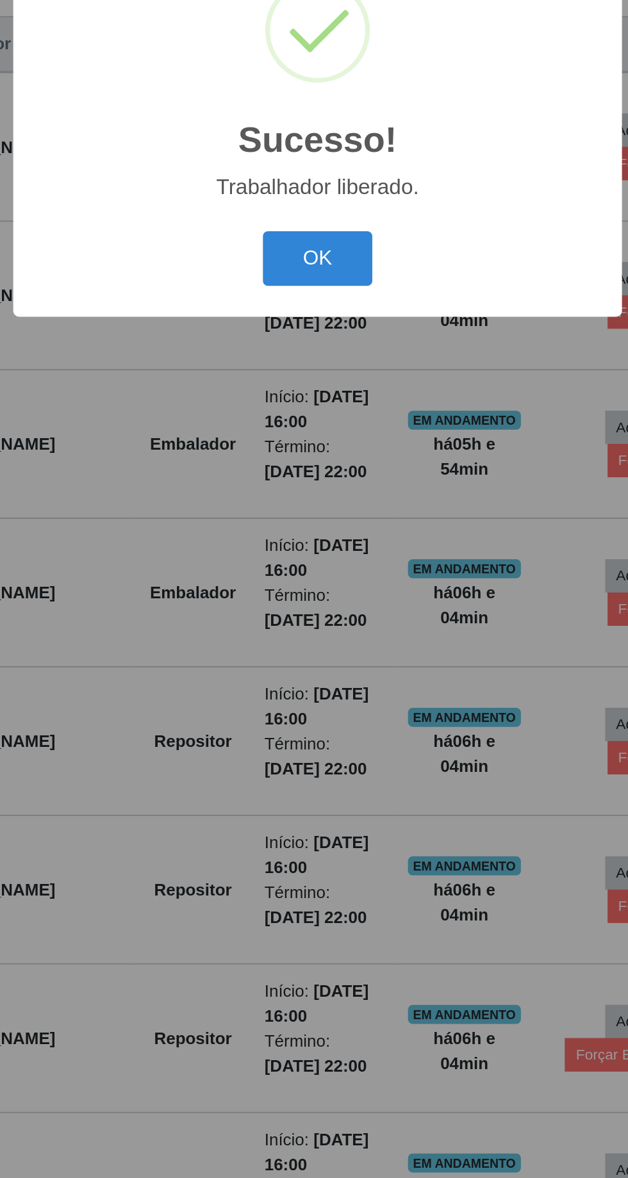
click at [320, 677] on button "OK" at bounding box center [314, 662] width 60 height 30
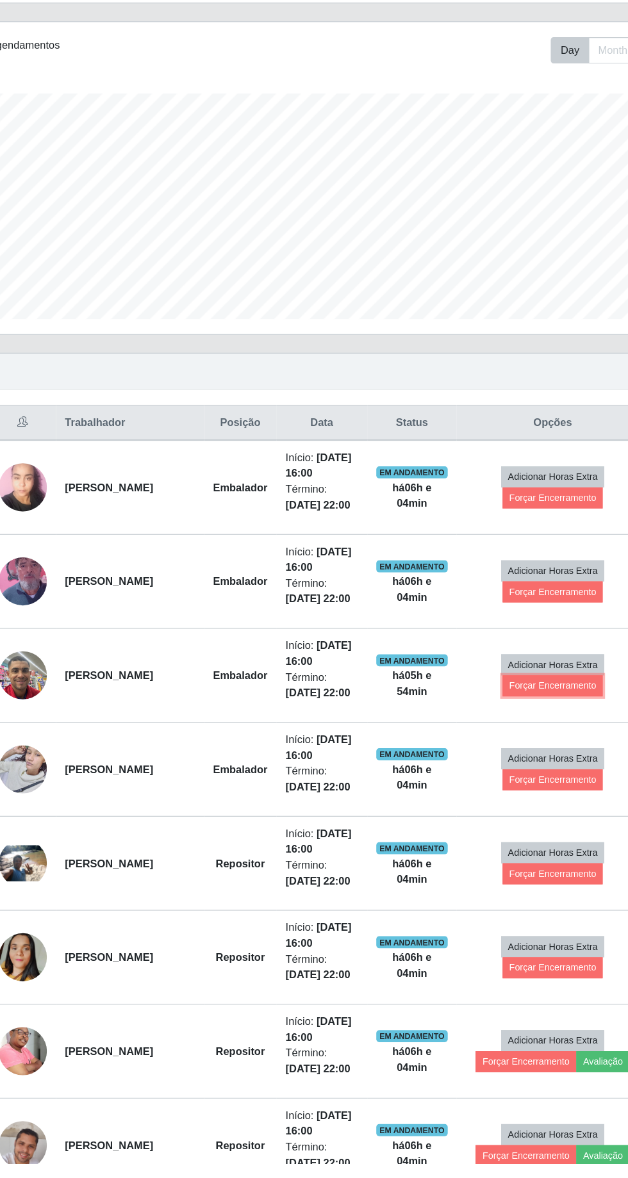
click at [520, 766] on button "Forçar Encerramento" at bounding box center [513, 770] width 86 height 18
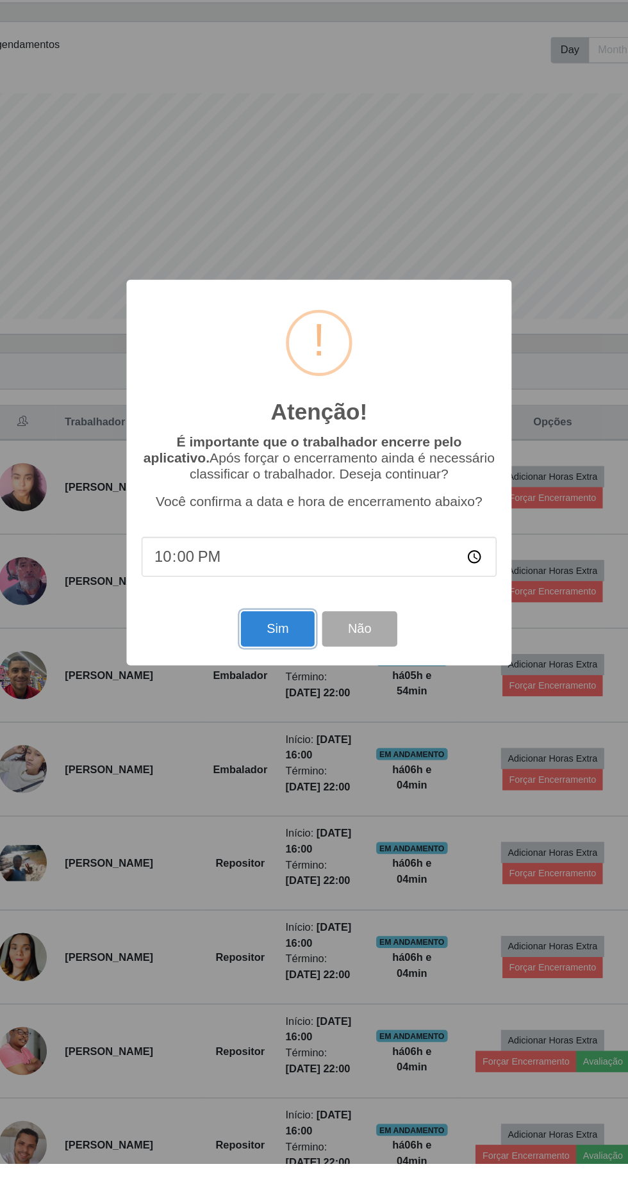
click at [282, 737] on button "Sim" at bounding box center [278, 722] width 62 height 30
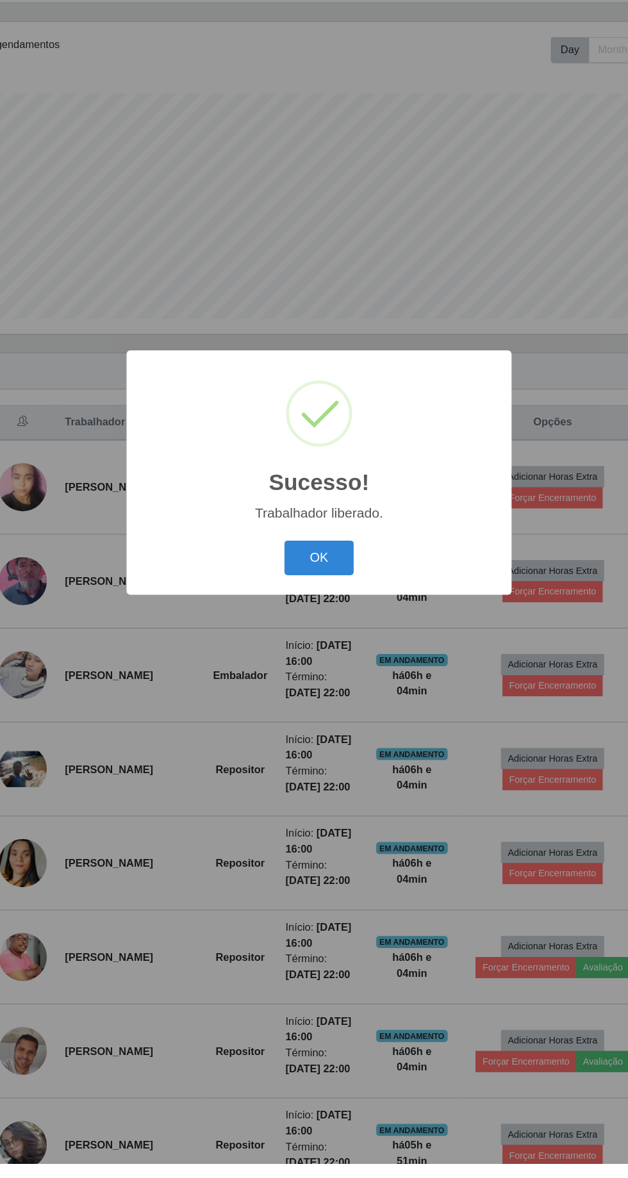
click at [329, 677] on button "OK" at bounding box center [314, 662] width 60 height 30
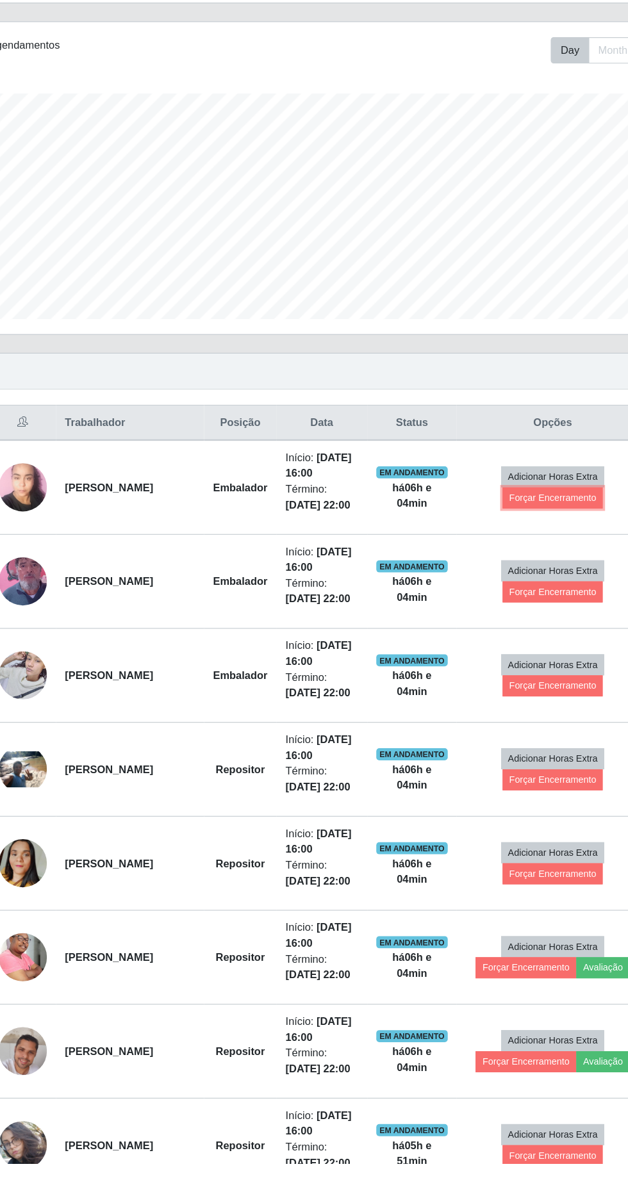
click at [519, 606] on button "Forçar Encerramento" at bounding box center [513, 610] width 86 height 18
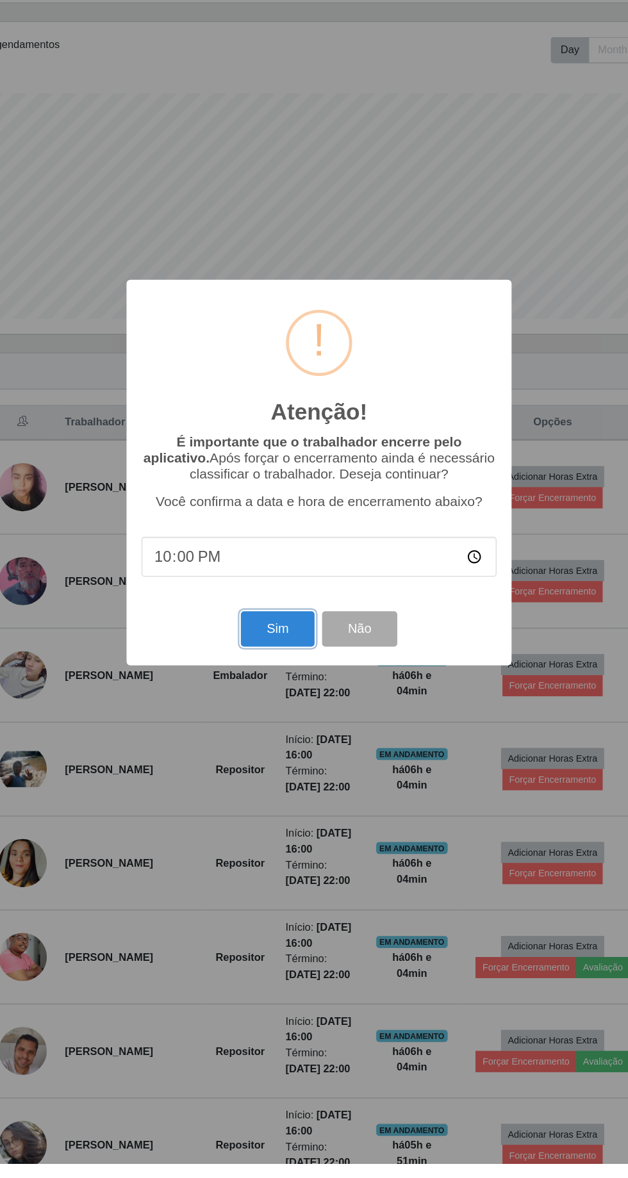
click at [286, 737] on button "Sim" at bounding box center [278, 722] width 62 height 30
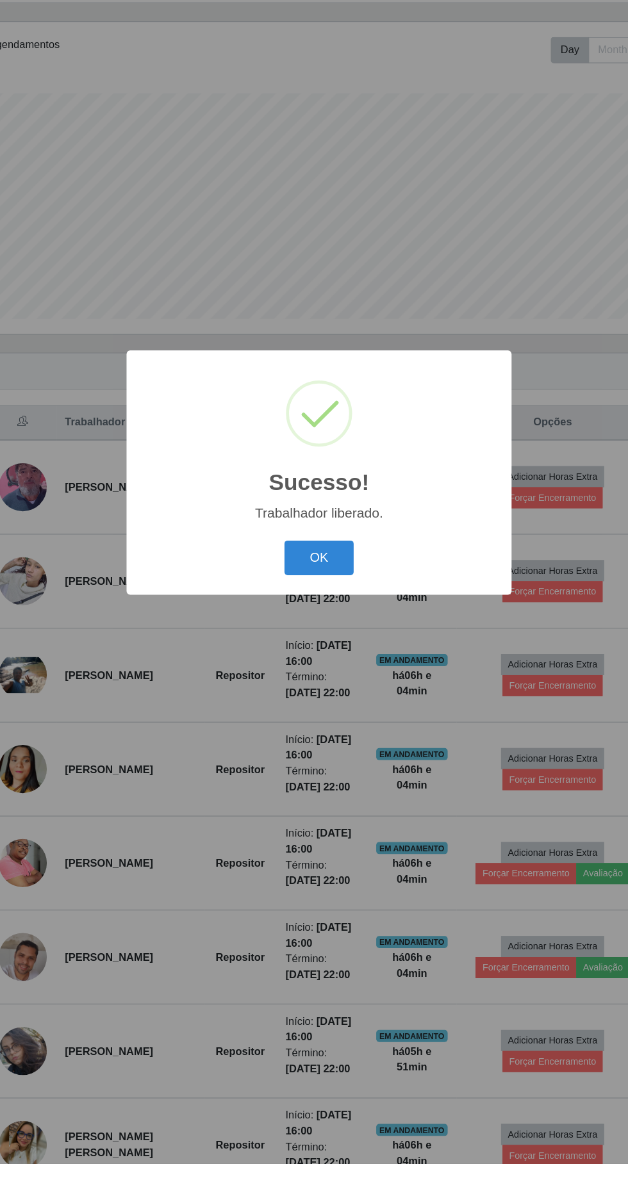
click at [316, 677] on button "OK" at bounding box center [314, 662] width 60 height 30
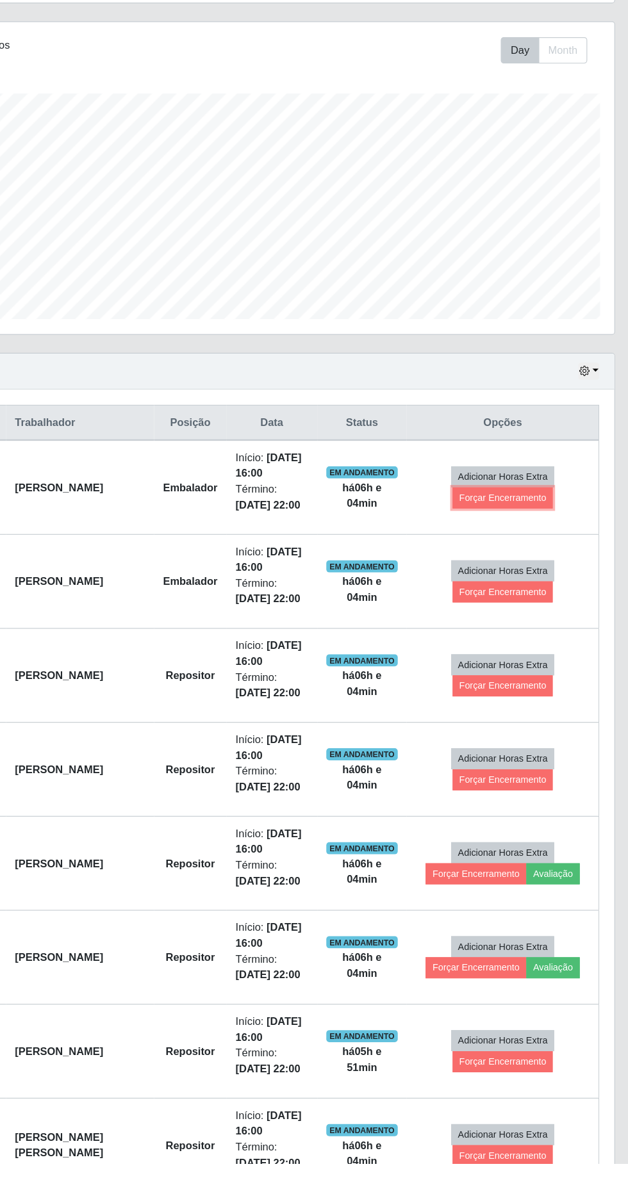
click at [518, 608] on button "Forçar Encerramento" at bounding box center [513, 610] width 86 height 18
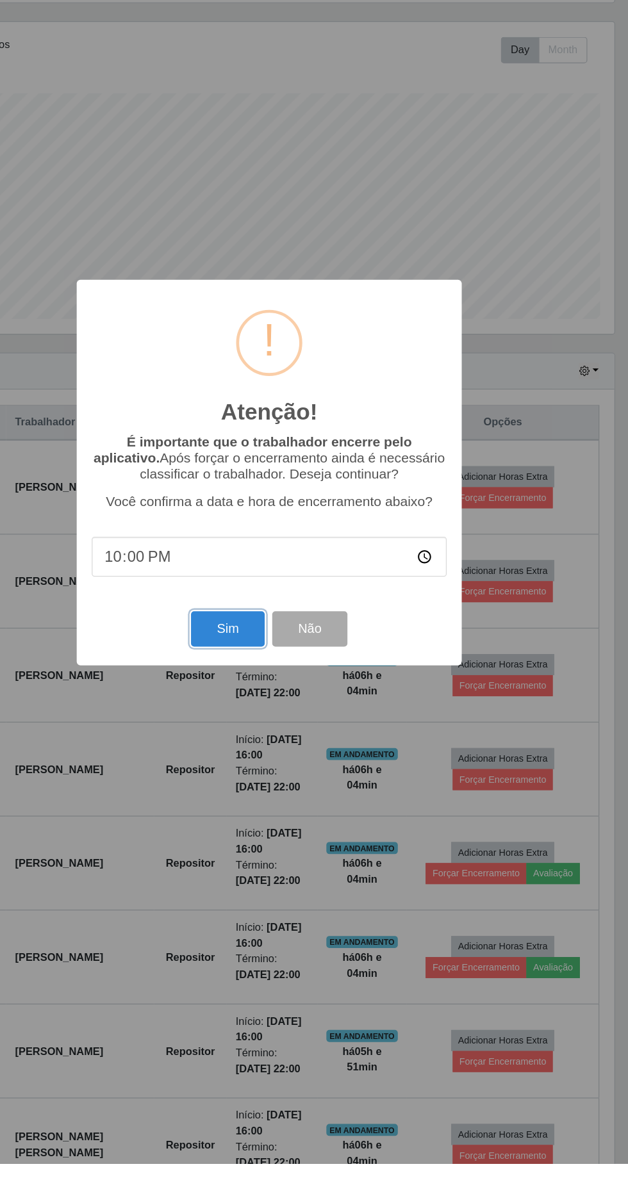
click at [279, 737] on button "Sim" at bounding box center [278, 722] width 62 height 30
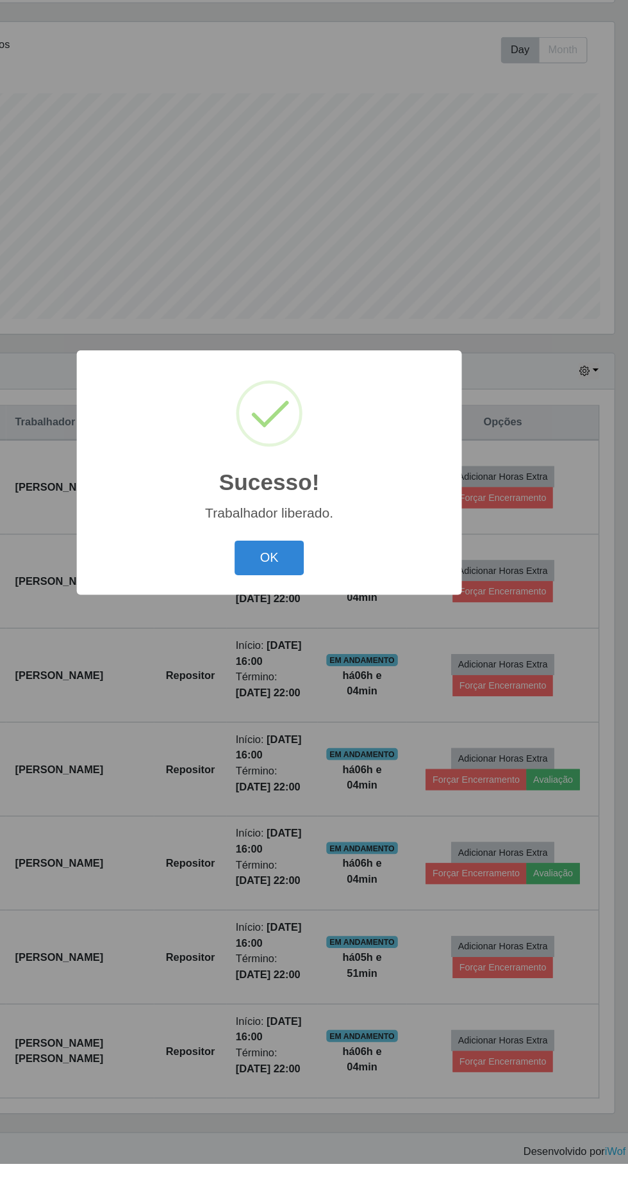
click at [320, 677] on button "OK" at bounding box center [314, 662] width 60 height 30
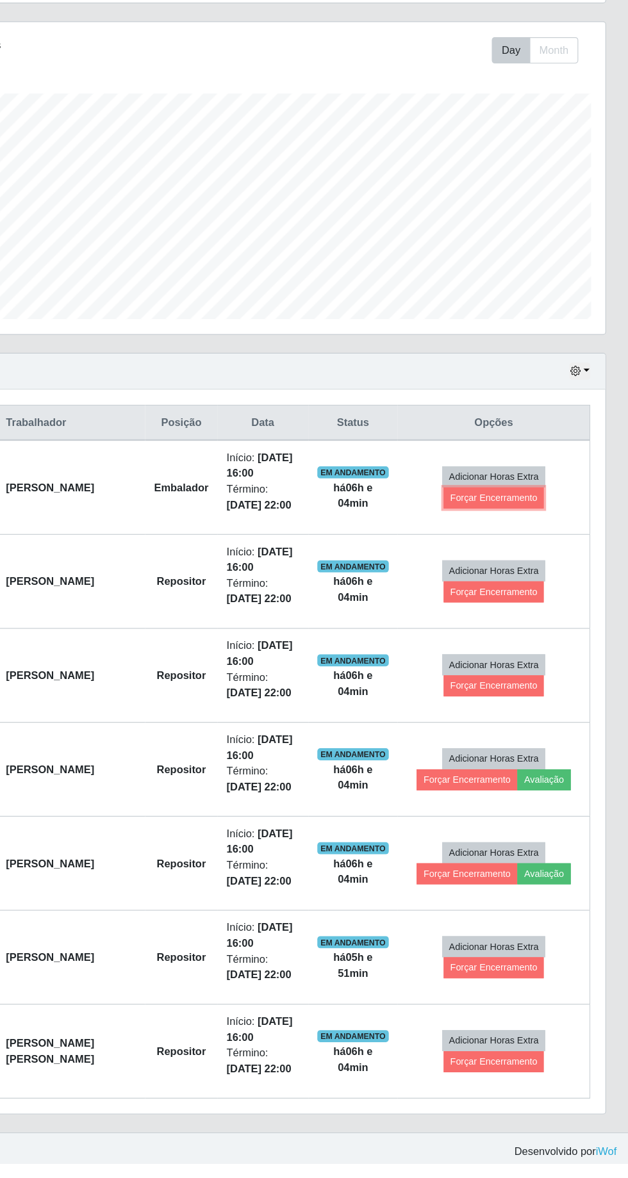
click at [518, 608] on button "Forçar Encerramento" at bounding box center [513, 610] width 86 height 18
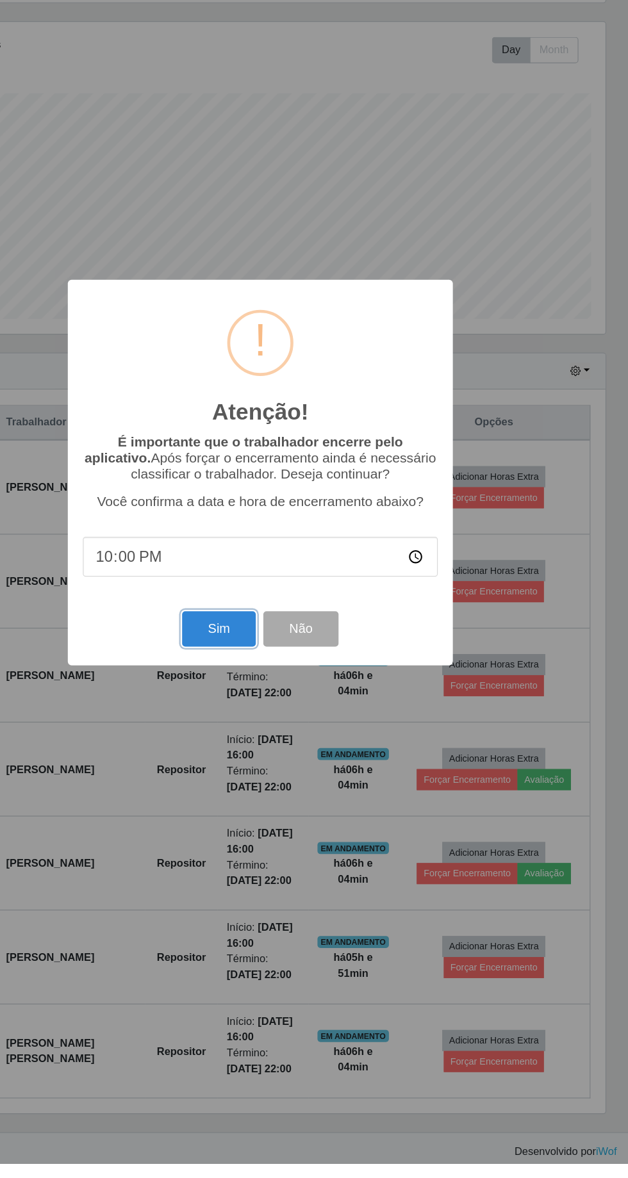
click at [286, 737] on button "Sim" at bounding box center [278, 722] width 62 height 30
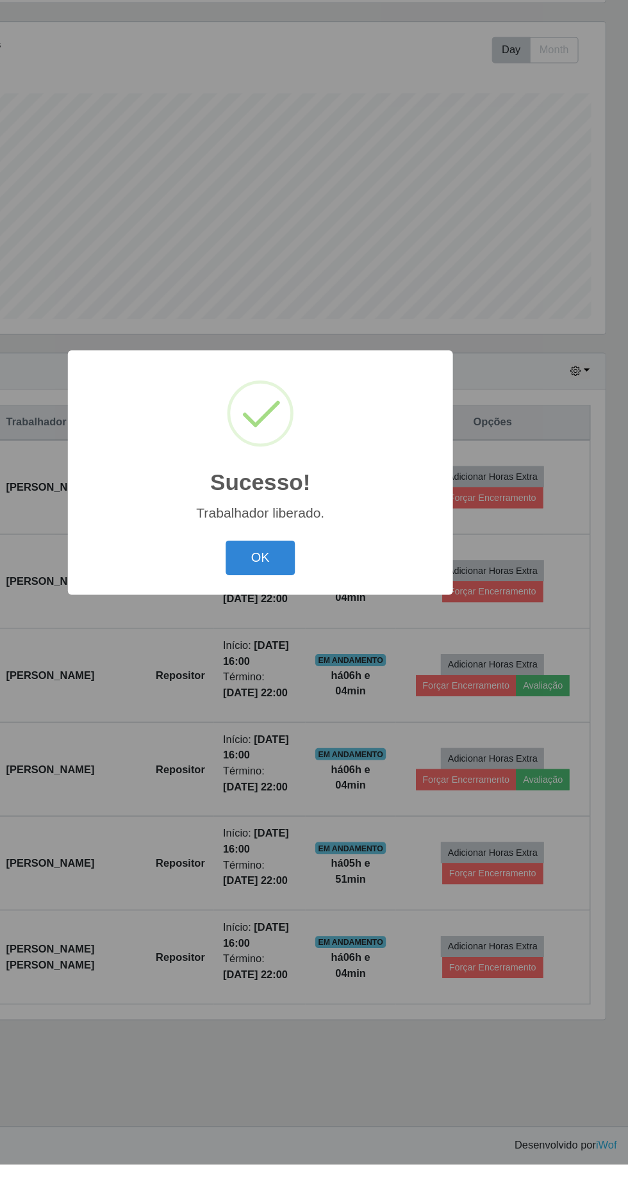
click at [331, 677] on button "OK" at bounding box center [314, 662] width 60 height 30
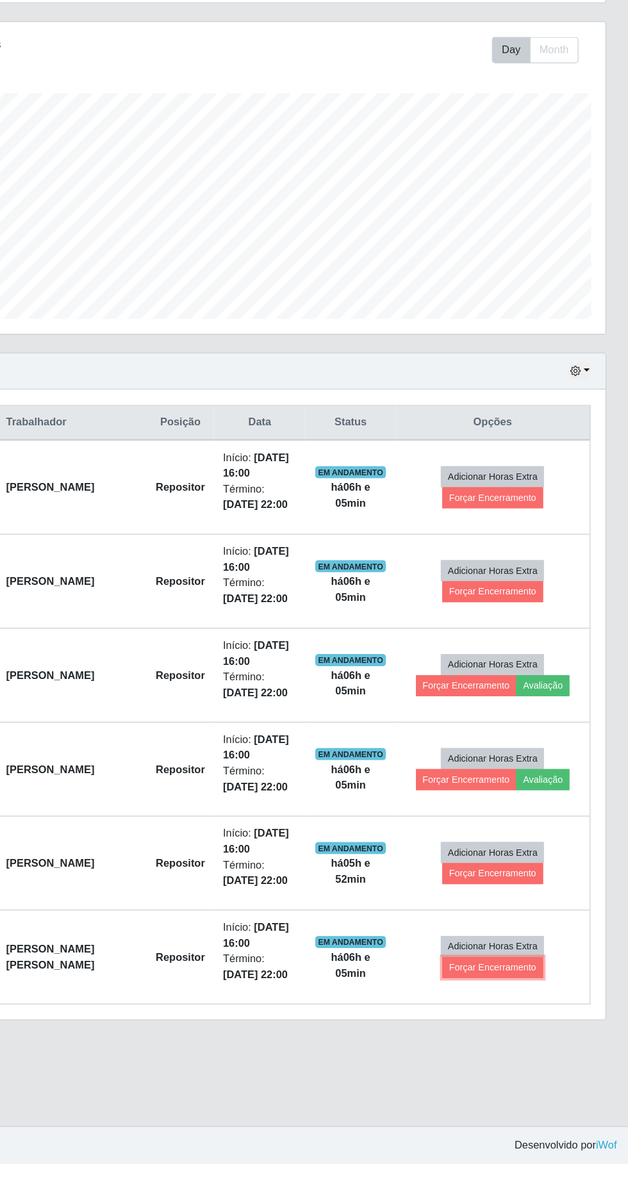
click at [524, 1008] on button "Forçar Encerramento" at bounding box center [512, 1011] width 86 height 18
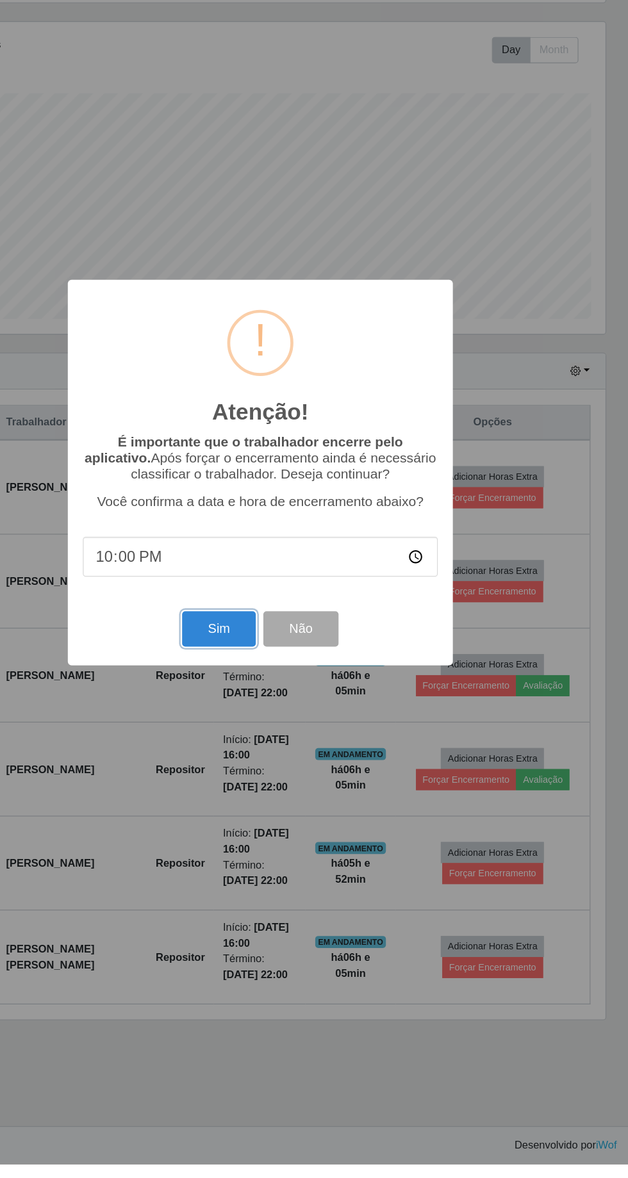
click at [275, 737] on button "Sim" at bounding box center [278, 722] width 62 height 30
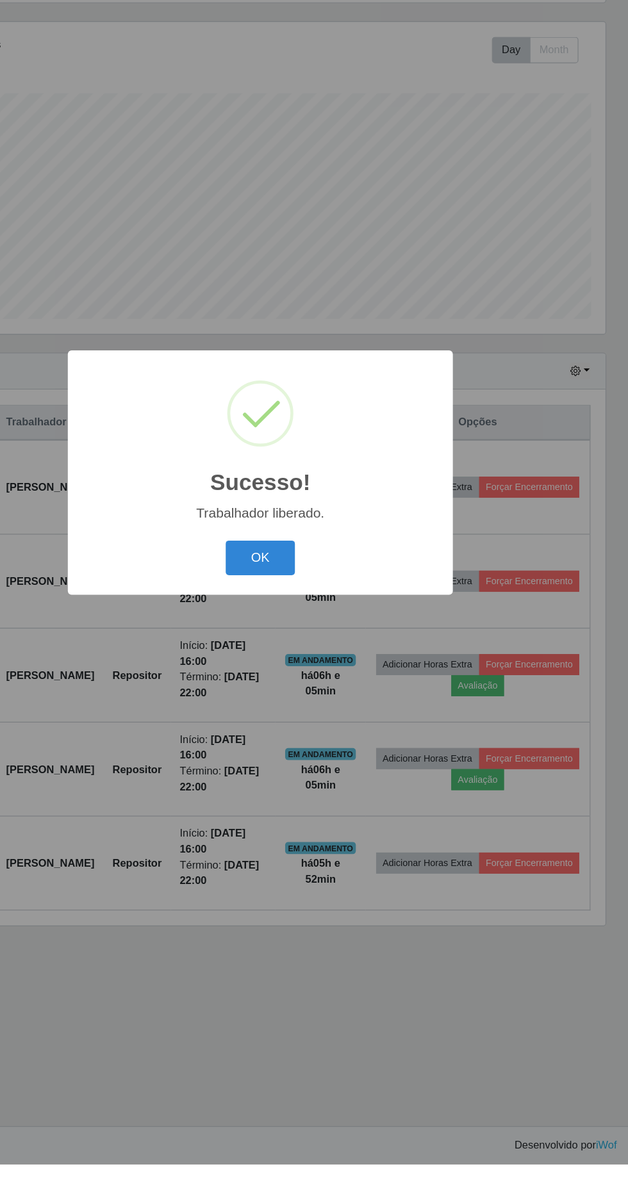
click at [313, 677] on button "OK" at bounding box center [314, 662] width 60 height 30
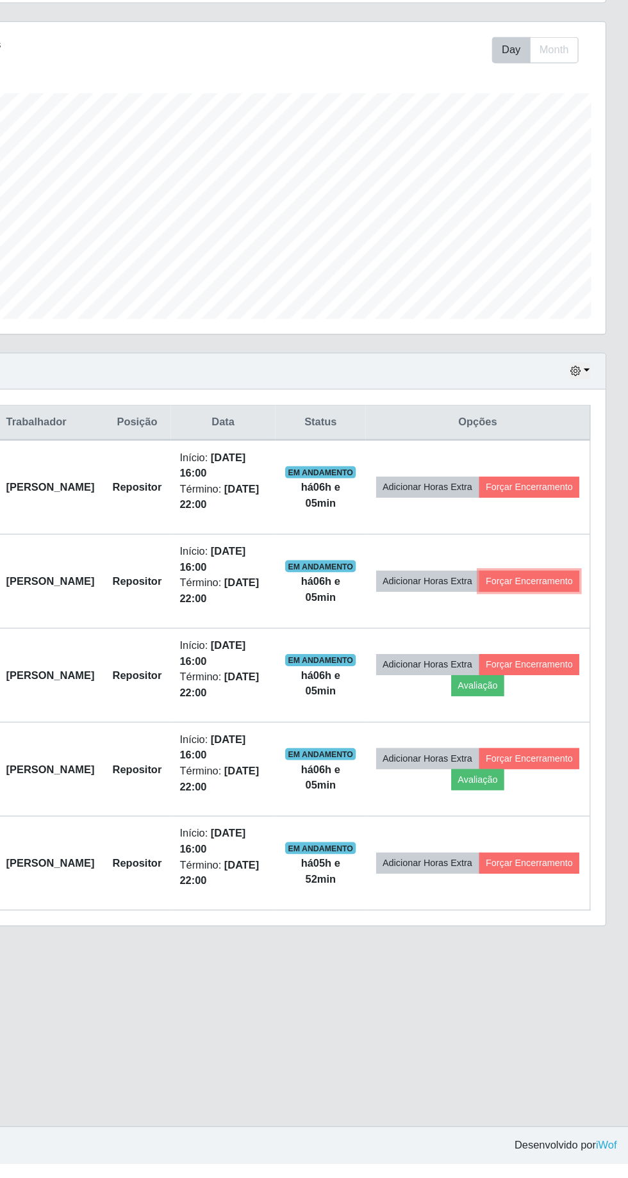
click at [524, 687] on button "Forçar Encerramento" at bounding box center [543, 681] width 86 height 18
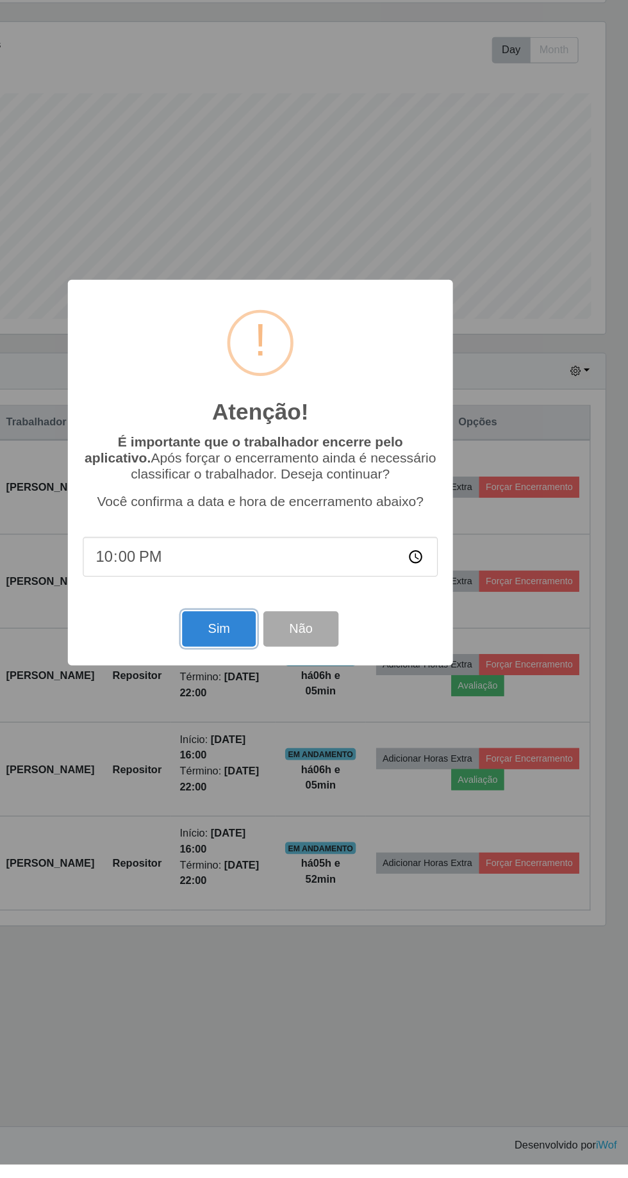
click at [288, 737] on button "Sim" at bounding box center [278, 722] width 62 height 30
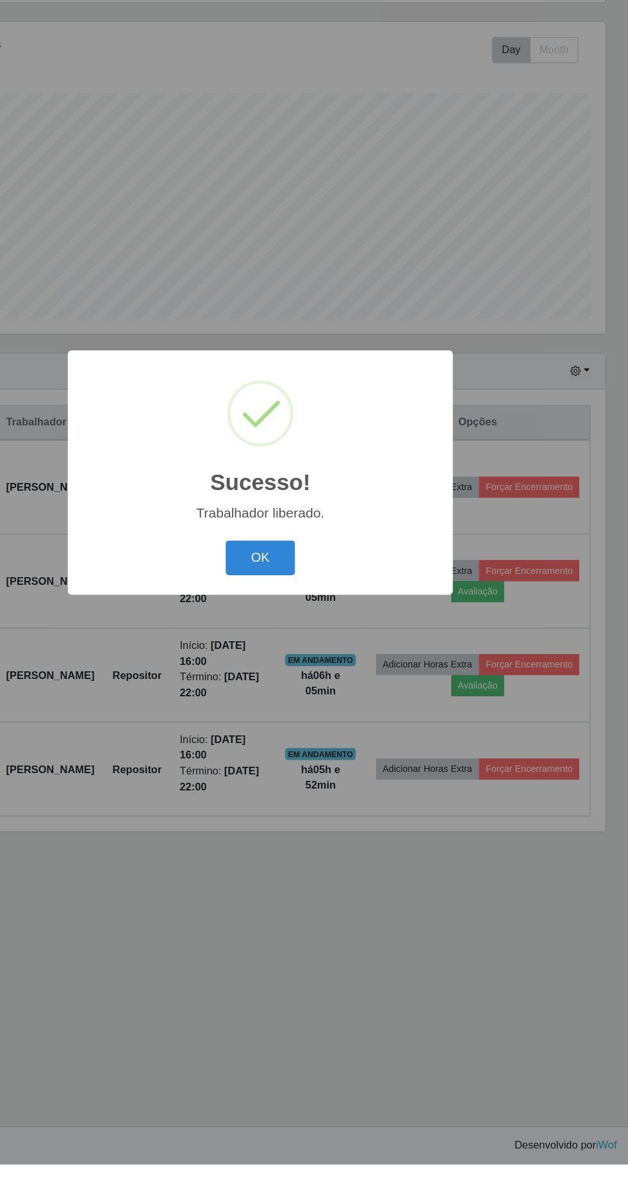
click at [313, 677] on button "OK" at bounding box center [314, 662] width 60 height 30
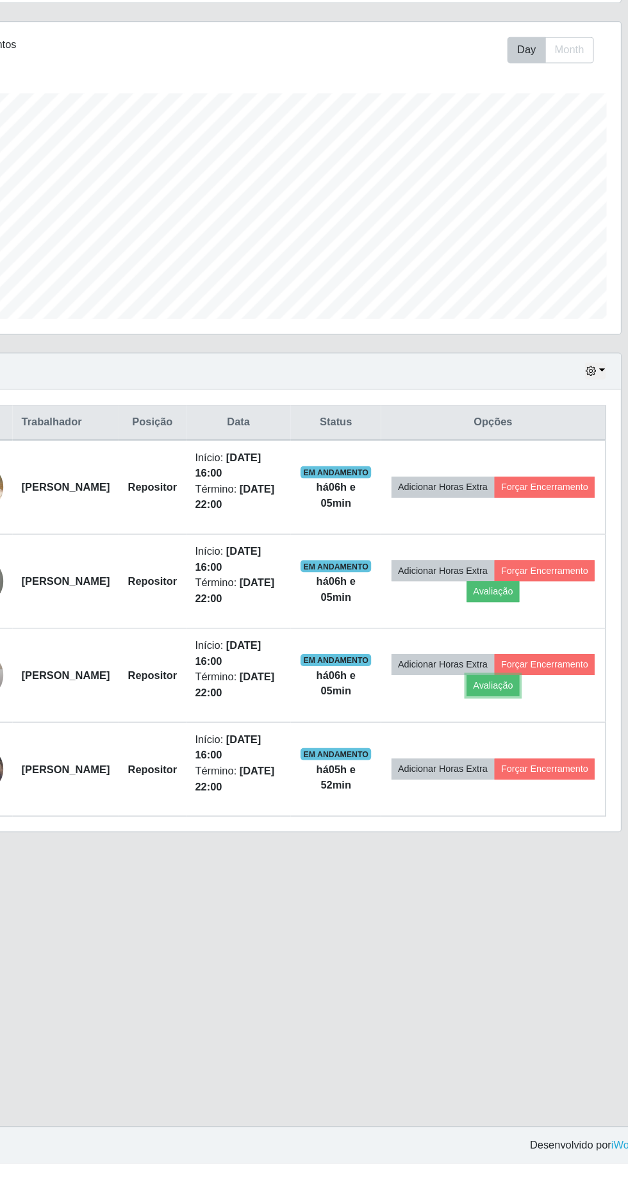
click at [522, 764] on button "Avaliação" at bounding box center [498, 770] width 45 height 18
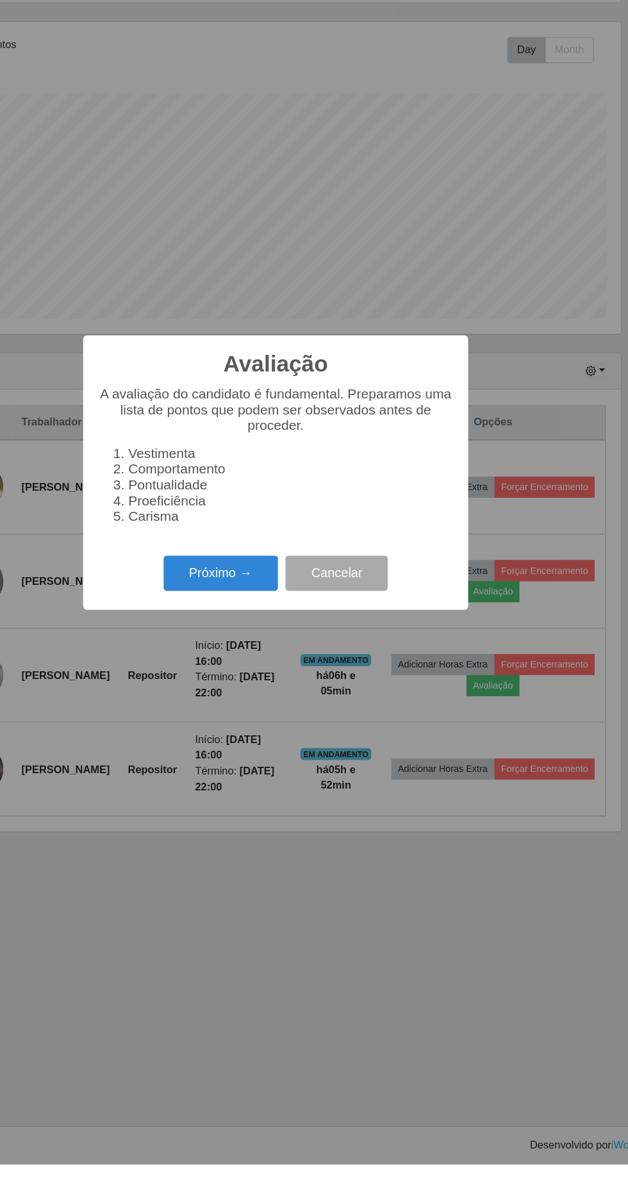
click at [272, 690] on button "Próximo →" at bounding box center [266, 675] width 97 height 30
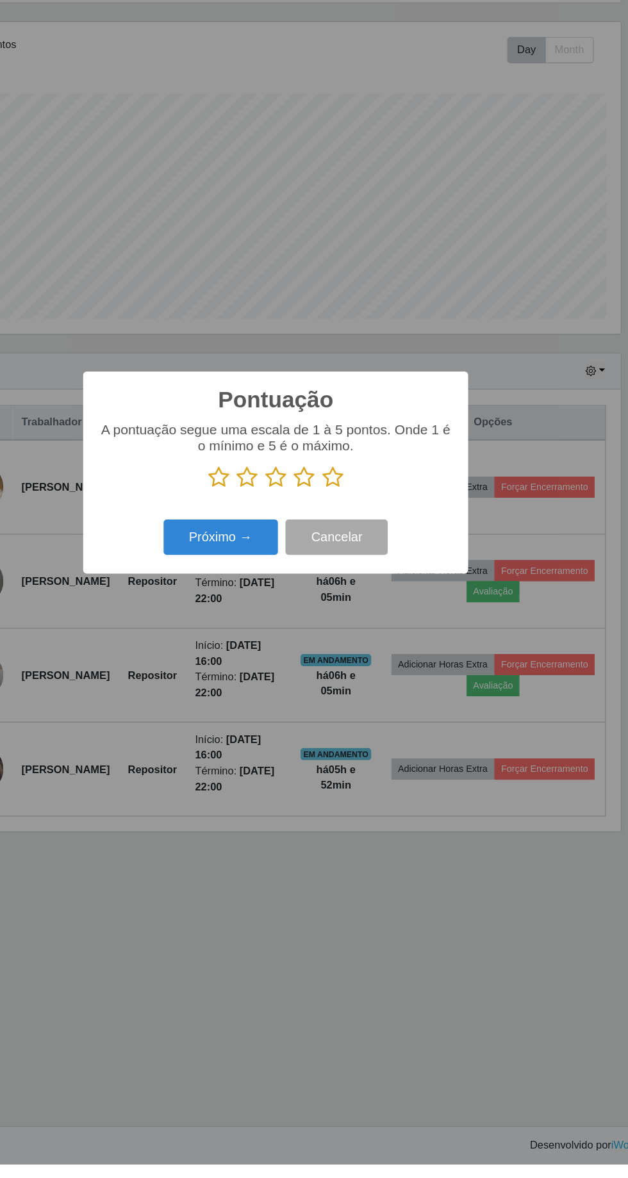
click at [371, 603] on icon at bounding box center [363, 592] width 18 height 19
click at [354, 603] on input "radio" at bounding box center [354, 603] width 0 height 0
click at [295, 659] on button "Próximo →" at bounding box center [266, 644] width 97 height 30
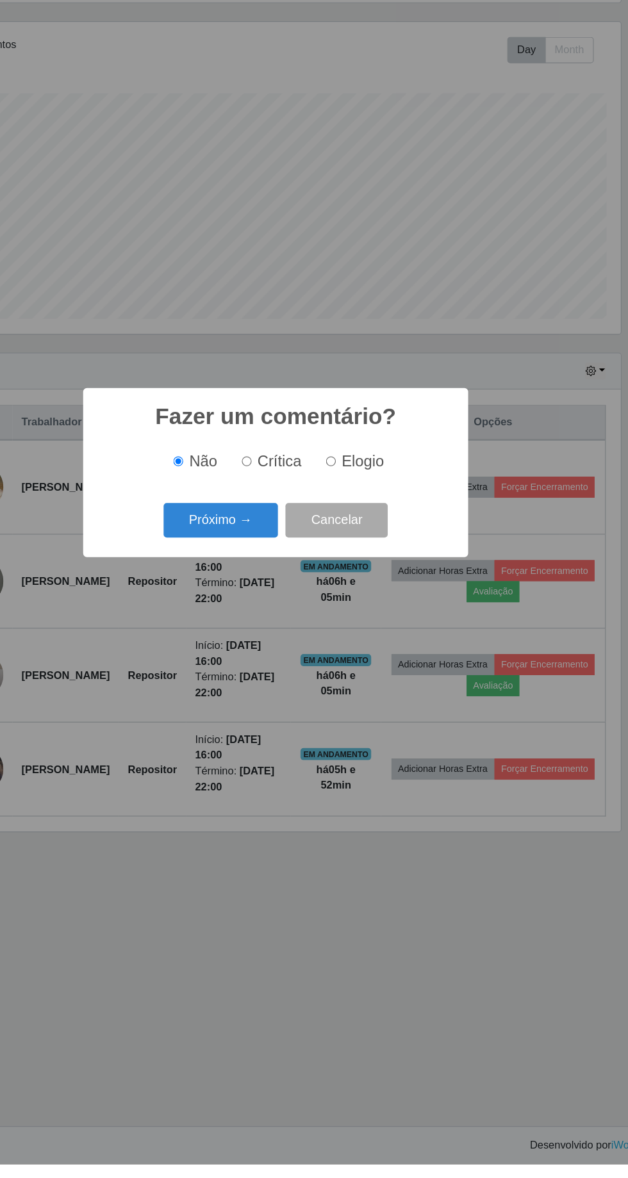
click at [274, 645] on button "Próximo →" at bounding box center [266, 630] width 97 height 30
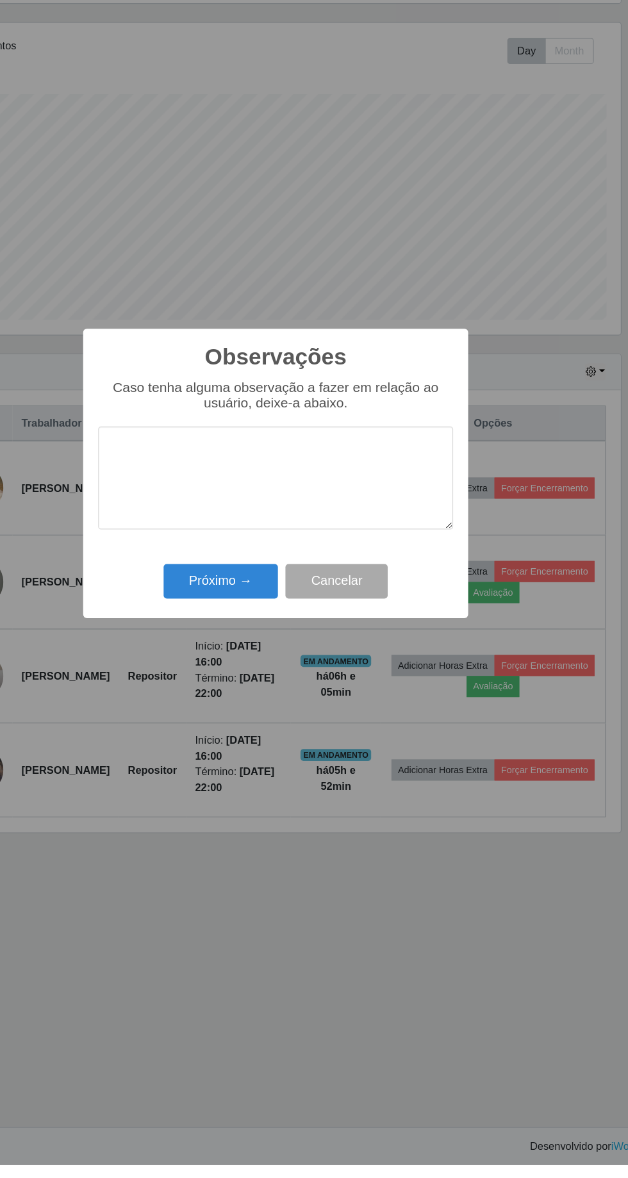
scroll to position [4, 0]
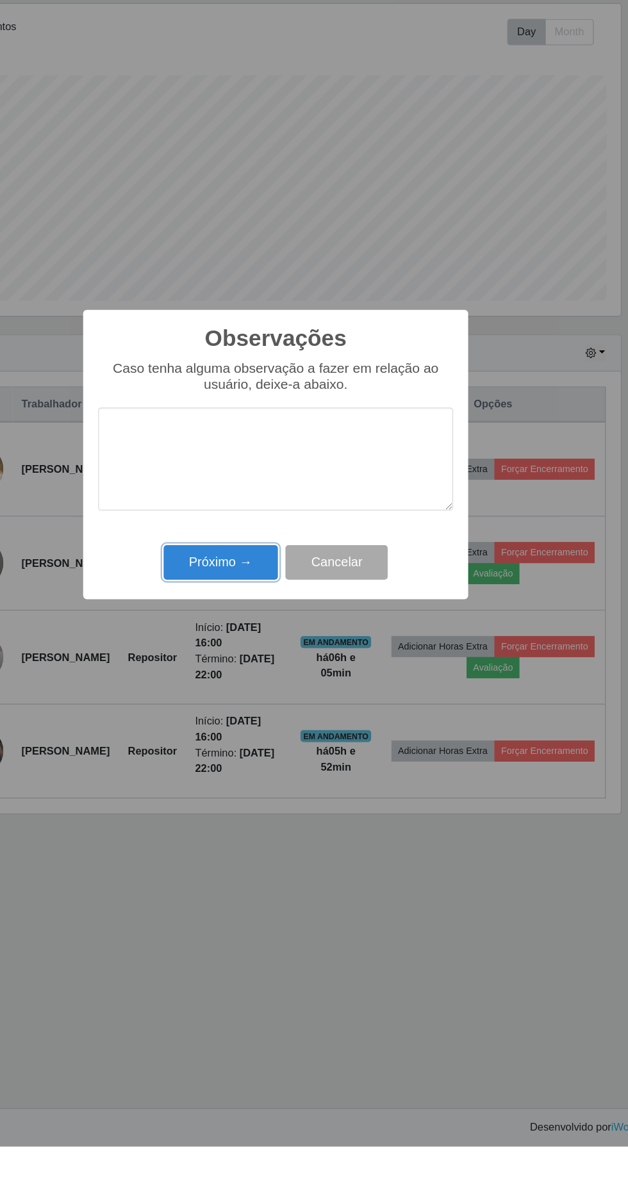
click at [275, 680] on button "Próximo →" at bounding box center [266, 681] width 97 height 30
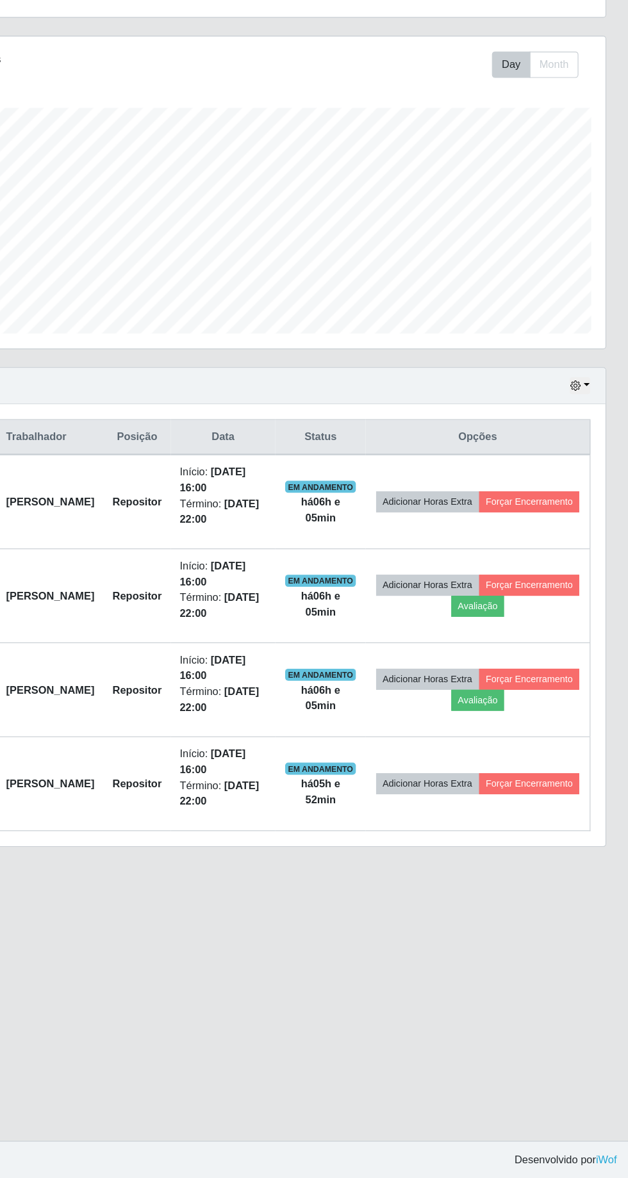
click at [213, 863] on td "Repositor" at bounding box center [208, 842] width 57 height 80
click at [500, 760] on button "Forçar Encerramento" at bounding box center [543, 753] width 86 height 18
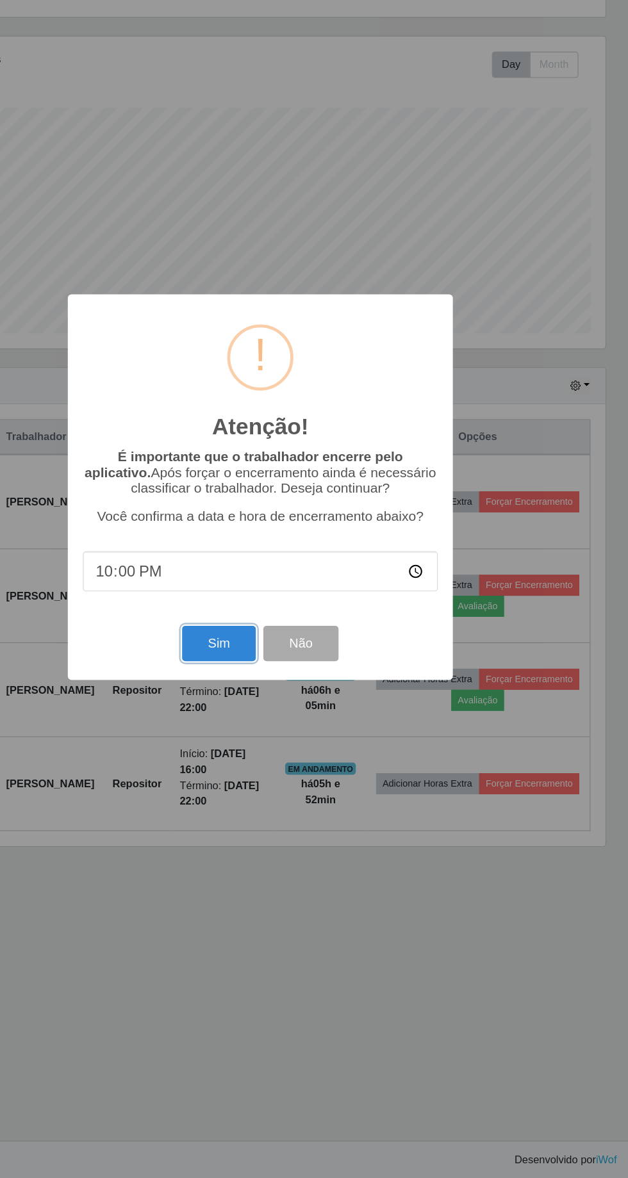
click at [281, 722] on button "Sim" at bounding box center [278, 722] width 62 height 30
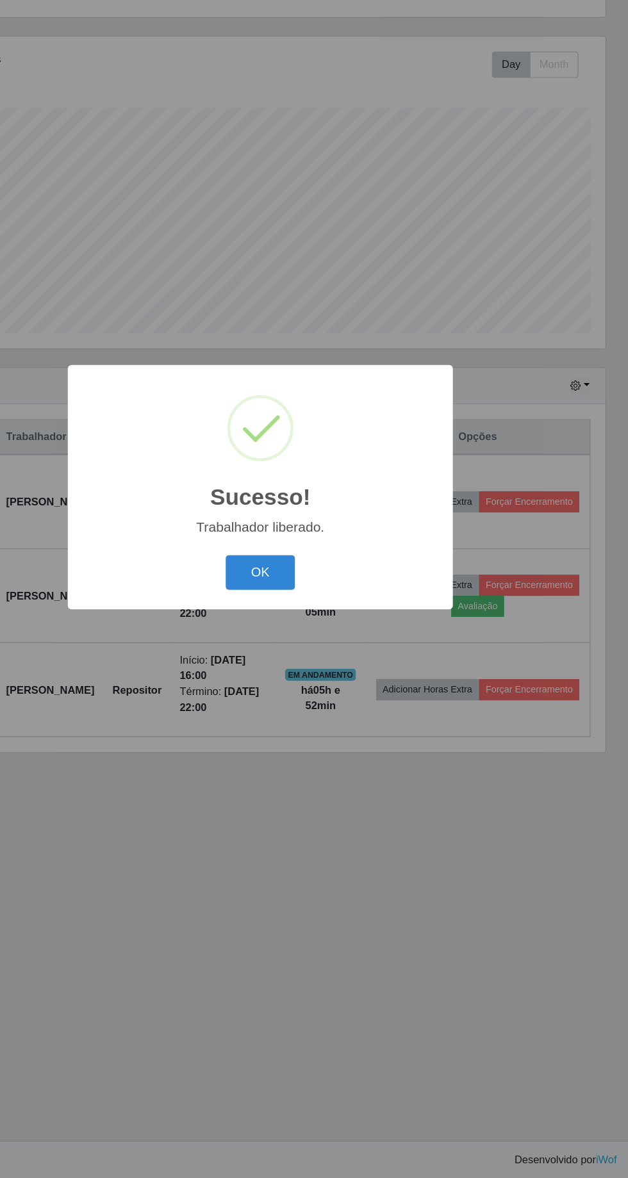
click at [329, 664] on button "OK" at bounding box center [314, 662] width 60 height 30
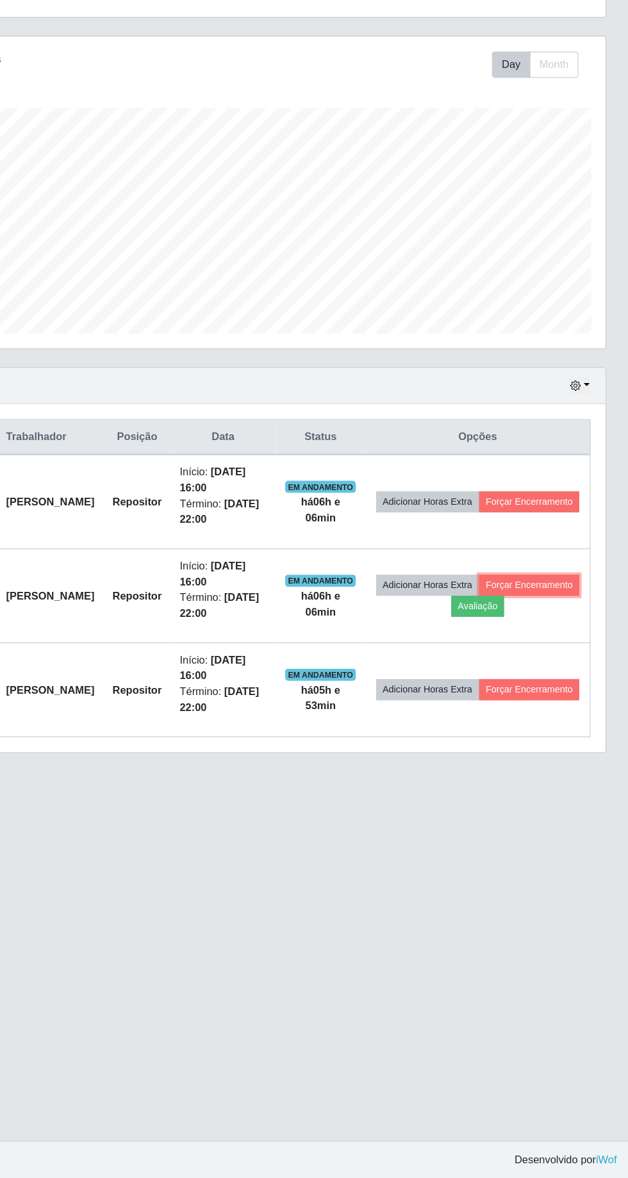
click at [500, 678] on button "Forçar Encerramento" at bounding box center [543, 672] width 86 height 18
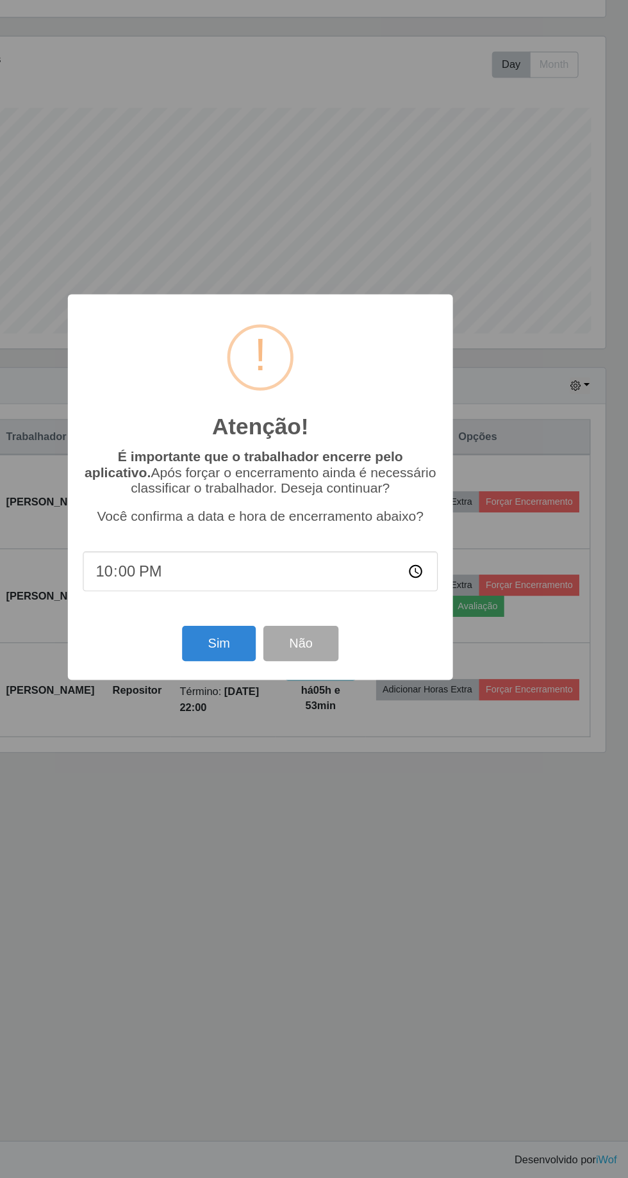
click at [243, 850] on div "Atenção! × É importante que o trabalhador encerre pelo aplicativo. Após forçar …" at bounding box center [314, 589] width 628 height 1178
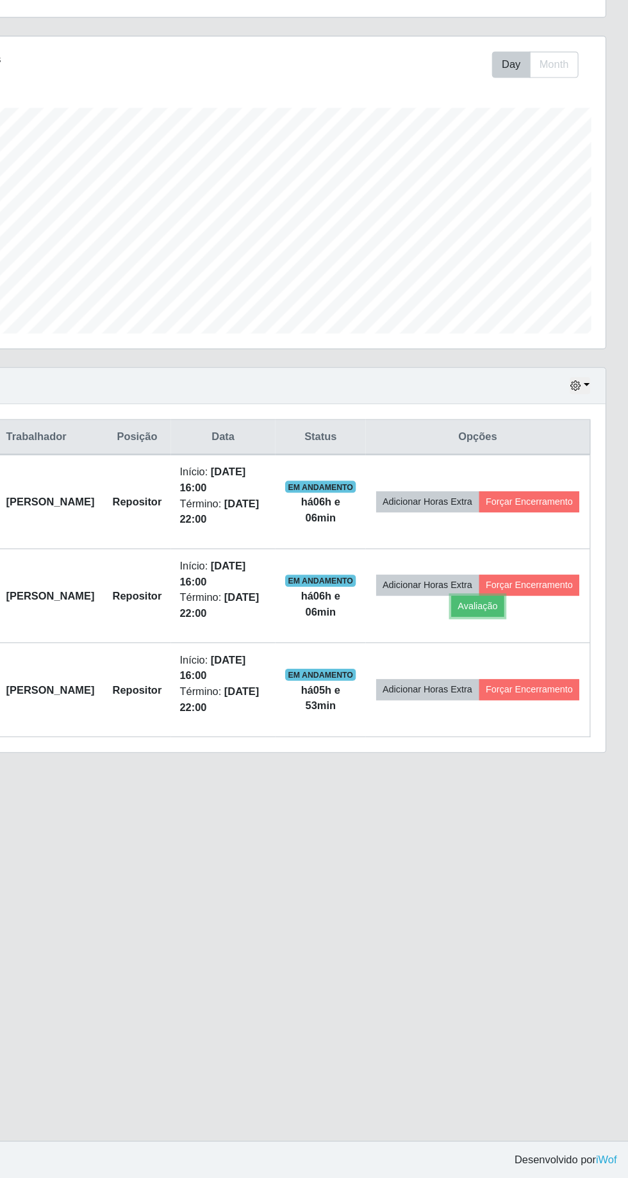
click at [522, 681] on button "Avaliação" at bounding box center [498, 690] width 45 height 18
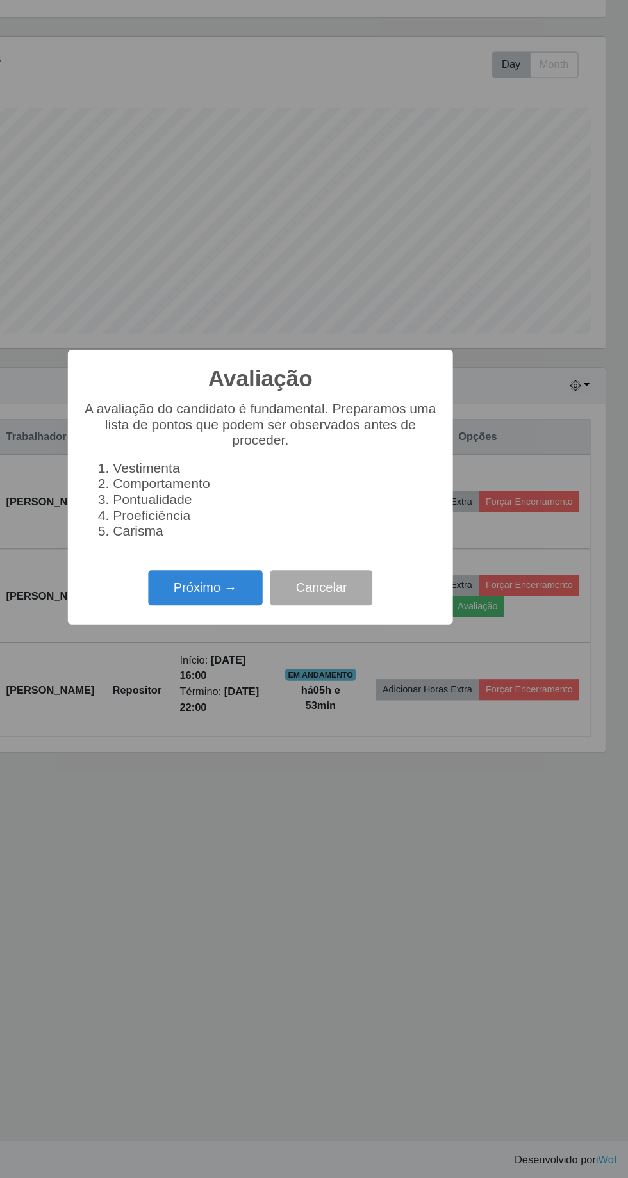
click at [250, 675] on button "Próximo →" at bounding box center [266, 675] width 97 height 30
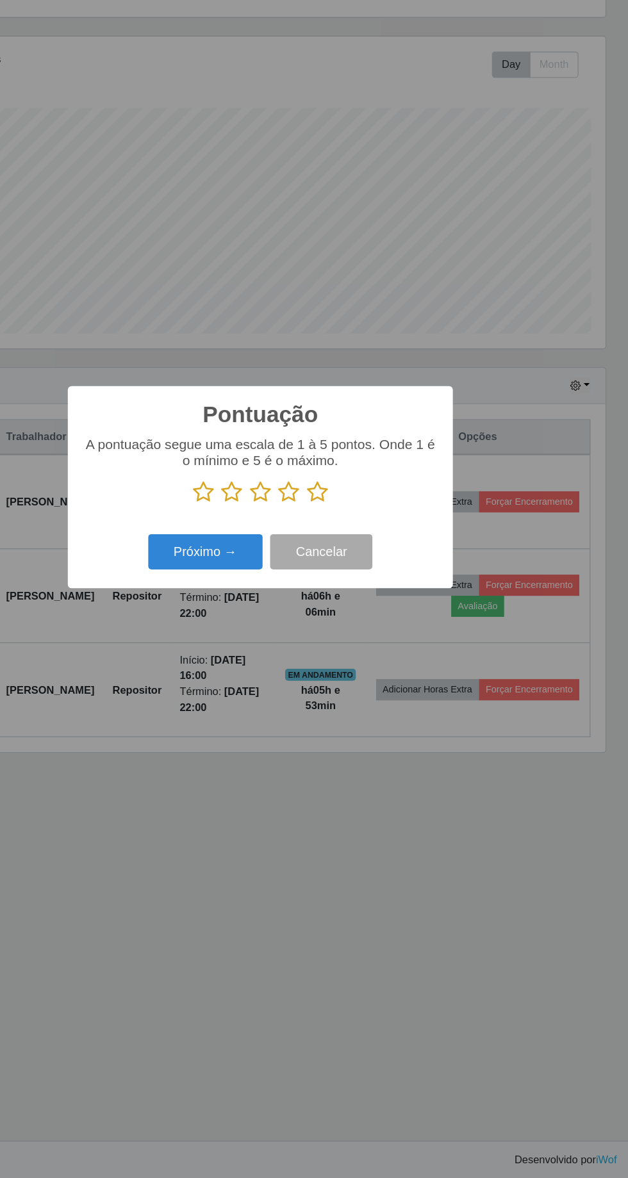
click at [370, 594] on icon at bounding box center [363, 592] width 18 height 19
click at [354, 603] on input "radio" at bounding box center [354, 603] width 0 height 0
click at [252, 647] on button "Próximo →" at bounding box center [266, 644] width 97 height 30
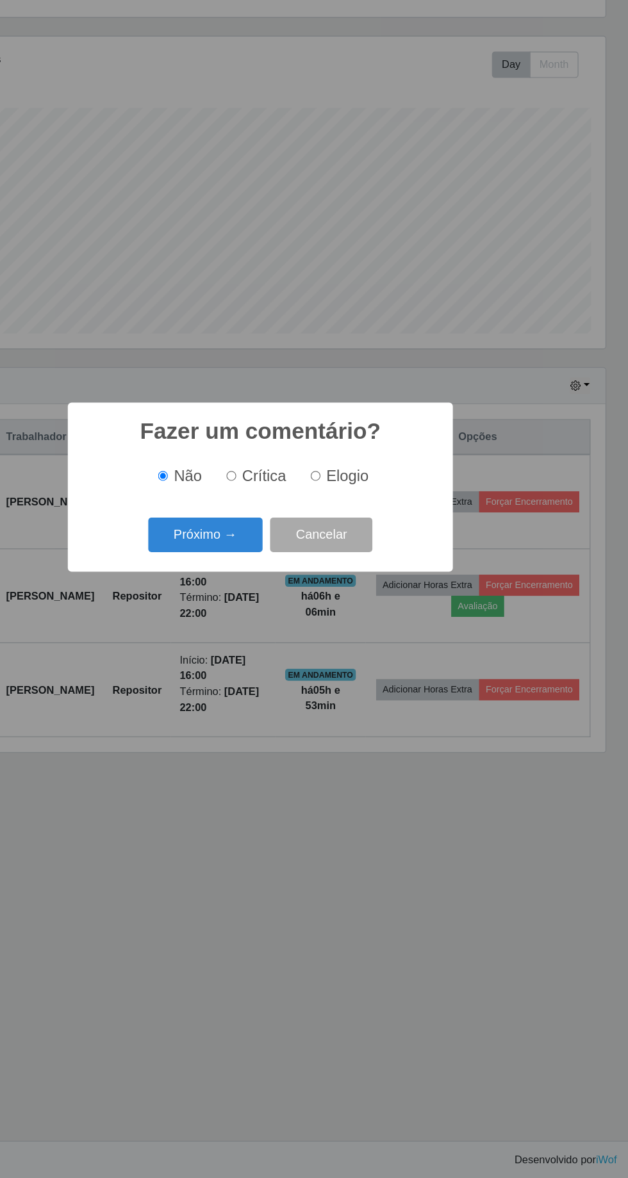
click at [252, 633] on button "Próximo →" at bounding box center [266, 630] width 97 height 30
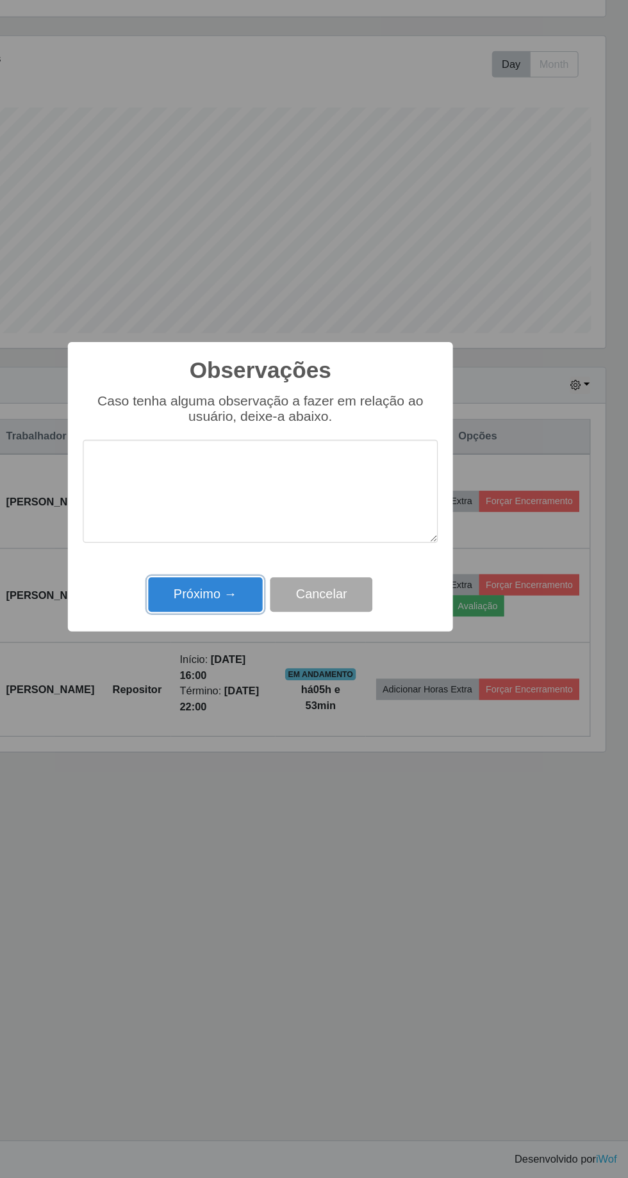
click at [251, 678] on button "Próximo →" at bounding box center [266, 681] width 97 height 30
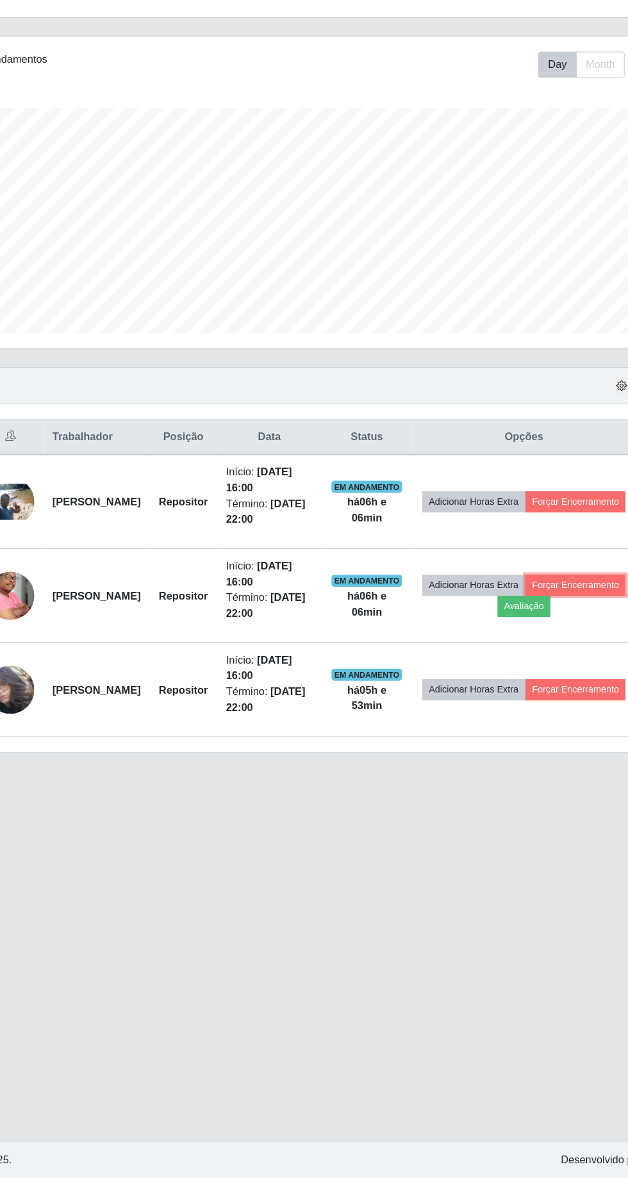
click at [500, 680] on button "Forçar Encerramento" at bounding box center [543, 672] width 86 height 18
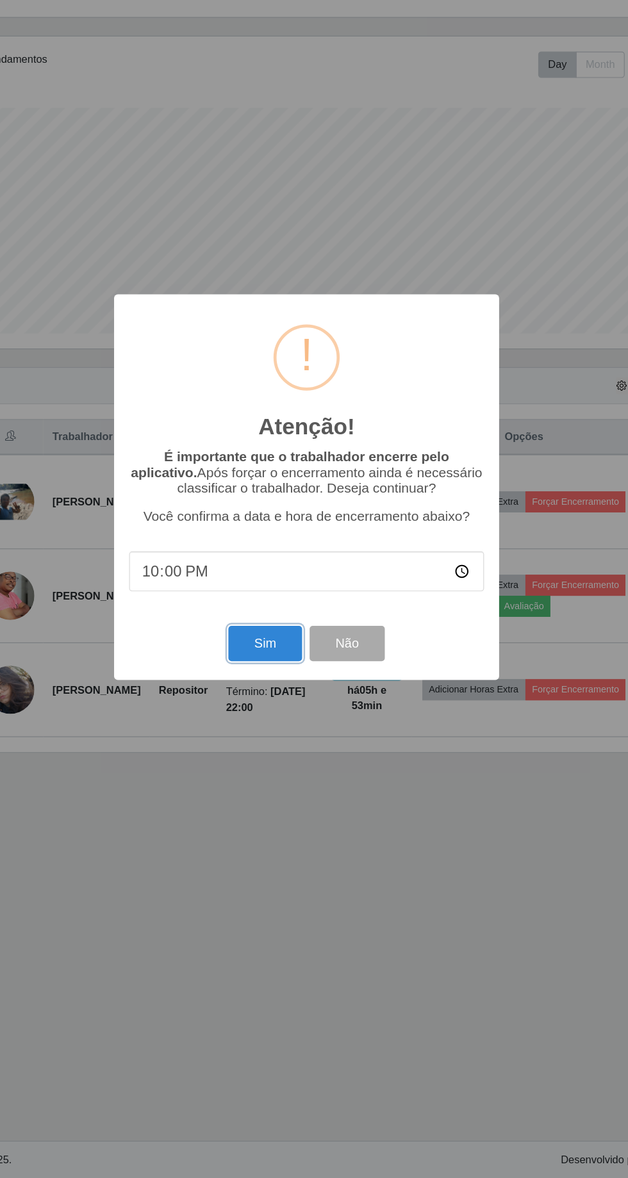
click at [262, 715] on button "Sim" at bounding box center [278, 722] width 62 height 30
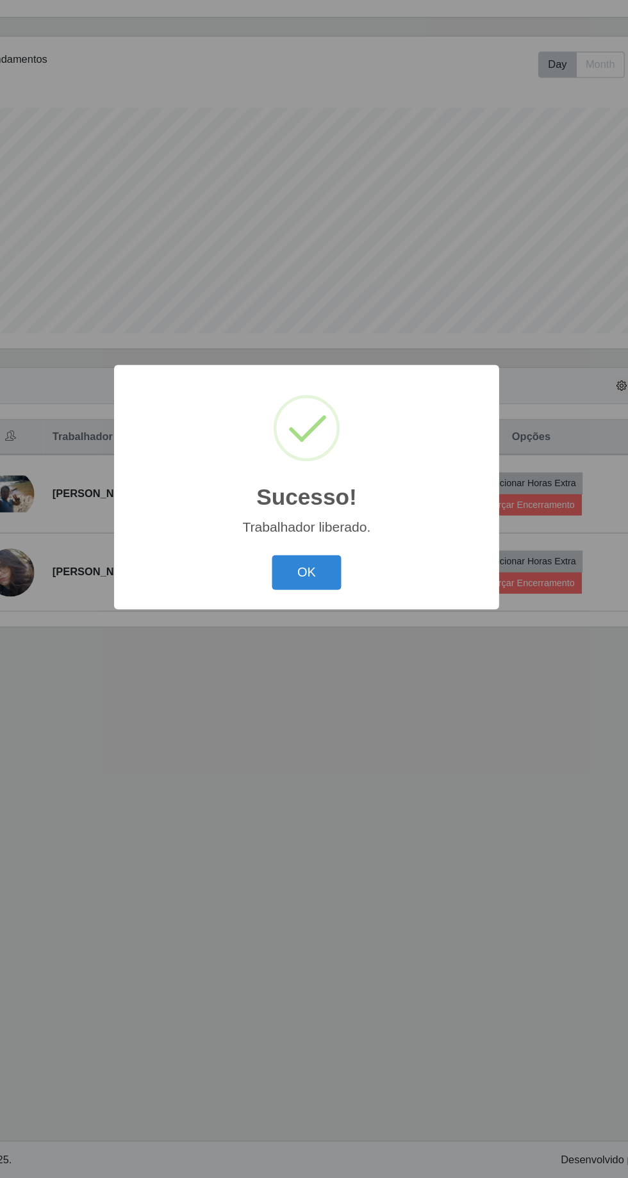
click at [323, 656] on button "OK" at bounding box center [314, 662] width 60 height 30
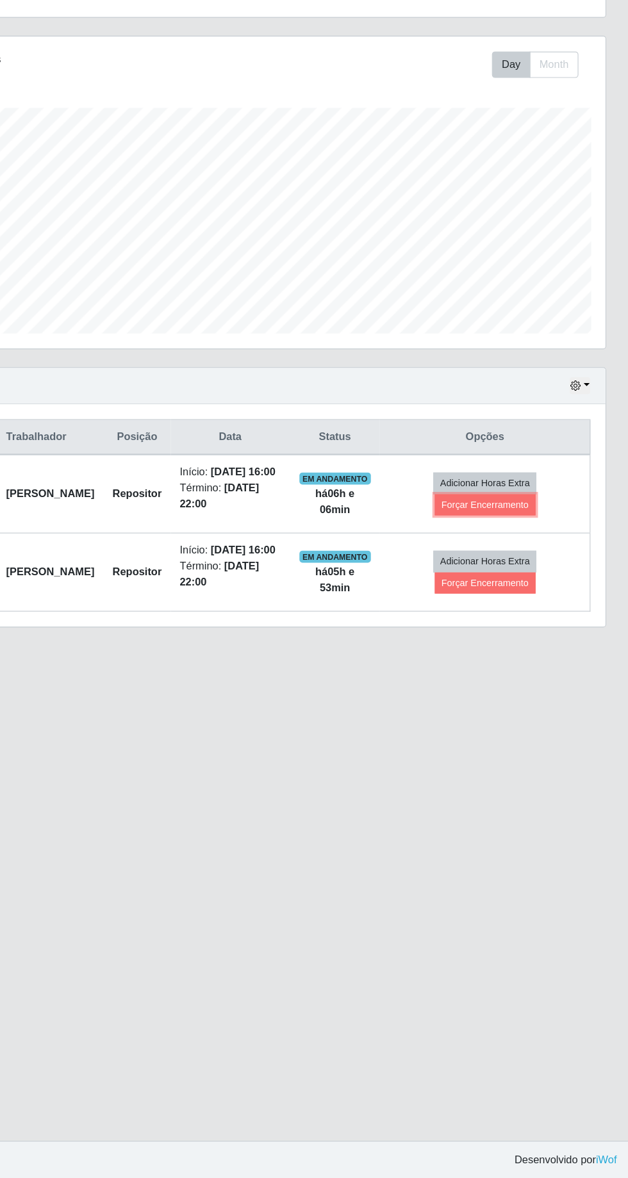
click at [524, 599] on button "Forçar Encerramento" at bounding box center [505, 604] width 86 height 18
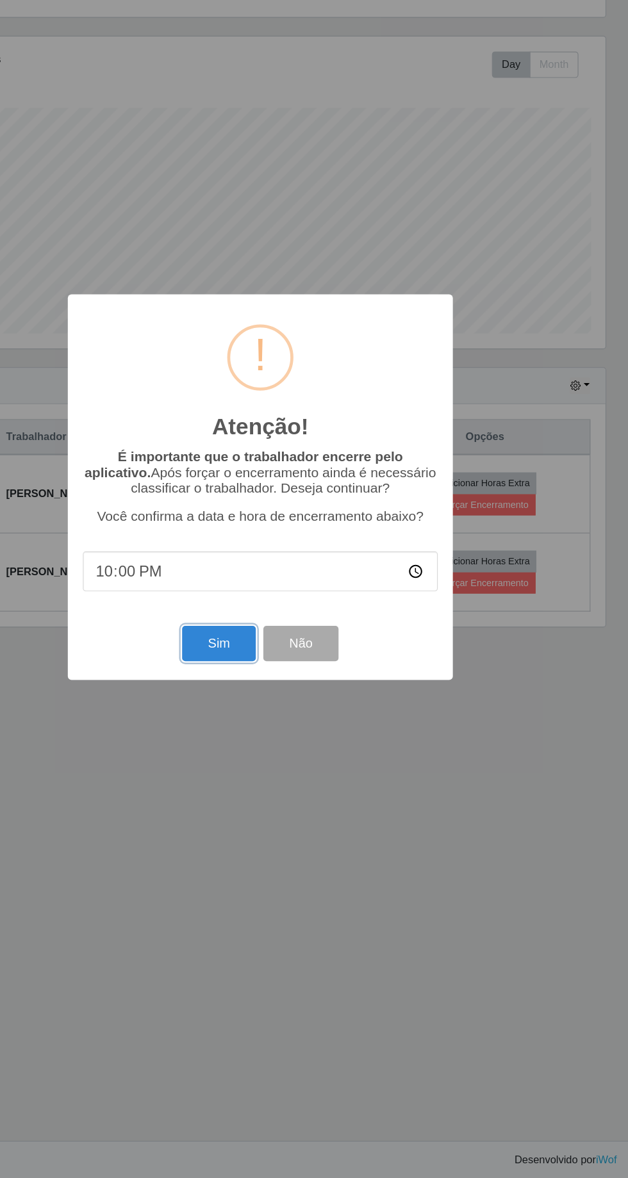
click at [259, 729] on button "Sim" at bounding box center [278, 722] width 62 height 30
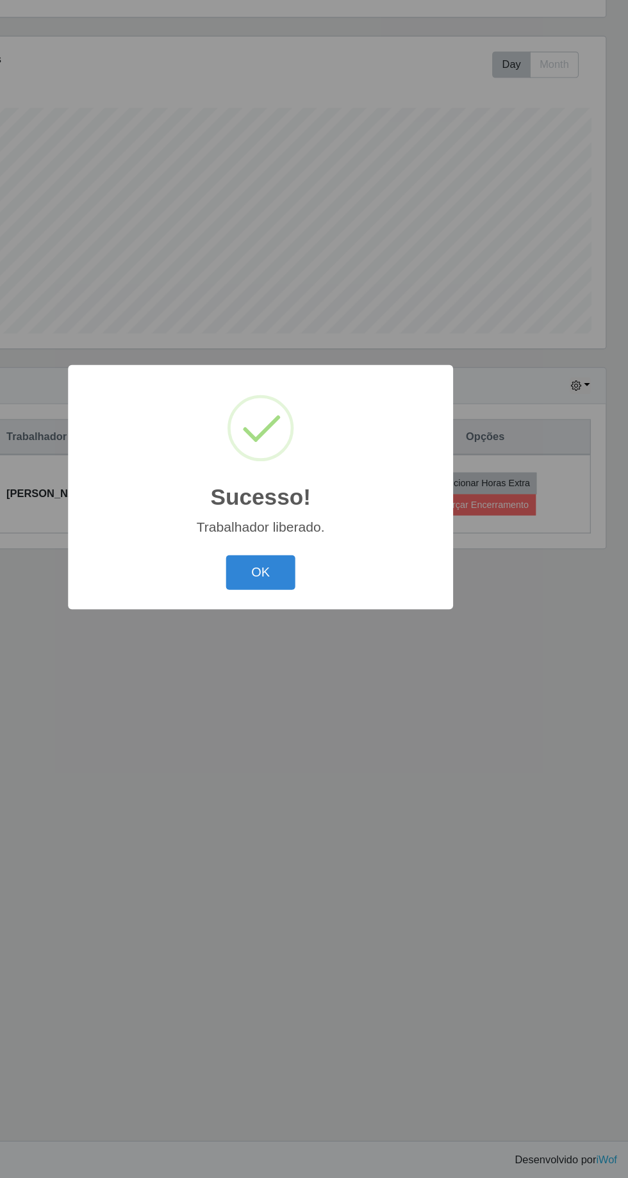
click at [305, 654] on button "OK" at bounding box center [314, 662] width 60 height 30
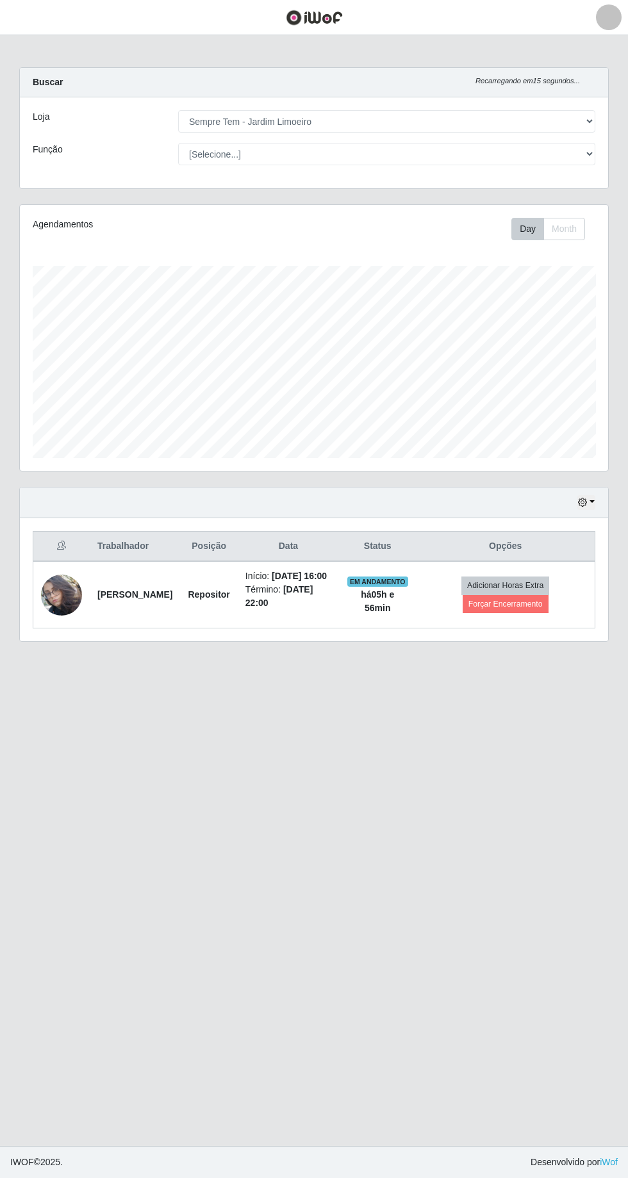
scroll to position [0, 0]
click at [545, 613] on button "Forçar Encerramento" at bounding box center [505, 604] width 86 height 18
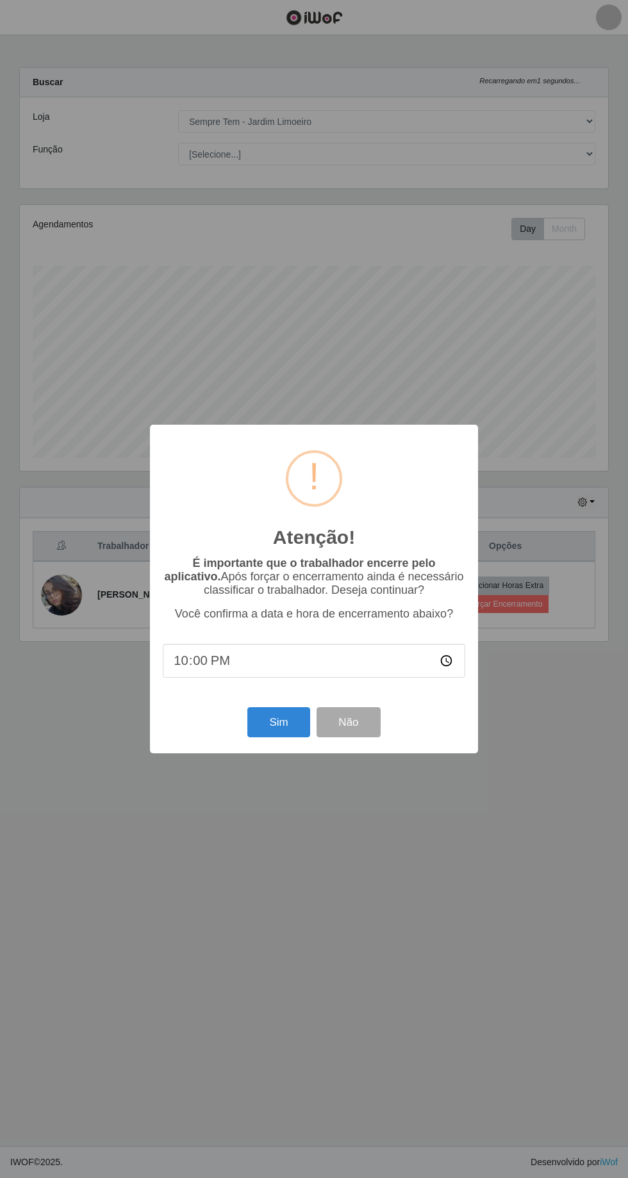
click at [259, 678] on input "22:00" at bounding box center [314, 661] width 302 height 34
type input "22:05"
click at [266, 737] on button "Sim" at bounding box center [278, 722] width 62 height 30
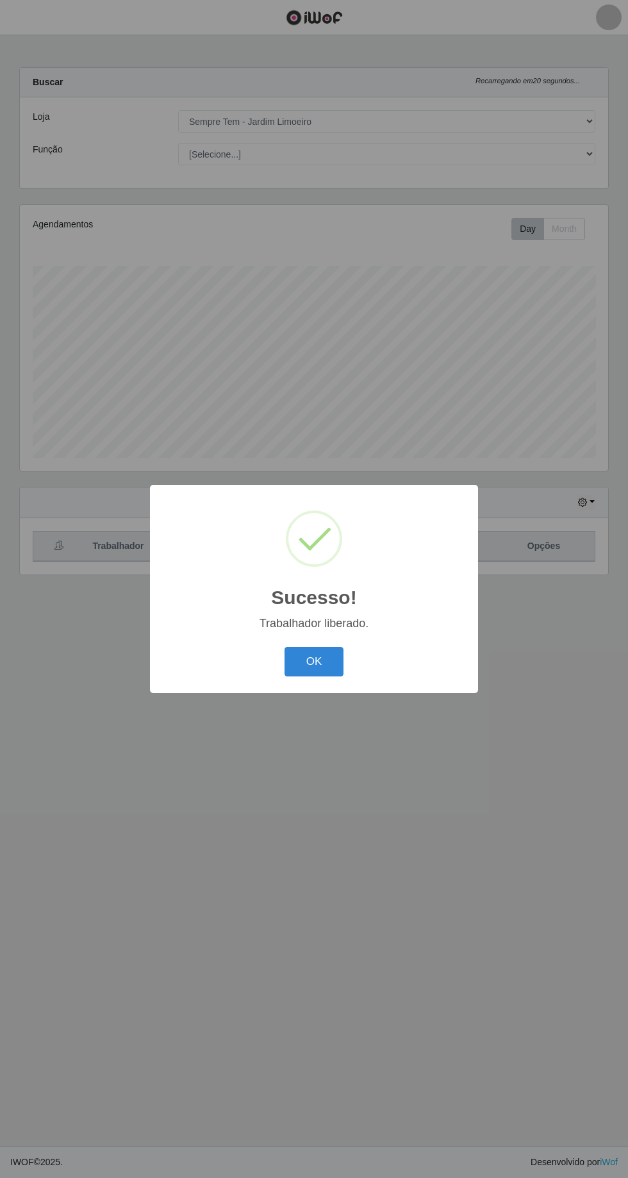
click at [339, 677] on button "OK" at bounding box center [314, 662] width 60 height 30
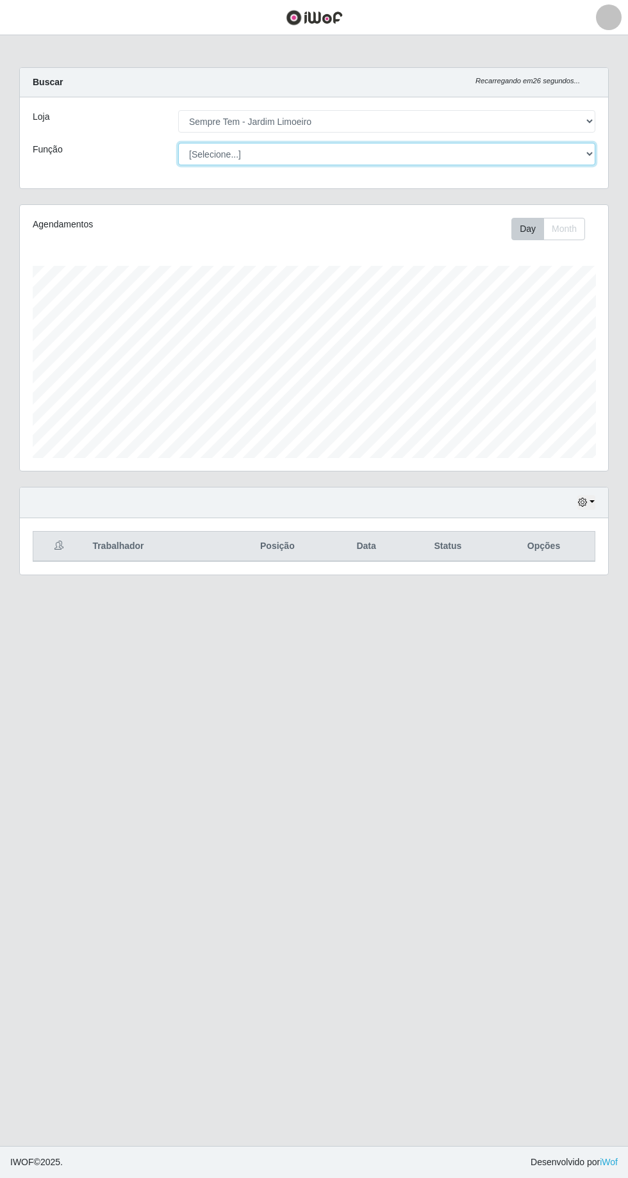
click at [583, 162] on select "[Selecione...] Embalador Embalador + Embalador ++ Repositor Repositor + Reposit…" at bounding box center [386, 154] width 417 height 22
